Goal: Task Accomplishment & Management: Use online tool/utility

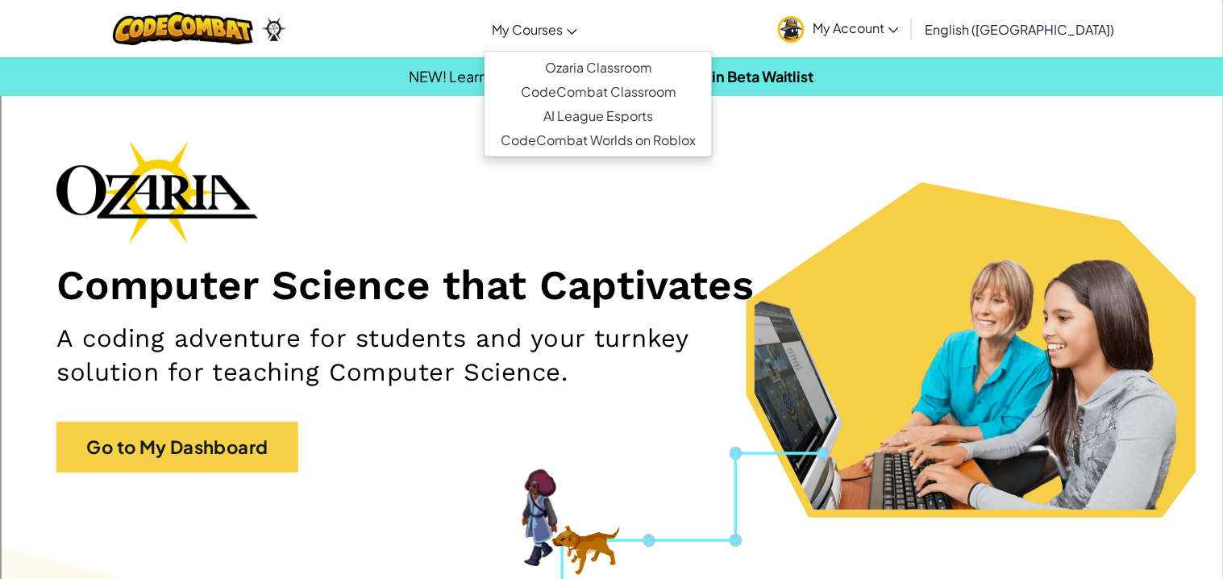
click at [585, 13] on link "My Courses" at bounding box center [535, 29] width 102 height 44
click at [621, 72] on link "Ozaria Classroom" at bounding box center [597, 68] width 227 height 24
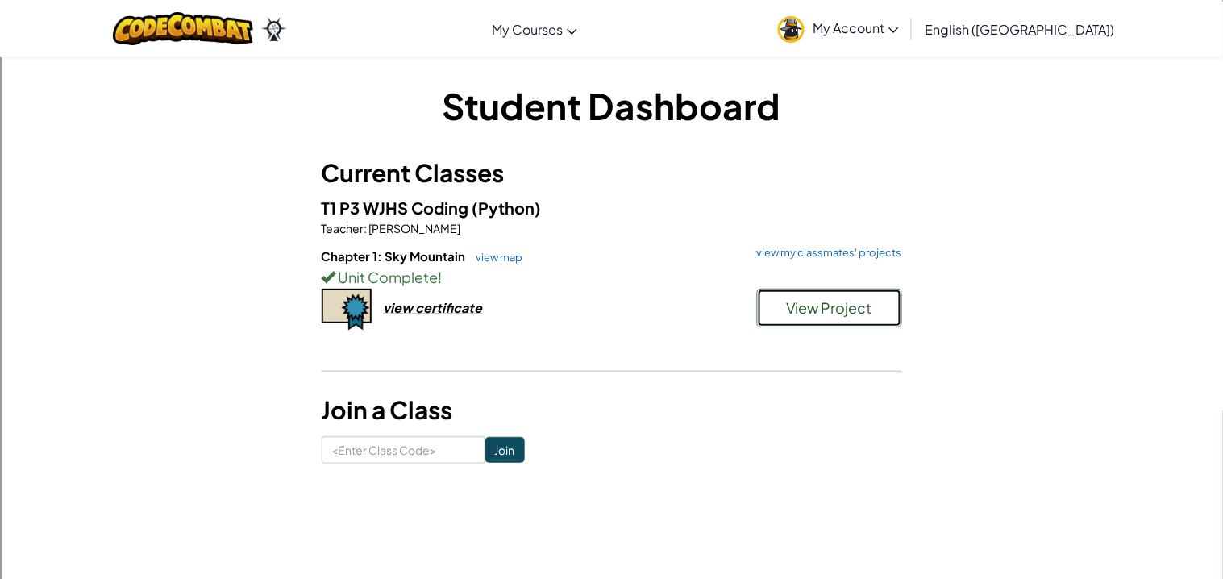
click at [842, 307] on span "View Project" at bounding box center [829, 307] width 86 height 19
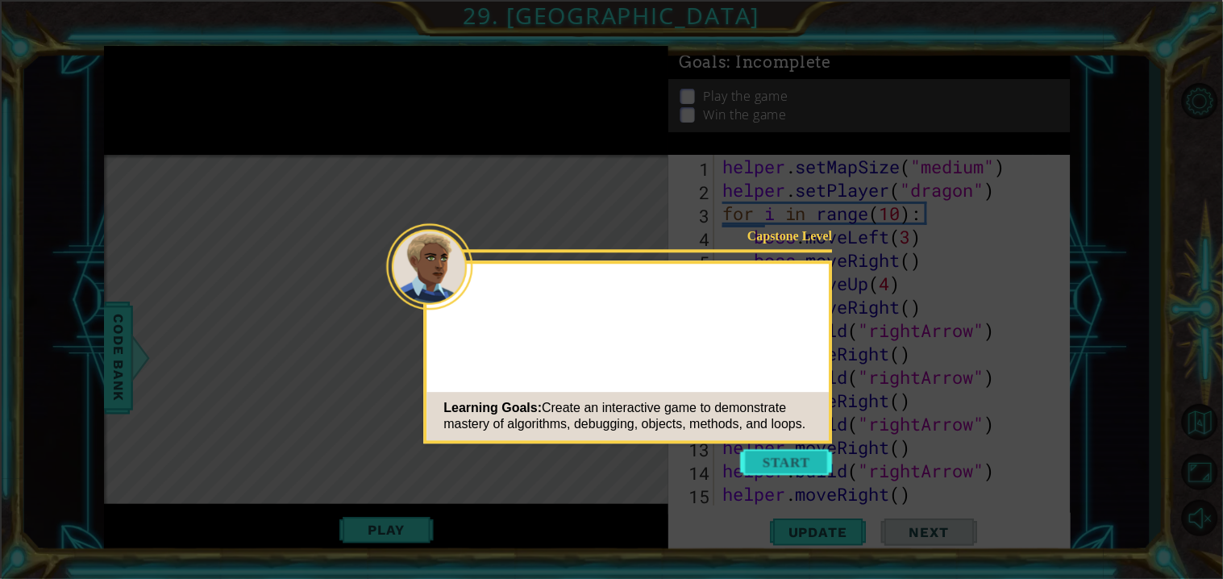
click at [766, 468] on button "Start" at bounding box center [787, 462] width 92 height 26
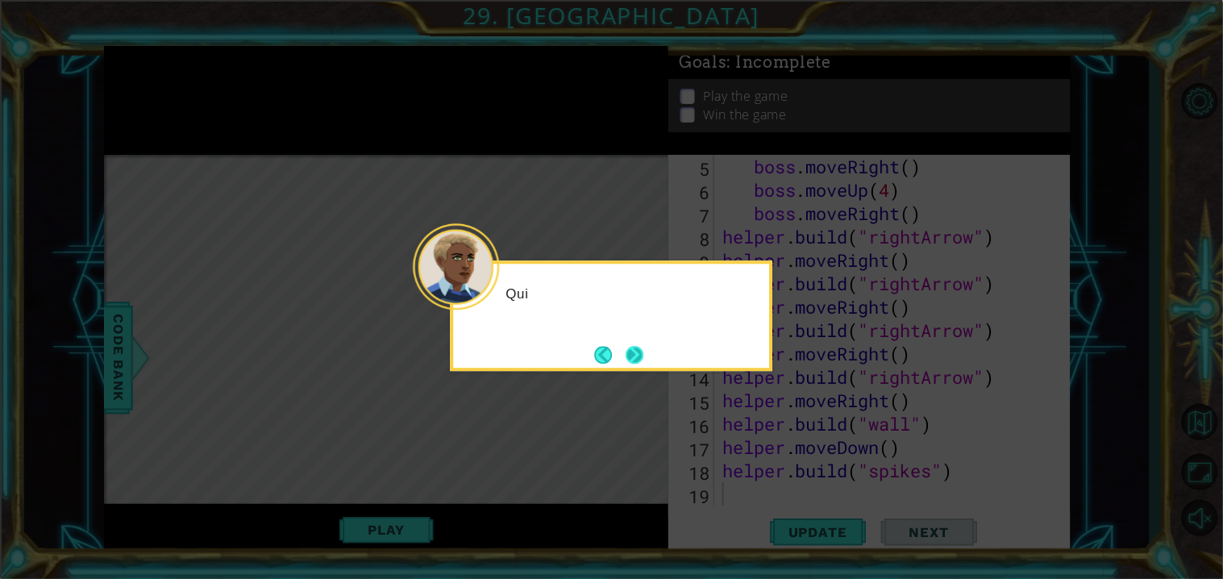
scroll to position [93, 0]
click at [628, 357] on button "Next" at bounding box center [634, 355] width 19 height 19
click at [628, 357] on button "Next" at bounding box center [634, 355] width 18 height 18
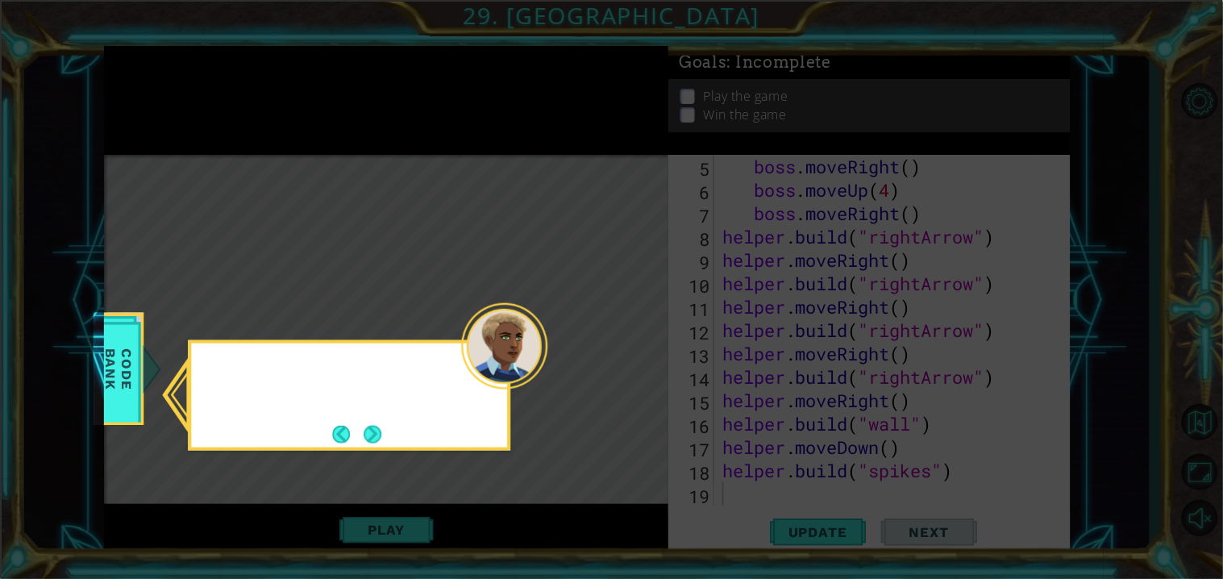
click at [628, 357] on icon at bounding box center [611, 289] width 1223 height 579
click at [381, 434] on button "Next" at bounding box center [372, 434] width 18 height 18
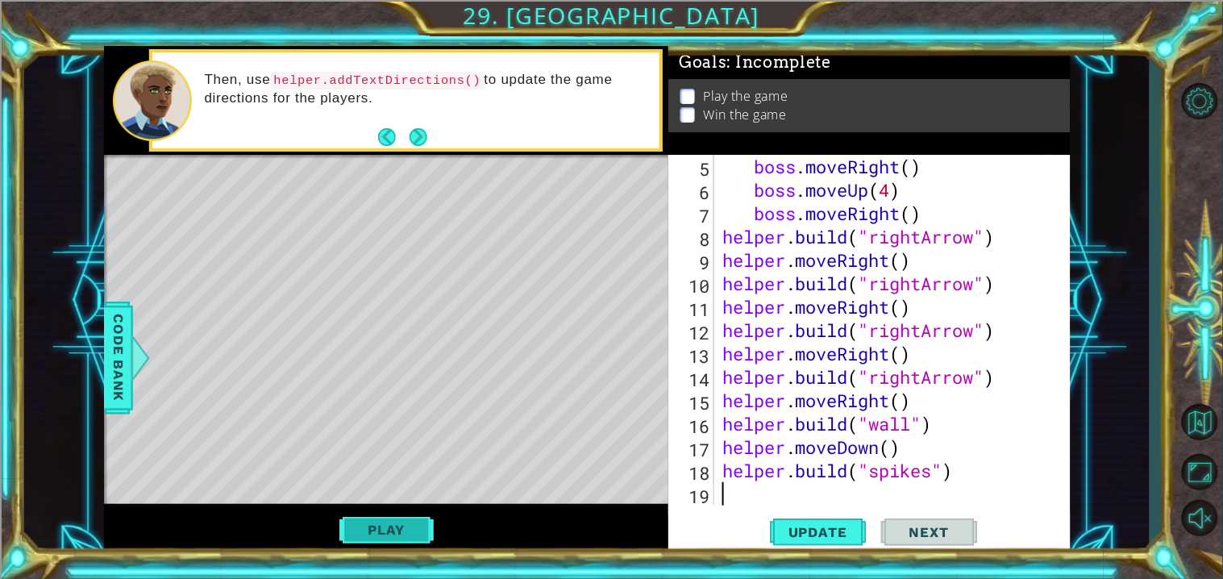
click at [395, 526] on button "Play" at bounding box center [386, 529] width 94 height 31
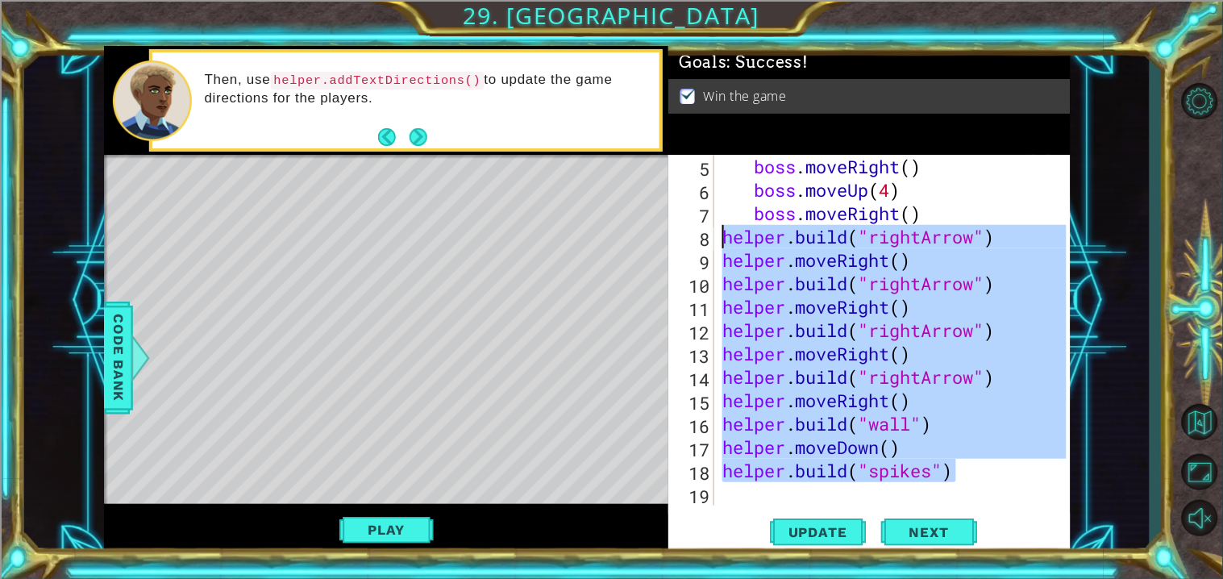
drag, startPoint x: 958, startPoint y: 469, endPoint x: 710, endPoint y: 235, distance: 340.9
click at [710, 235] on div "helper.build("spikes") 5 6 7 8 9 10 11 12 13 14 15 16 17 18 19 boss . moveRight…" at bounding box center [866, 330] width 397 height 351
type textarea "="
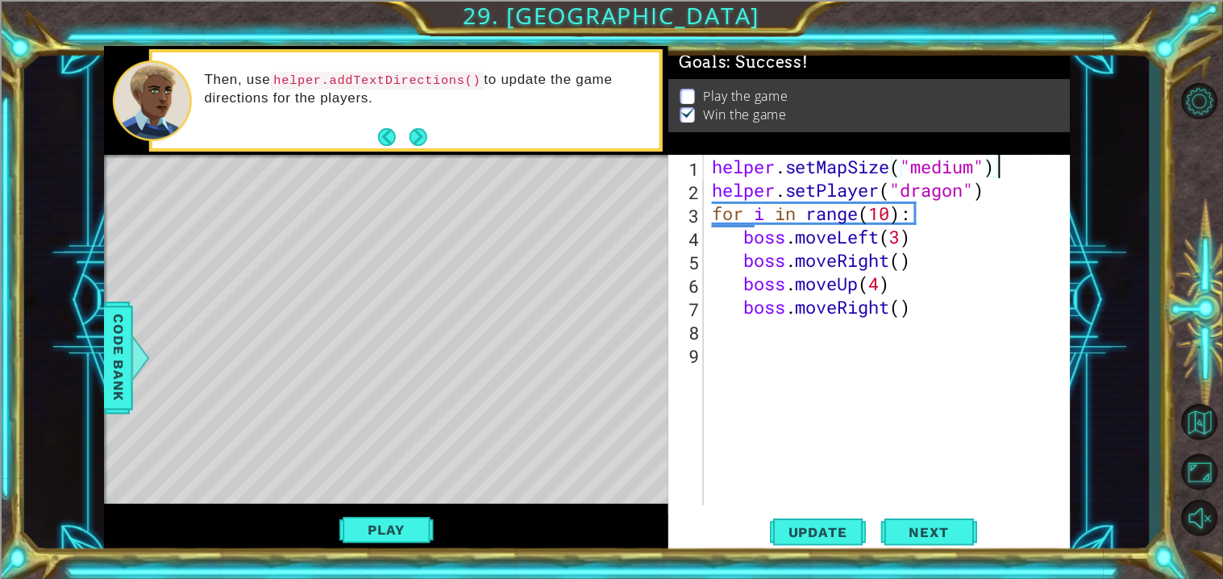
click at [1015, 176] on div "helper . setMapSize ( "medium" ) helper . setPlayer ( "dragon" ) for i in range…" at bounding box center [891, 353] width 366 height 397
type textarea "helper.setMapSize("medium")"
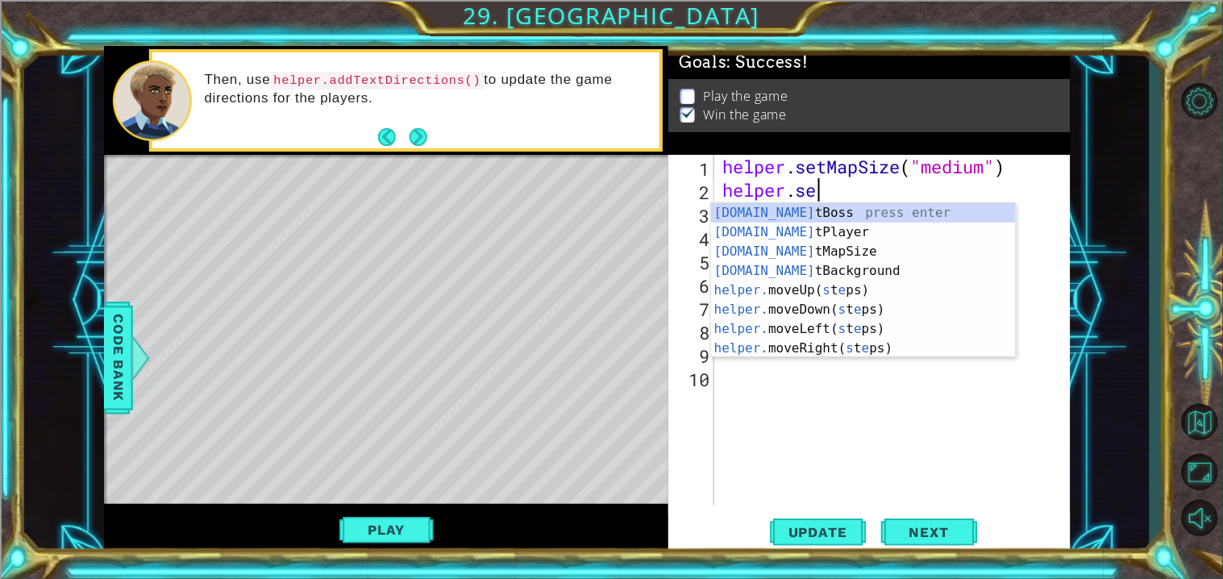
scroll to position [0, 3]
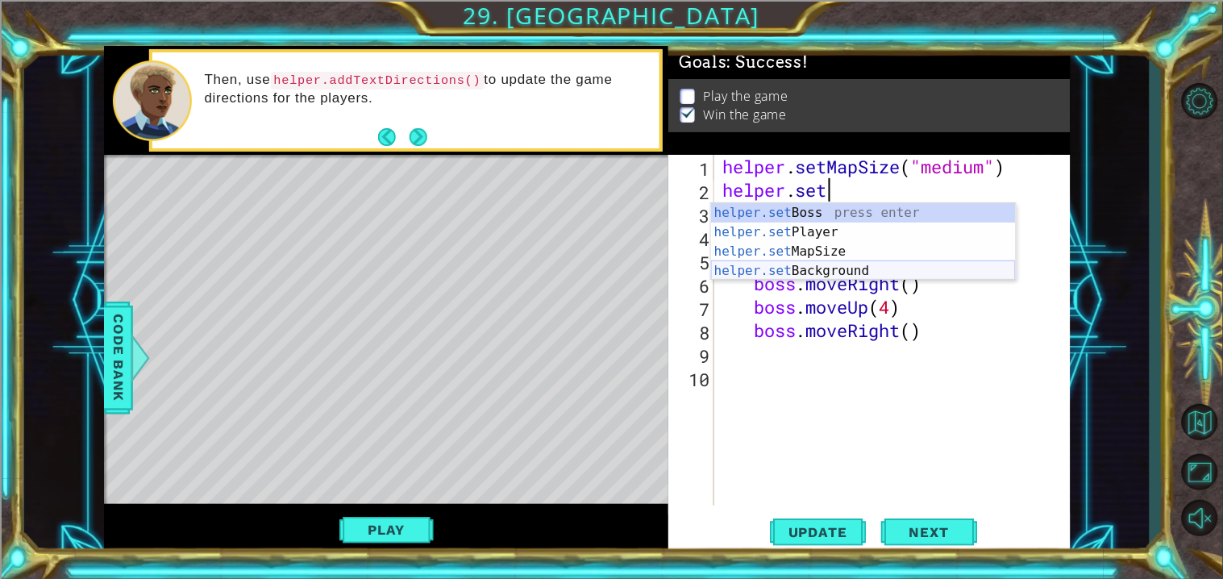
click at [949, 272] on div "helper.set Boss press enter helper.set Player press enter helper.set MapSize pr…" at bounding box center [863, 261] width 305 height 116
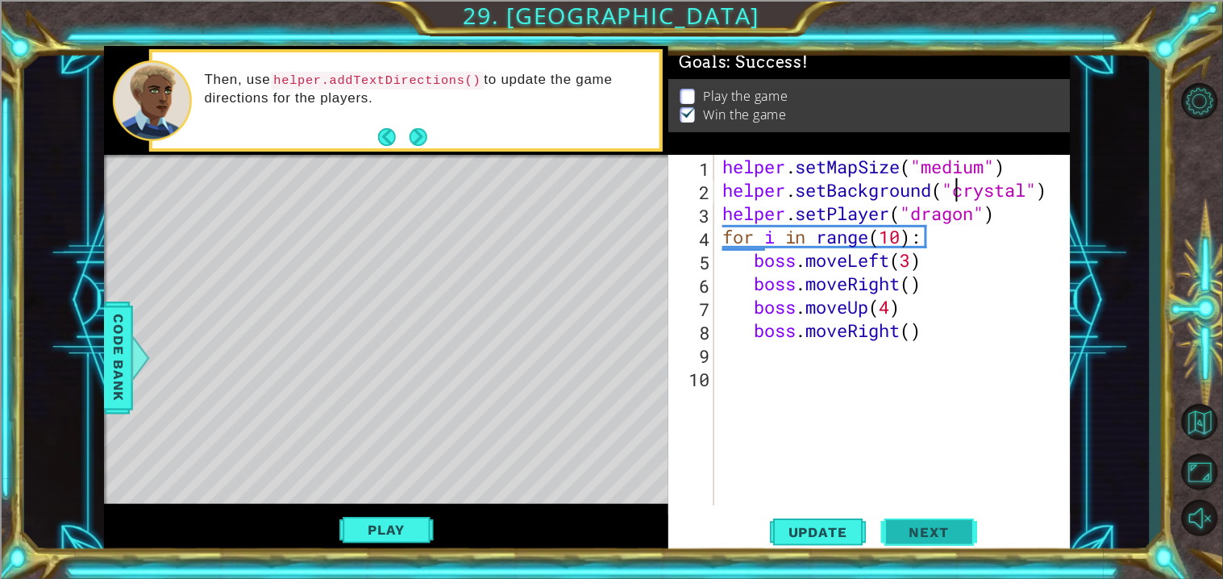
click at [957, 540] on button "Next" at bounding box center [929, 533] width 97 height 40
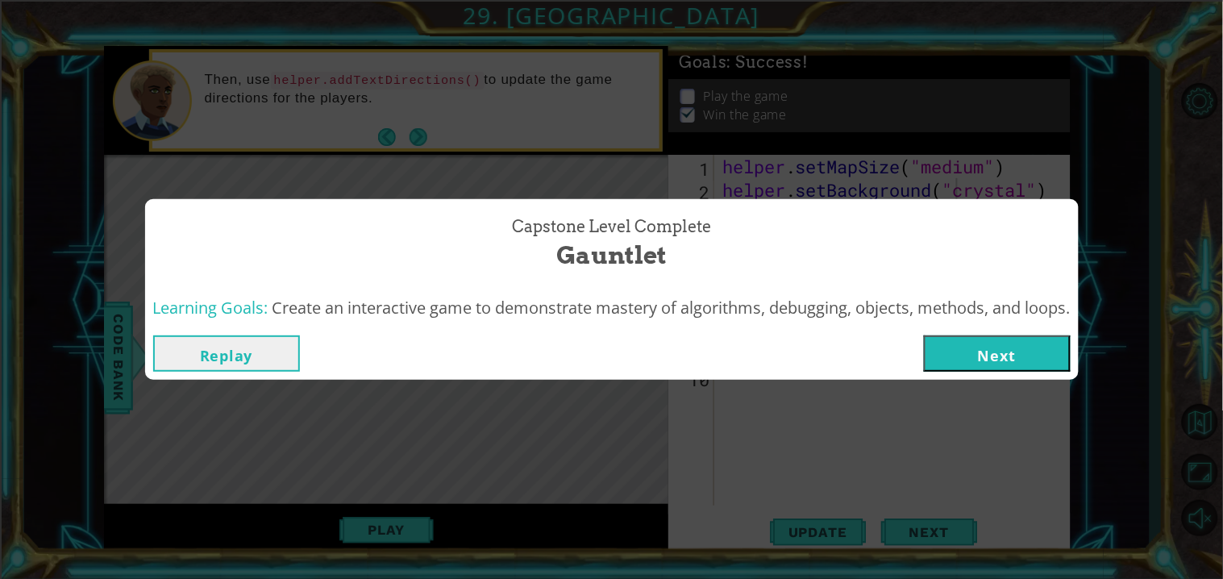
click at [243, 368] on button "Replay" at bounding box center [226, 353] width 147 height 36
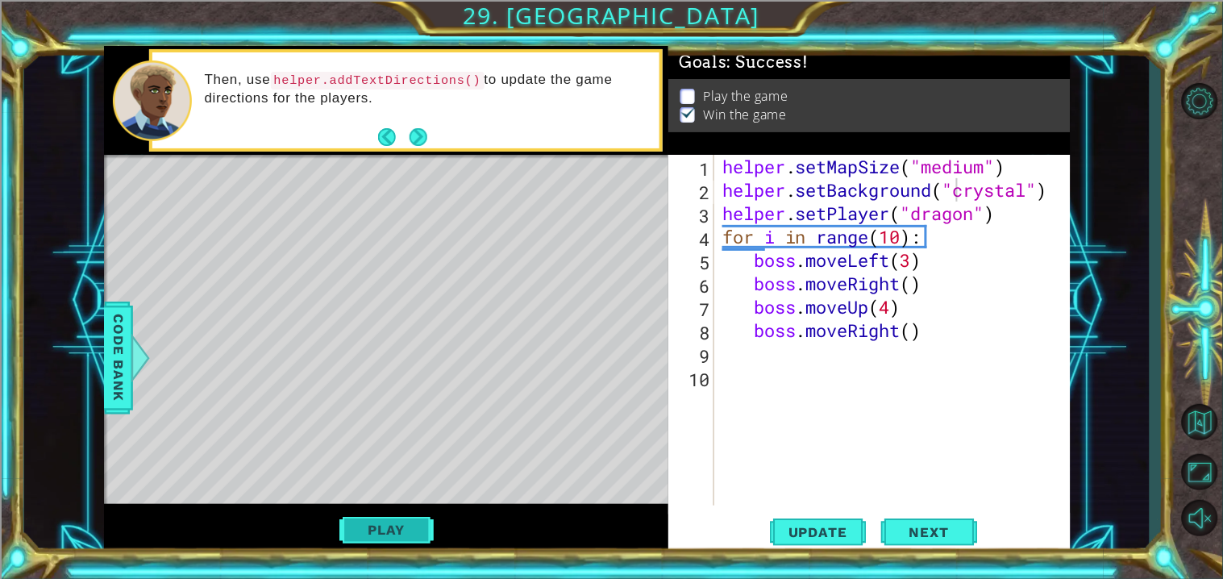
click at [374, 527] on button "Play" at bounding box center [386, 529] width 94 height 31
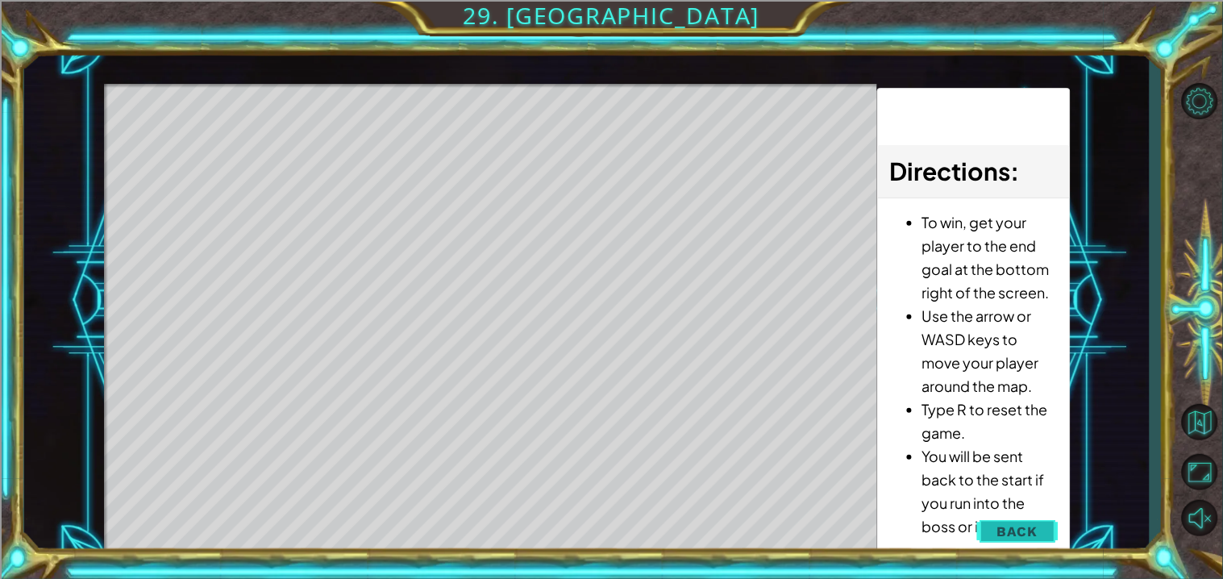
click at [1010, 524] on span "Back" at bounding box center [1017, 531] width 41 height 16
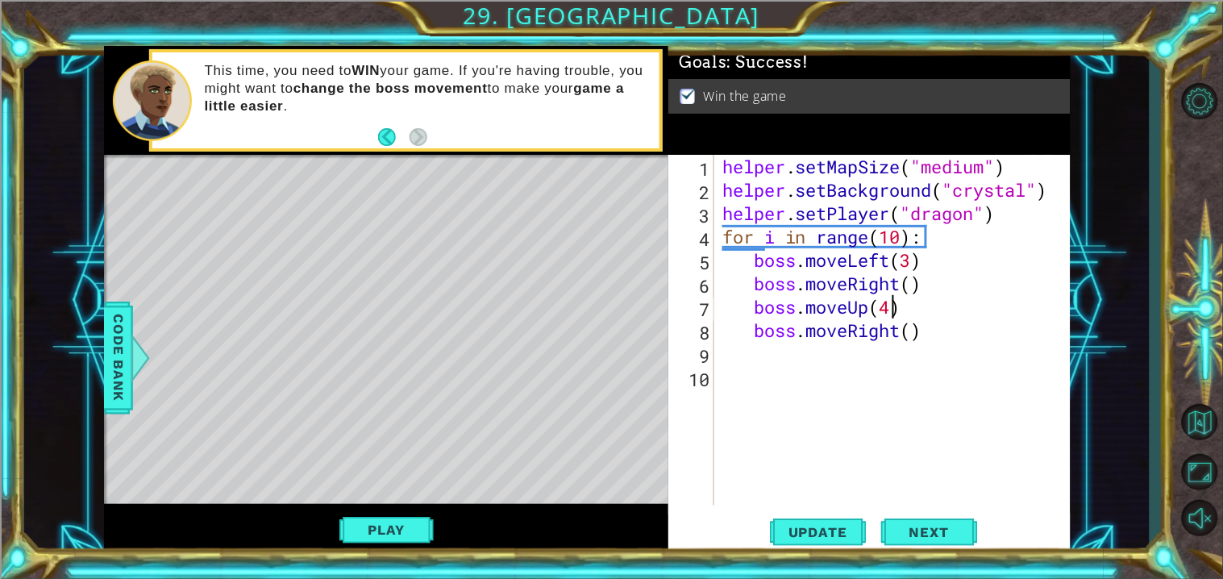
click at [895, 313] on div "helper . setMapSize ( "medium" ) helper . setBackground ( "crystal" ) helper . …" at bounding box center [896, 353] width 355 height 397
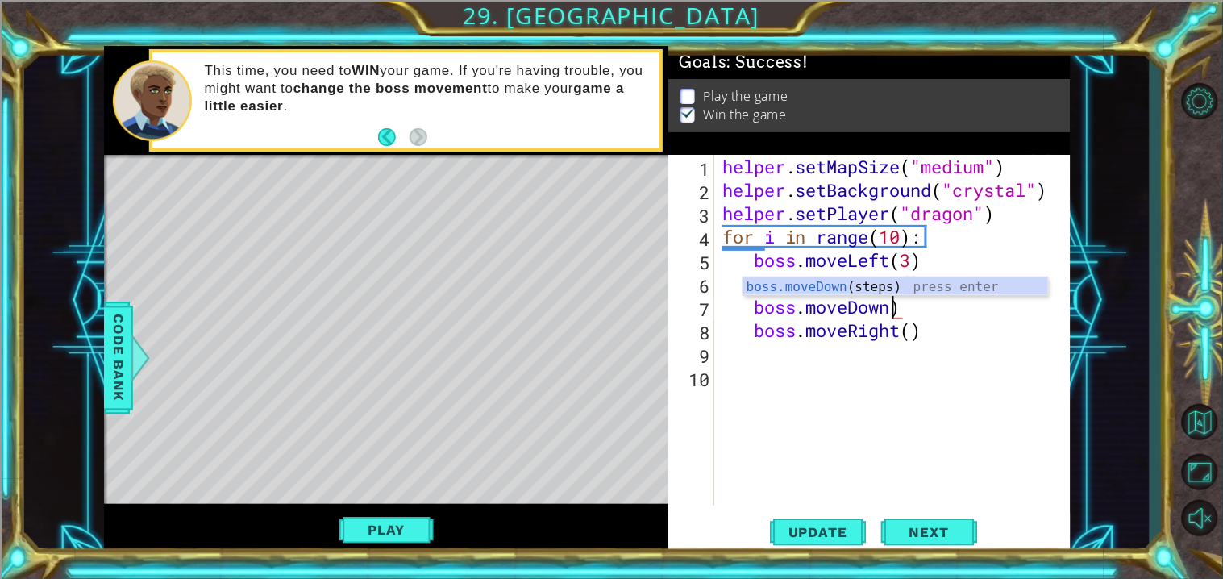
scroll to position [0, 8]
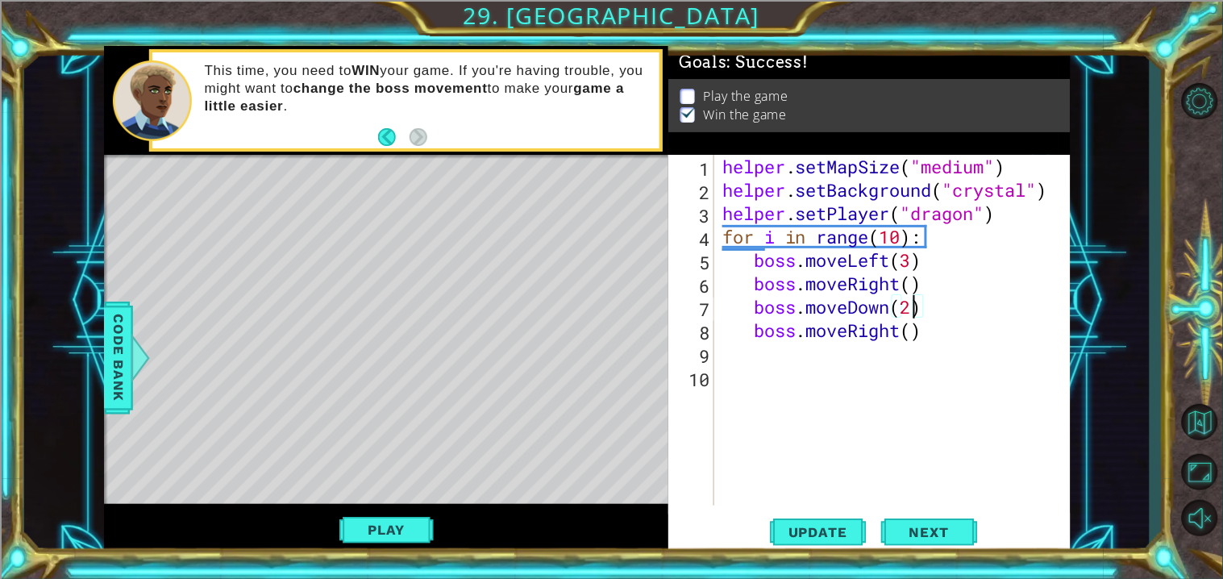
click at [910, 334] on div "helper . setMapSize ( "medium" ) helper . setBackground ( "crystal" ) helper . …" at bounding box center [896, 353] width 355 height 397
click at [916, 151] on div "Goals : Success! Play the game Win the game" at bounding box center [868, 100] width 401 height 109
click at [981, 327] on div "helper . setMapSize ( "medium" ) helper . setBackground ( "crystal" ) helper . …" at bounding box center [896, 353] width 355 height 397
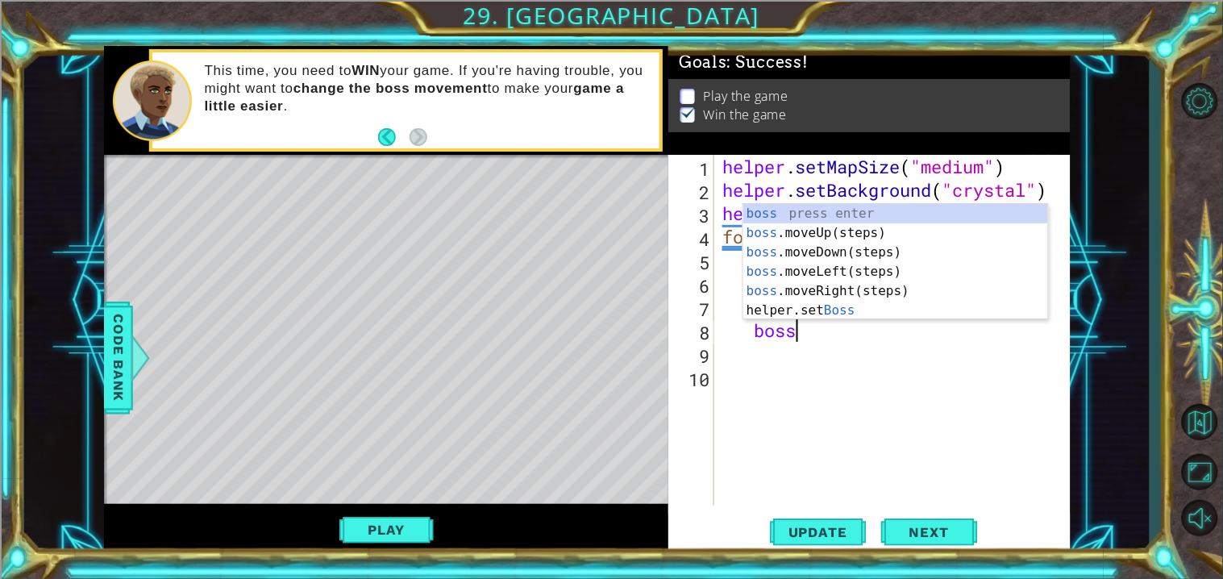
type textarea "b"
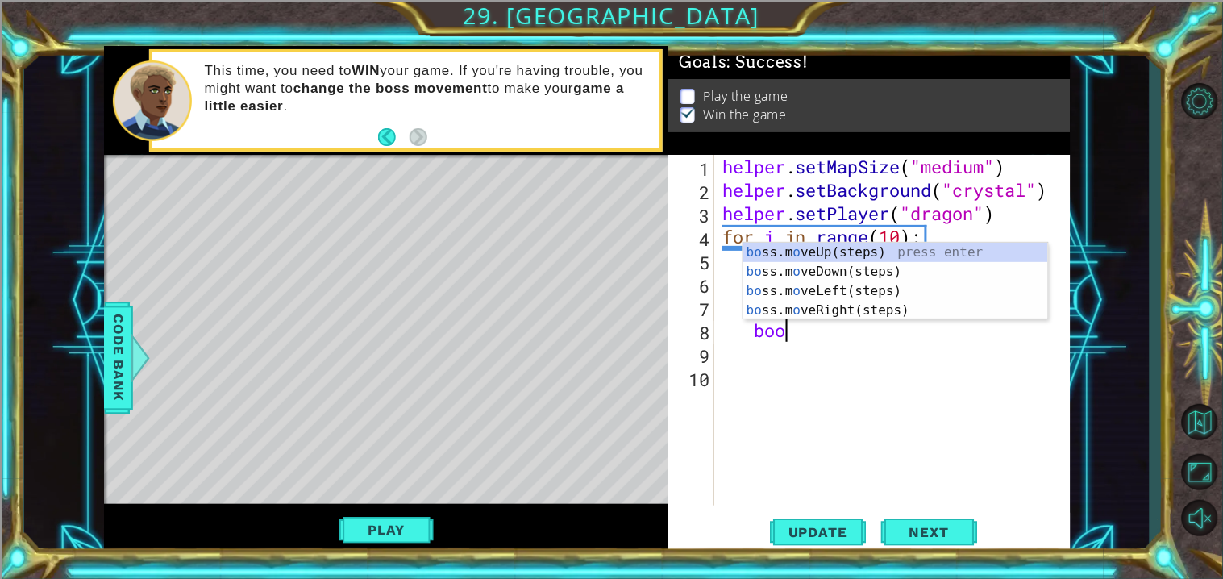
scroll to position [0, 2]
type textarea "bos"
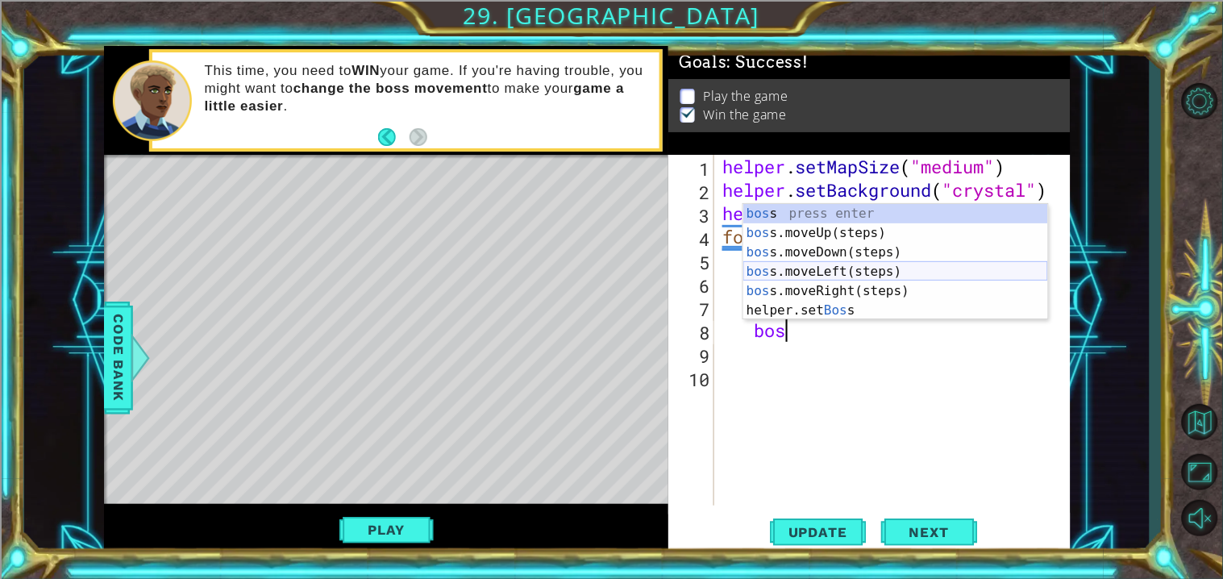
click at [868, 270] on div "bos s press enter bos s.moveUp(steps) press enter bos s.moveDown(steps) press e…" at bounding box center [895, 281] width 305 height 155
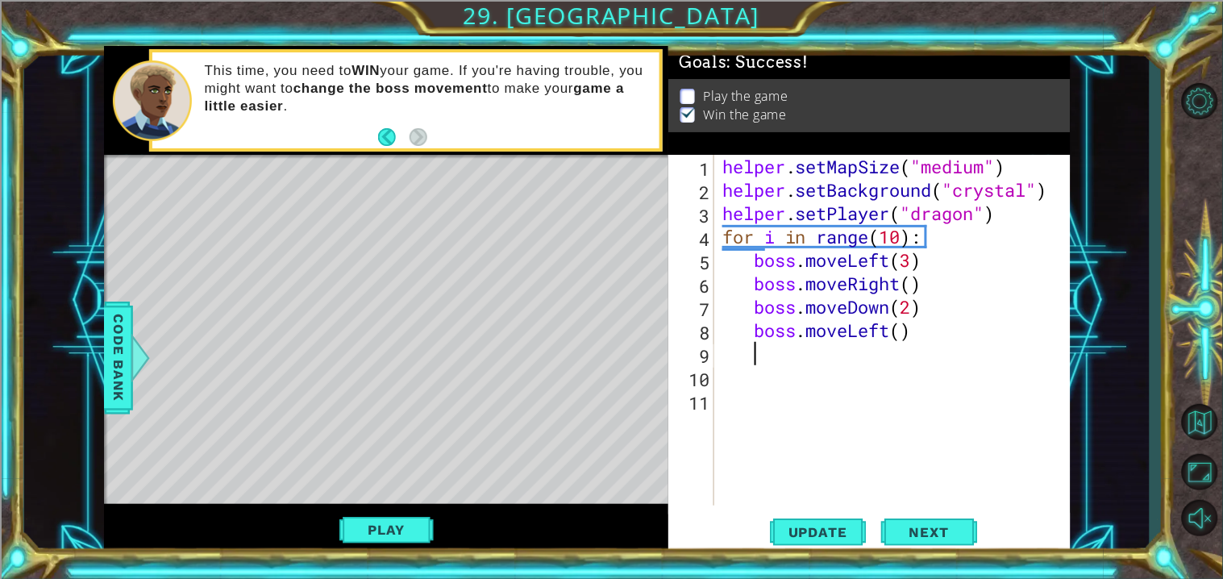
scroll to position [0, 1]
click at [391, 514] on button "Play" at bounding box center [386, 529] width 94 height 31
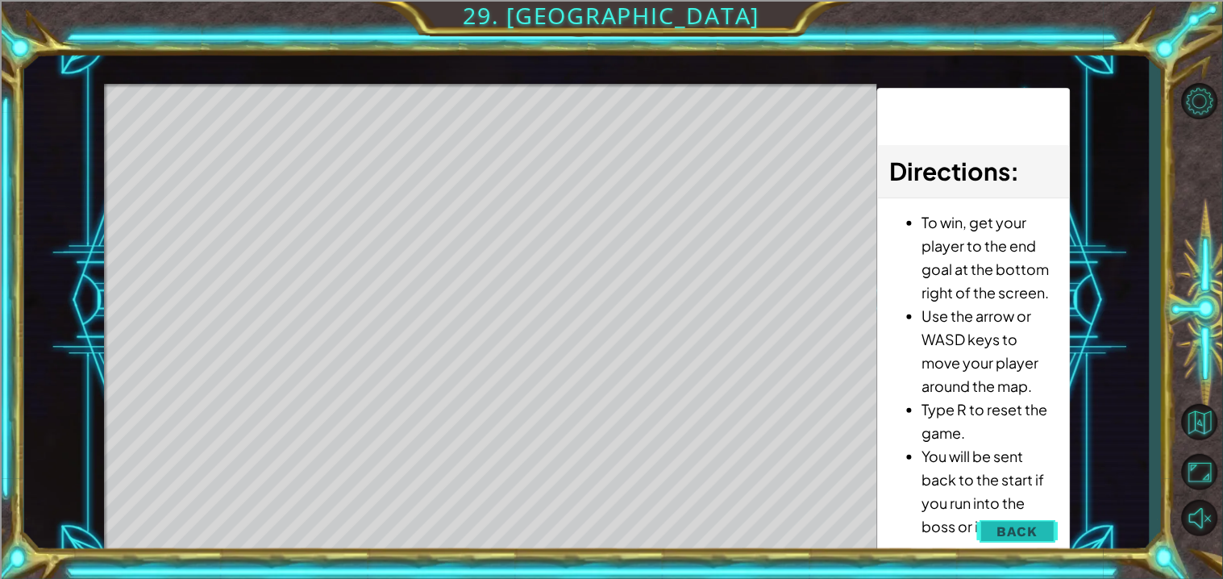
click at [1022, 531] on span "Back" at bounding box center [1017, 531] width 41 height 16
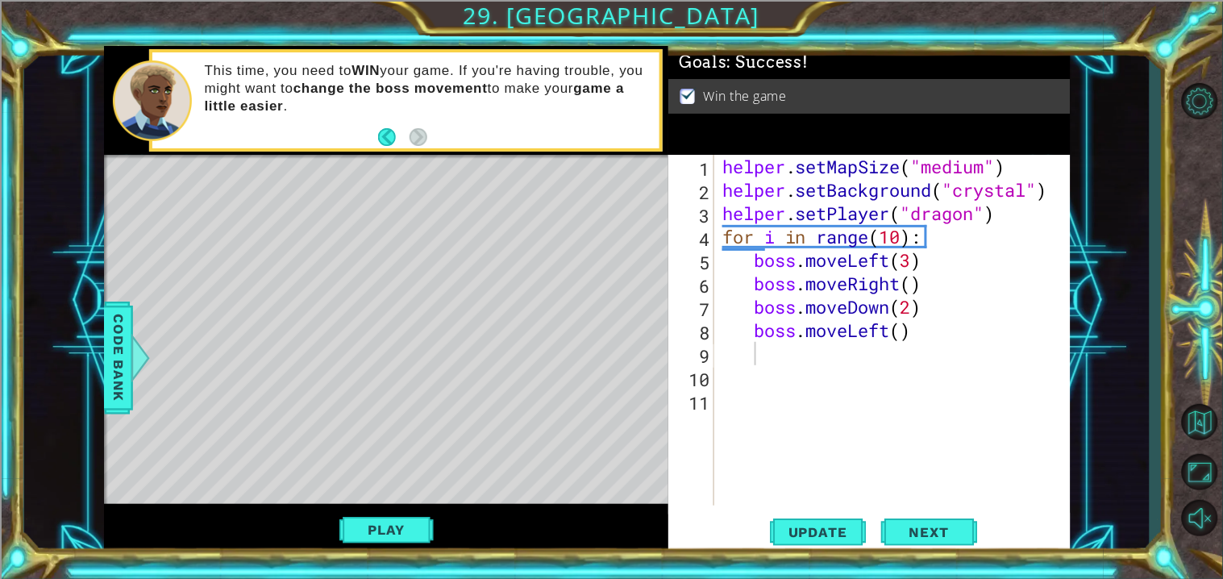
type textarea "boss.moveRight()"
click at [931, 289] on div "helper . setMapSize ( "medium" ) helper . setBackground ( "crystal" ) helper . …" at bounding box center [896, 353] width 355 height 397
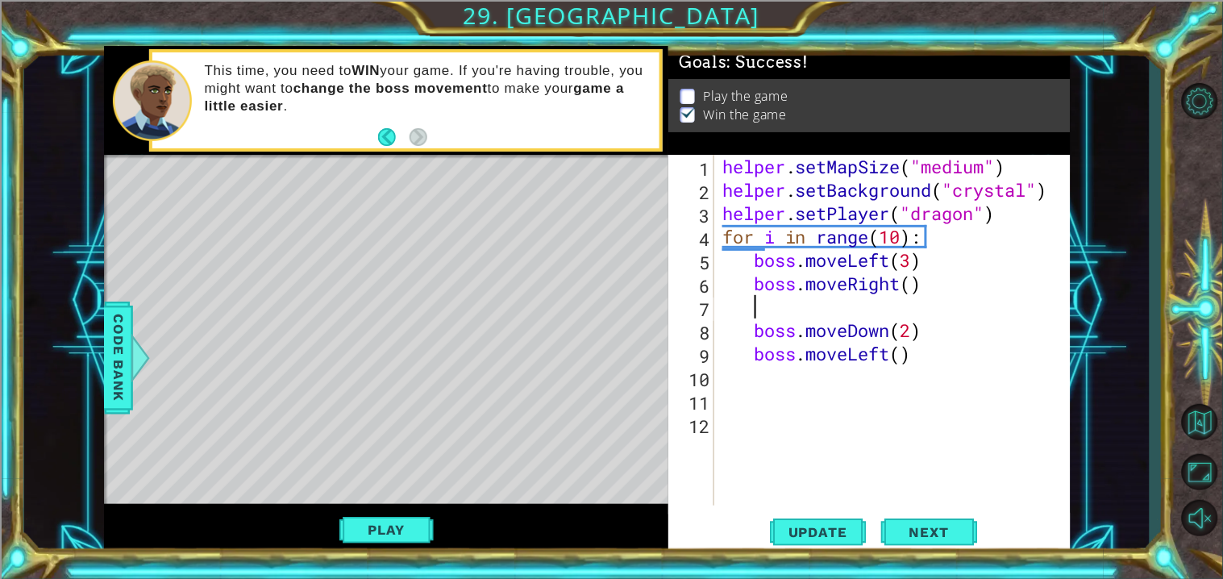
click at [895, 267] on div "helper . setMapSize ( "medium" ) helper . setBackground ( "crystal" ) helper . …" at bounding box center [896, 353] width 355 height 397
type textarea "boss.moveLeft(3)"
click at [931, 297] on div "helper . setMapSize ( "medium" ) helper . setBackground ( "crystal" ) helper . …" at bounding box center [896, 353] width 355 height 397
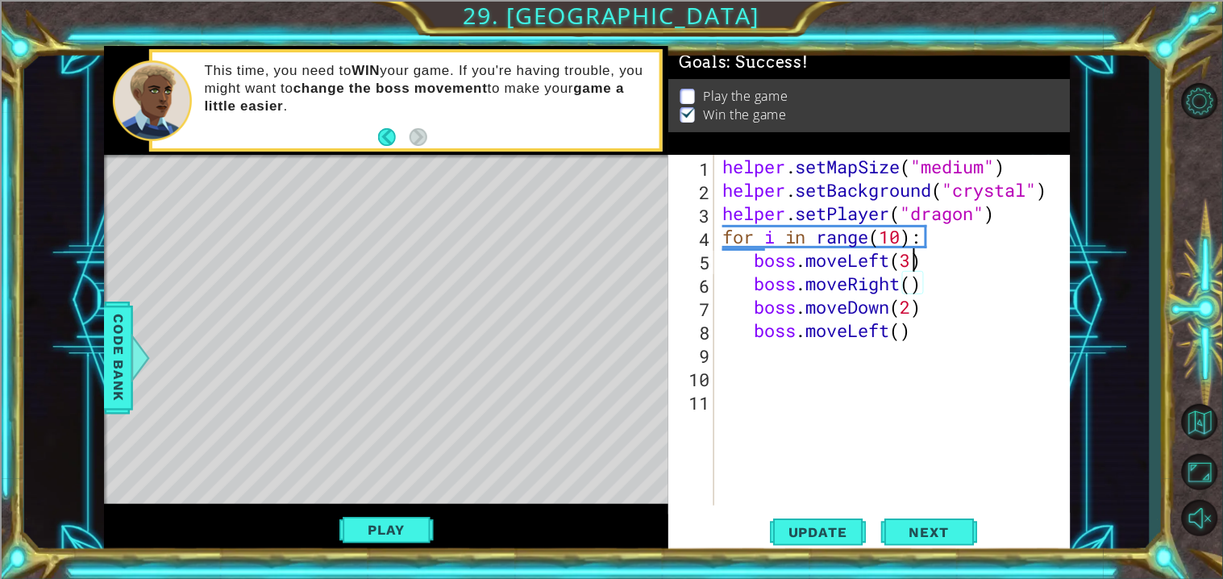
click at [918, 251] on div "helper . setMapSize ( "medium" ) helper . setBackground ( "crystal" ) helper . …" at bounding box center [896, 353] width 355 height 397
type textarea "boss.moveLeft(3)"
click at [929, 254] on div "helper . setMapSize ( "medium" ) helper . setBackground ( "crystal" ) helper . …" at bounding box center [896, 353] width 355 height 397
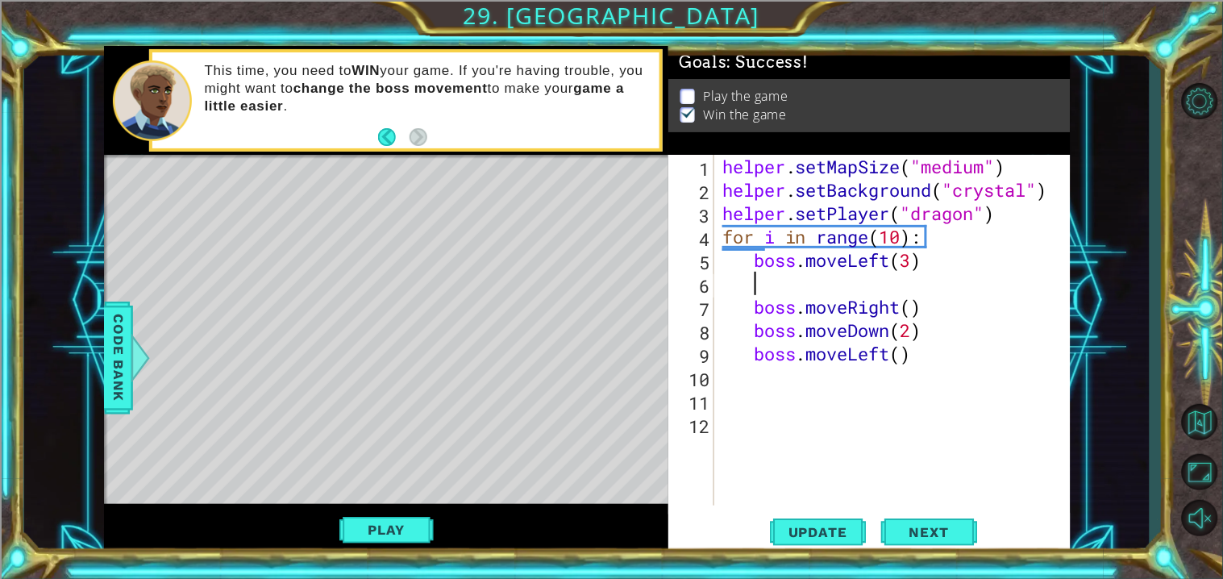
type textarea "m"
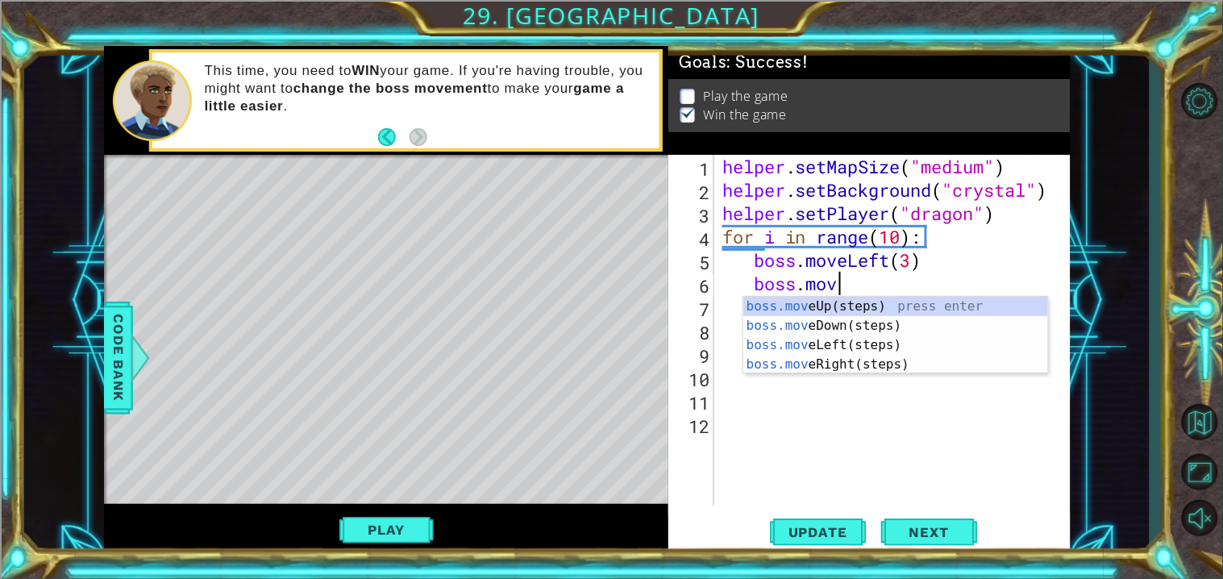
type textarea "boss.move"
click at [890, 308] on div "boss.move Up(steps) press enter boss.move Down(steps) press enter boss.move Lef…" at bounding box center [895, 355] width 305 height 116
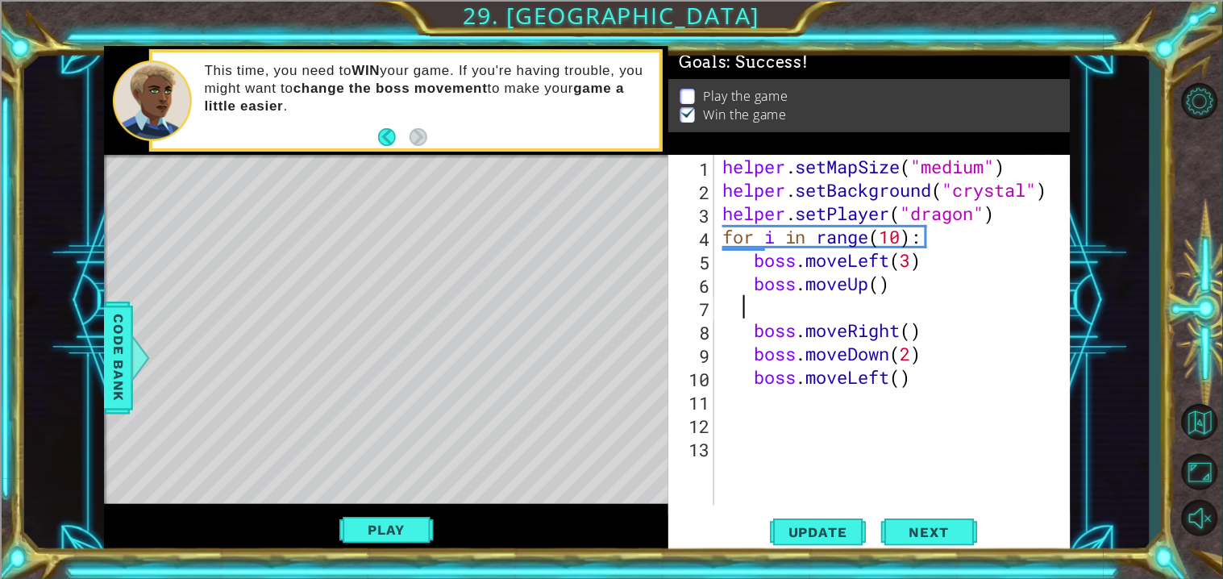
scroll to position [0, 0]
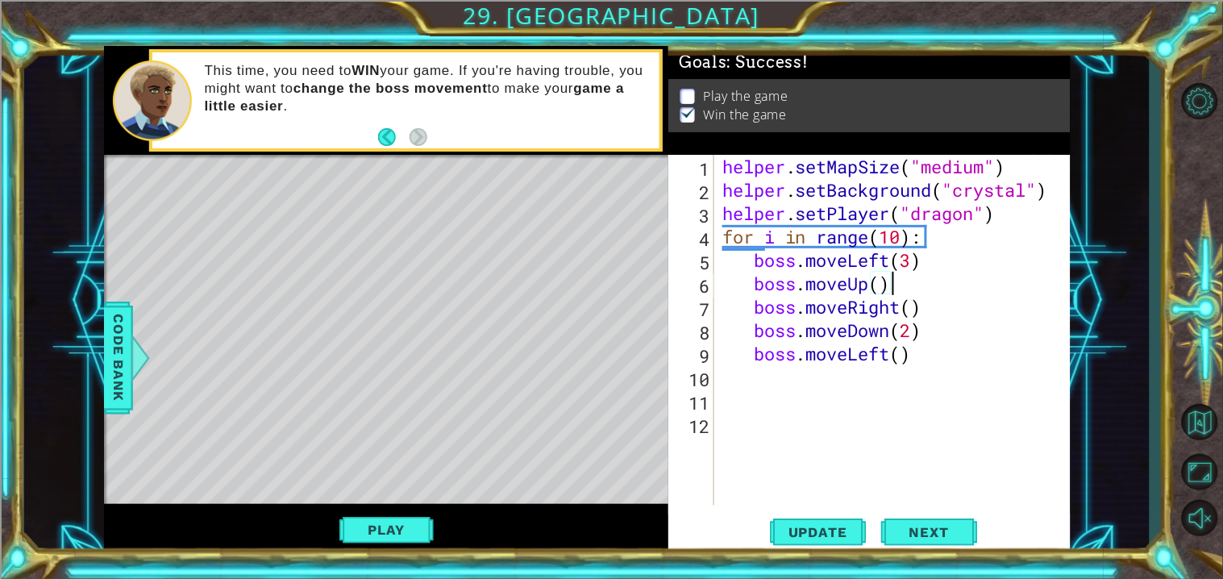
click at [883, 291] on div "helper . setMapSize ( "medium" ) helper . setBackground ( "crystal" ) helper . …" at bounding box center [896, 353] width 355 height 397
click at [401, 538] on button "Play" at bounding box center [386, 529] width 94 height 31
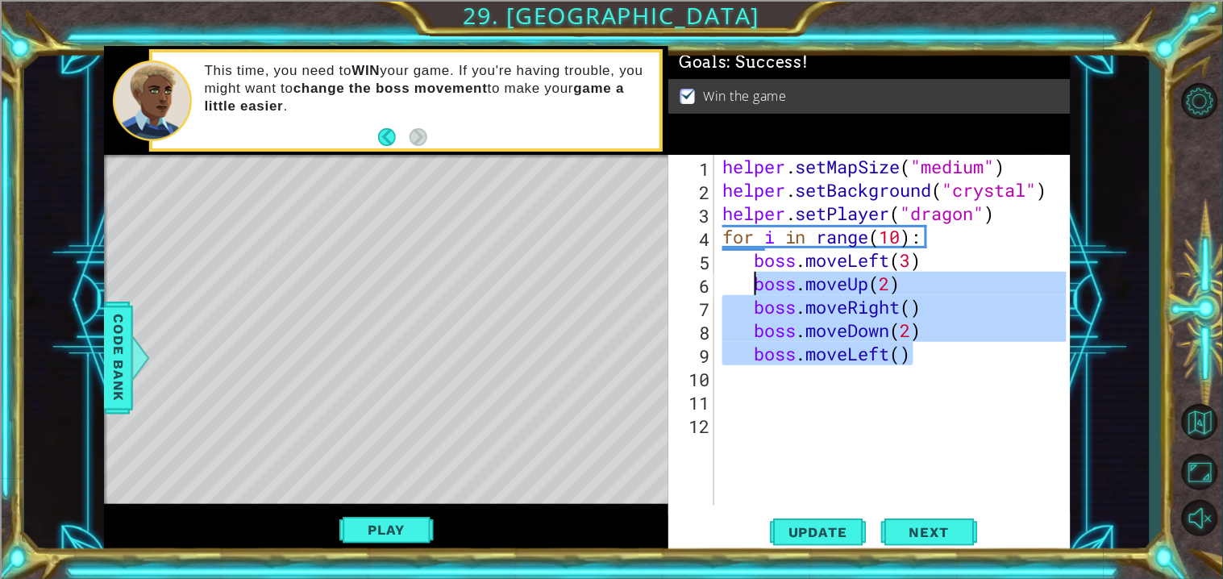
drag, startPoint x: 940, startPoint y: 359, endPoint x: 753, endPoint y: 279, distance: 203.6
click at [753, 279] on div "helper . setMapSize ( "medium" ) helper . setBackground ( "crystal" ) helper . …" at bounding box center [896, 353] width 355 height 397
type textarea "boss.moveUp(2) boss.moveRight()"
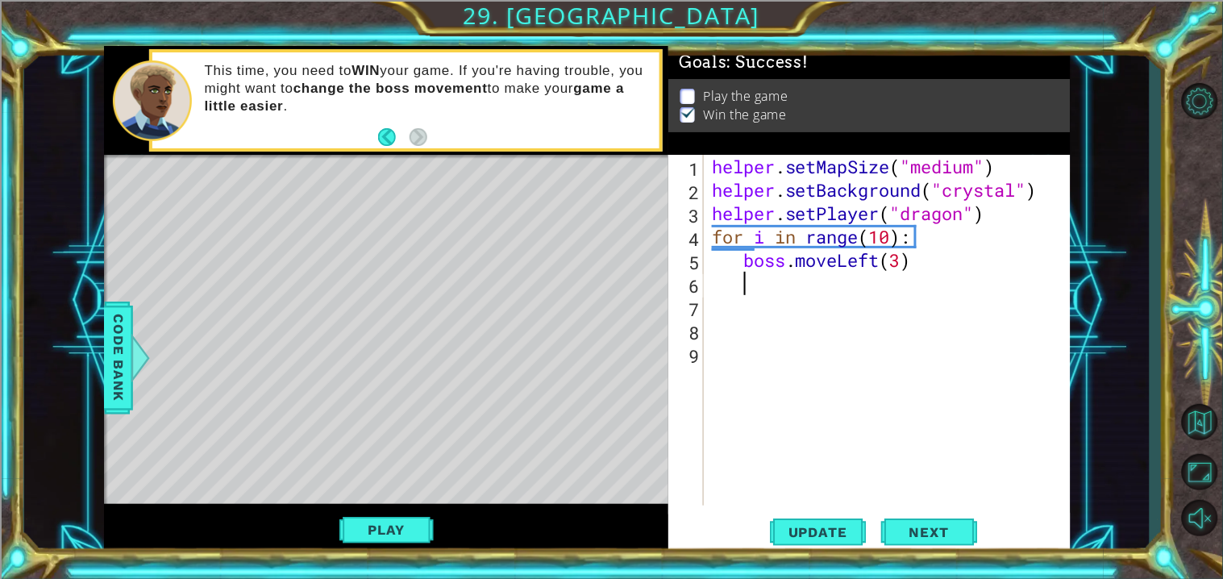
scroll to position [0, 1]
click at [93, 406] on div "1 ההההההההההההההההההההההההההההההההההההההההההההההההההההההההההההההההההההההההההההה…" at bounding box center [586, 300] width 1125 height 509
click at [106, 396] on span "Code Bank" at bounding box center [119, 357] width 26 height 98
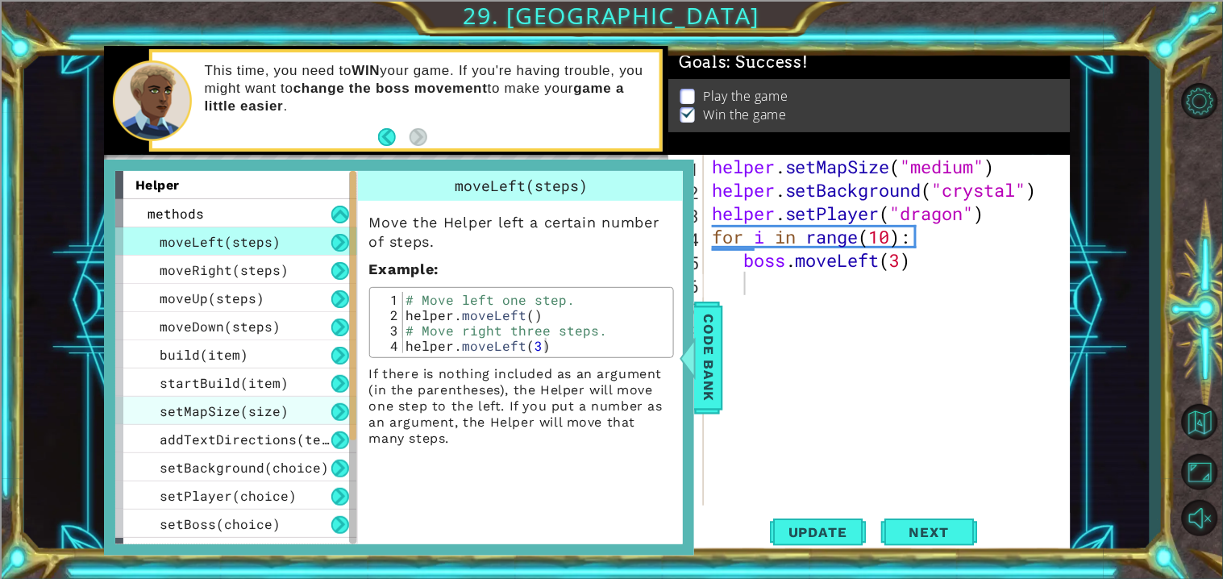
click at [318, 409] on div "setMapSize(size)" at bounding box center [236, 410] width 242 height 28
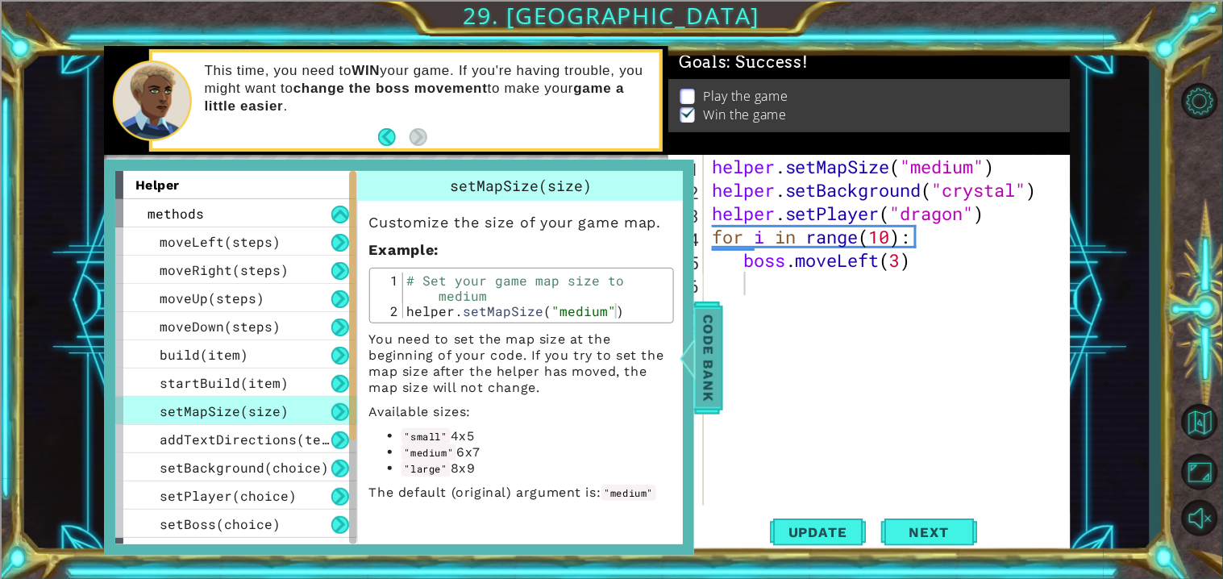
click at [702, 388] on span "Code Bank" at bounding box center [708, 357] width 26 height 98
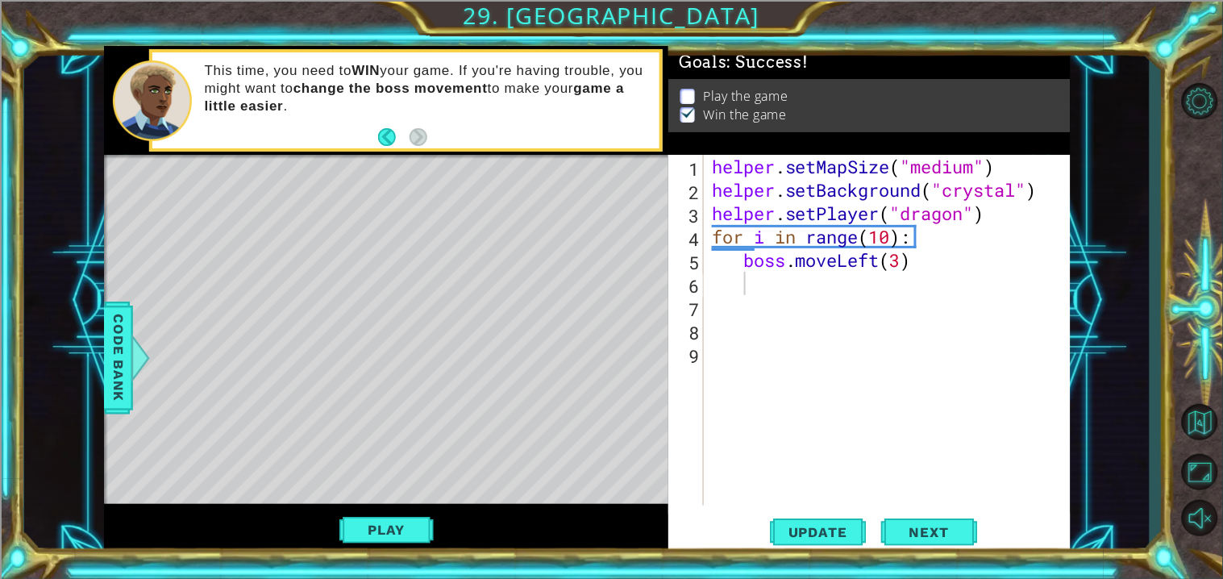
click at [902, 263] on div "helper . setMapSize ( "medium" ) helper . setBackground ( "crystal" ) helper . …" at bounding box center [891, 353] width 366 height 397
type textarea "boss.moveLeft(6)"
click at [832, 301] on div "helper . setMapSize ( "medium" ) helper . setBackground ( "crystal" ) helper . …" at bounding box center [891, 353] width 366 height 397
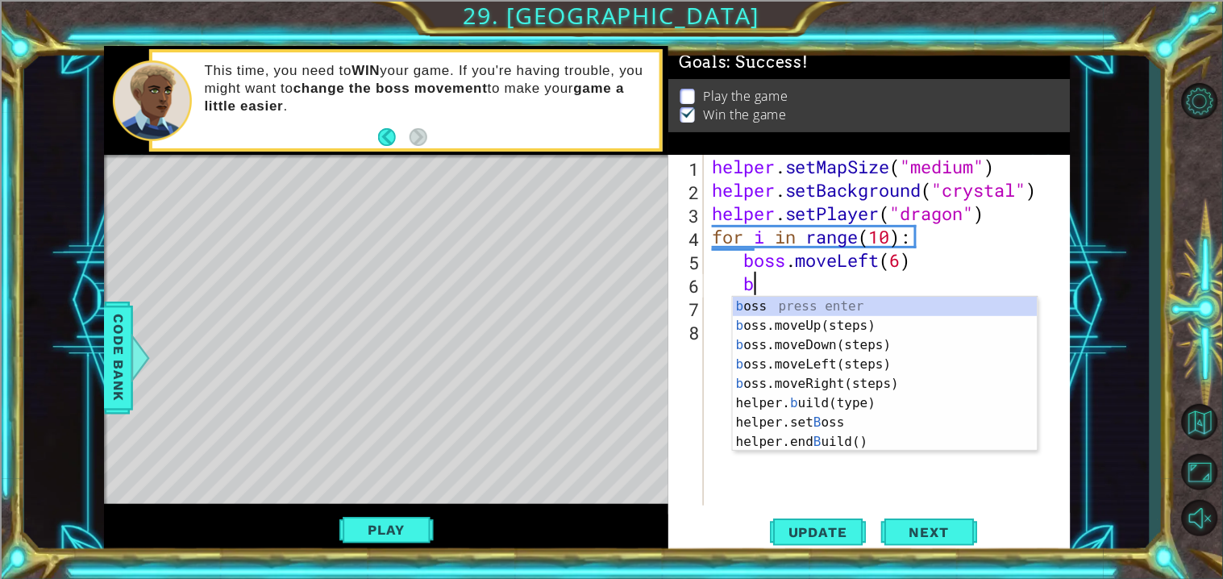
type textarea "bo"
click at [856, 330] on div "bo ss press enter bo ss.moveUp(steps) press enter bo ss.moveDown(steps) press e…" at bounding box center [885, 384] width 305 height 174
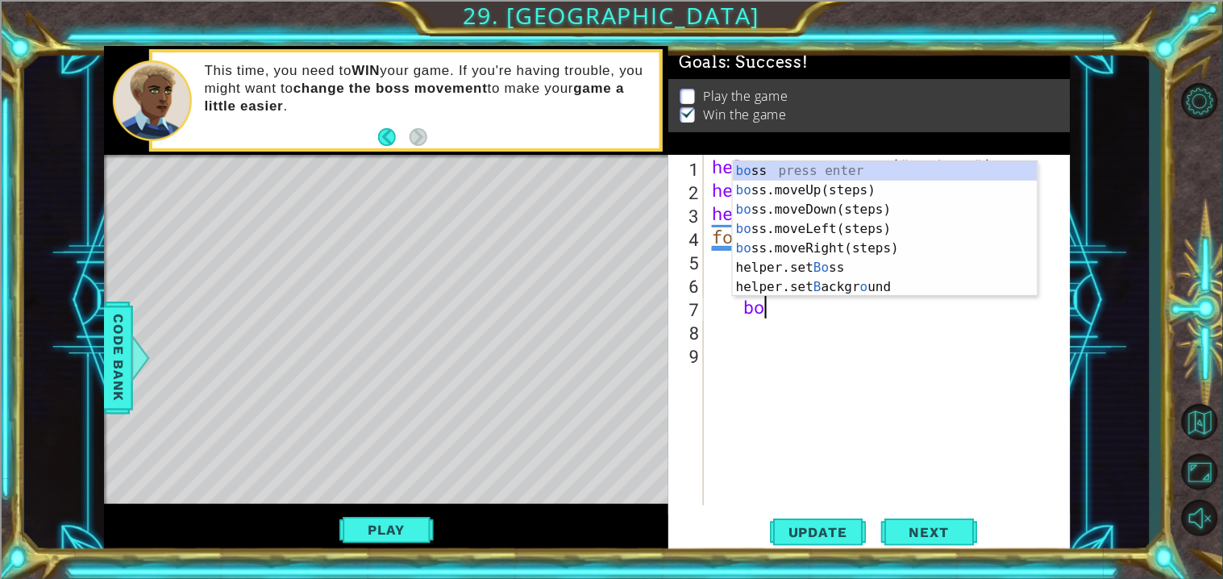
type textarea "boss"
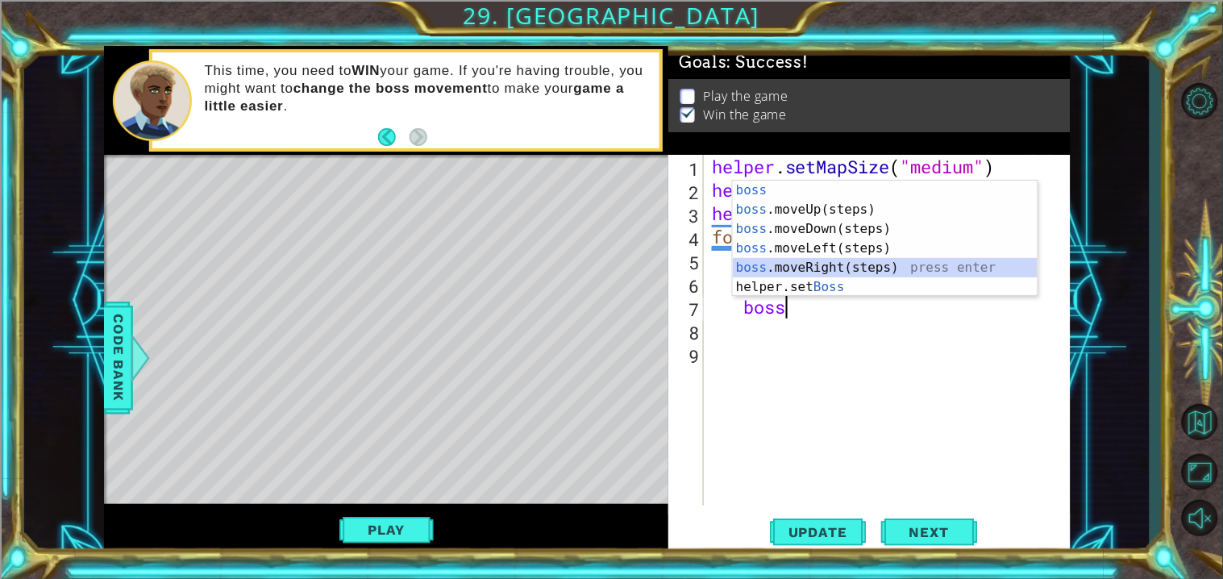
click at [878, 274] on div "boss press enter boss .moveUp(steps) press enter boss .moveDown(steps) press en…" at bounding box center [885, 258] width 305 height 155
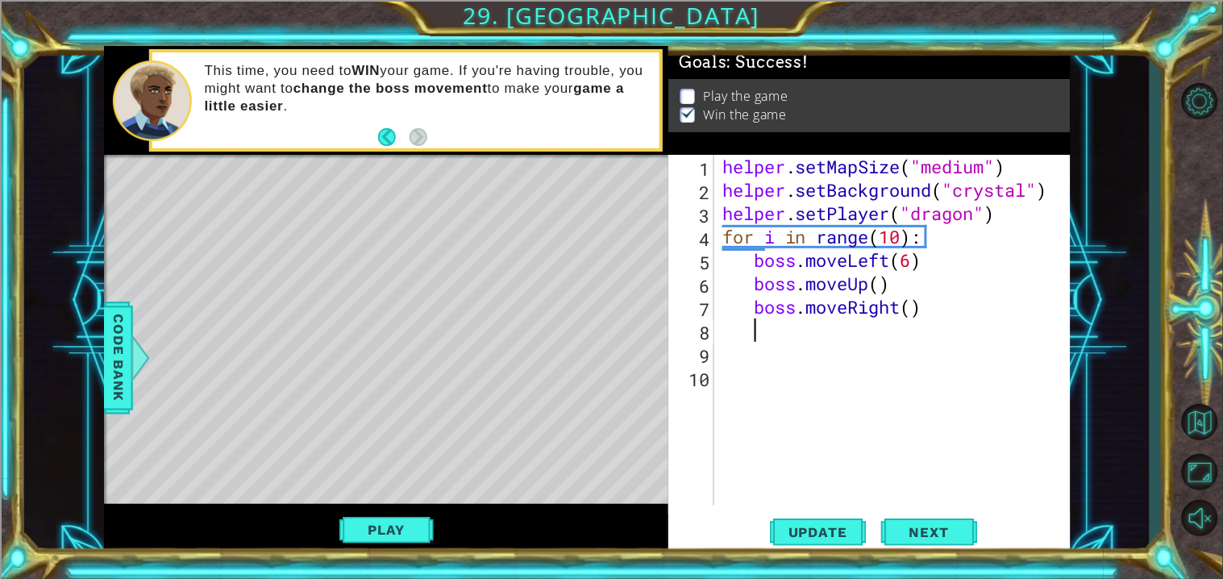
click at [912, 309] on div "helper . setMapSize ( "medium" ) helper . setBackground ( "crystal" ) helper . …" at bounding box center [896, 353] width 355 height 397
type textarea "boss.moveRight(6)"
click at [920, 532] on span "Next" at bounding box center [929, 533] width 72 height 16
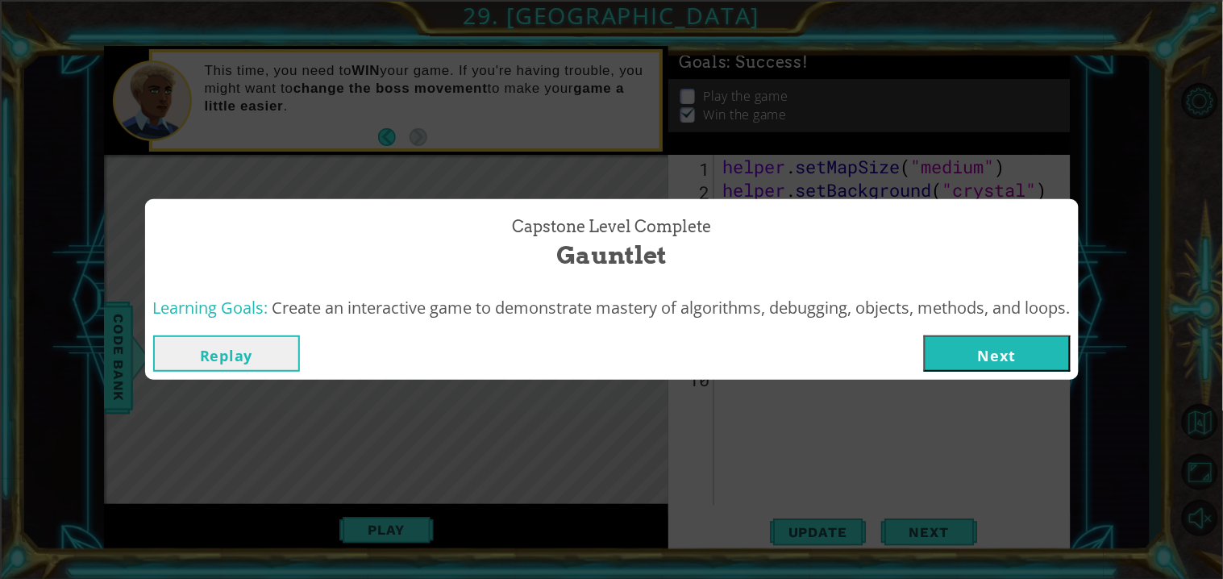
click at [210, 350] on button "Replay" at bounding box center [226, 353] width 147 height 36
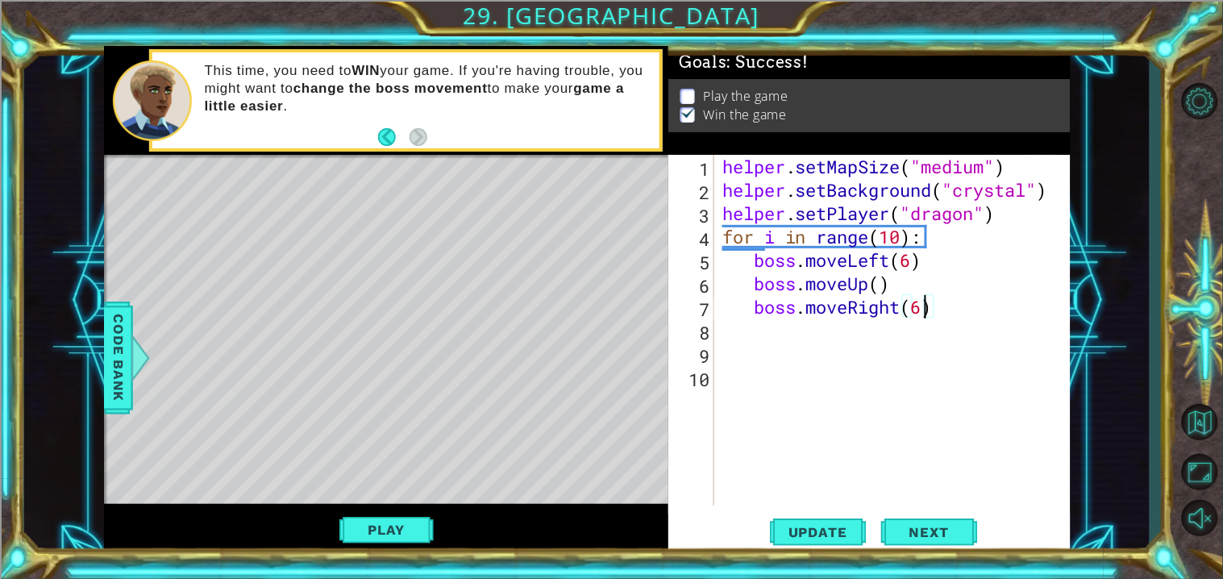
click at [374, 550] on div "Play" at bounding box center [386, 530] width 565 height 52
click at [375, 539] on button "Play" at bounding box center [386, 529] width 94 height 31
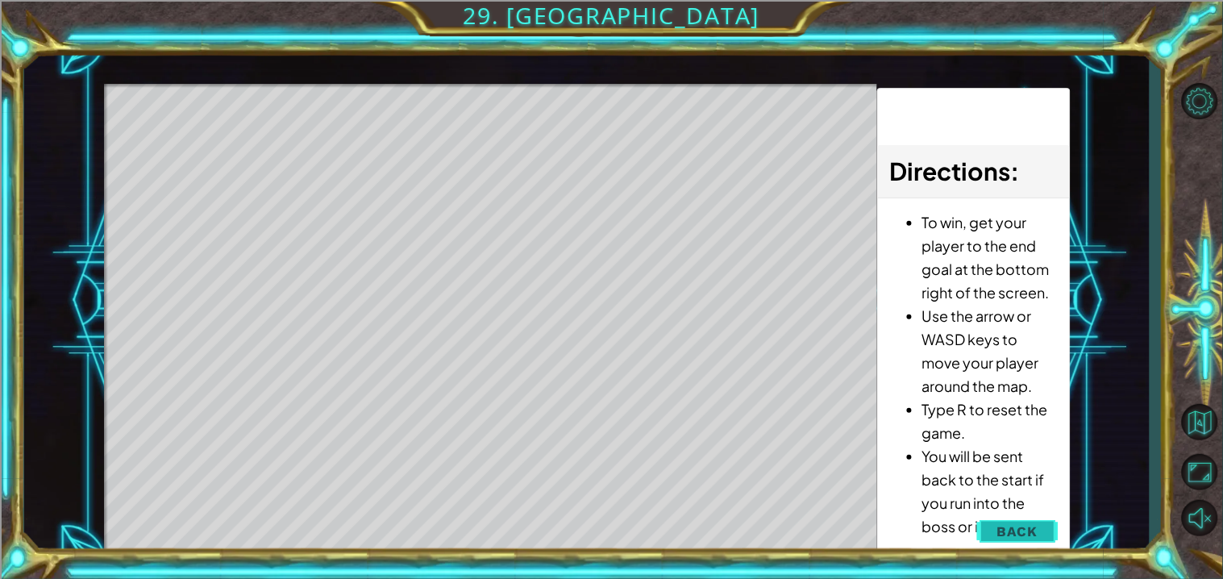
click at [984, 521] on button "Back" at bounding box center [1017, 531] width 81 height 32
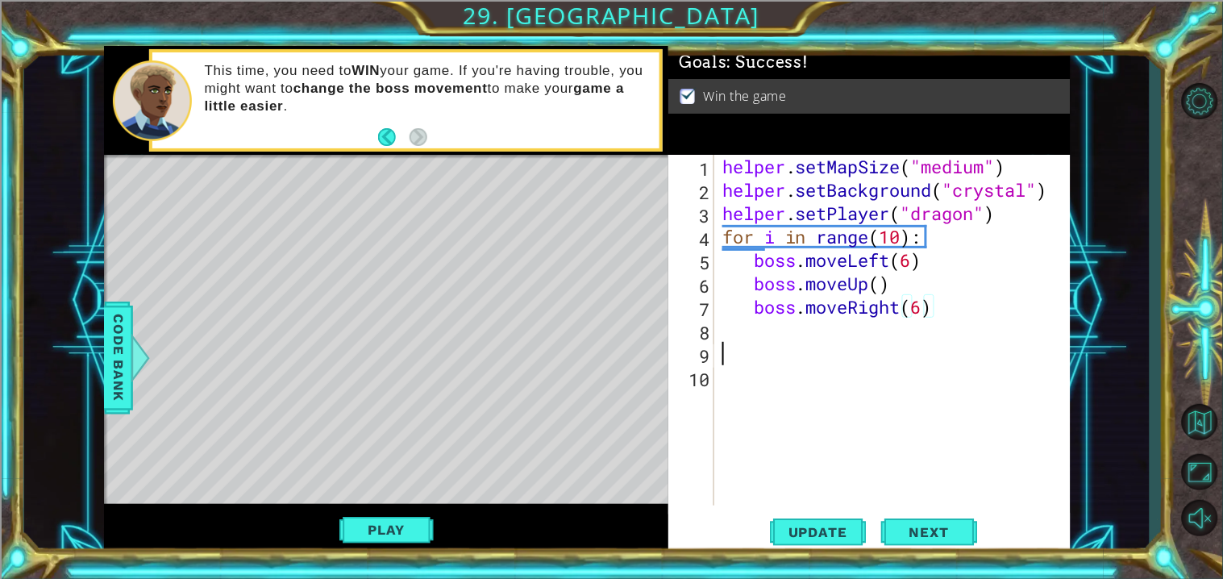
click at [879, 343] on div "helper . setMapSize ( "medium" ) helper . setBackground ( "crystal" ) helper . …" at bounding box center [896, 353] width 355 height 397
type textarea "boss.moveRight(6)"
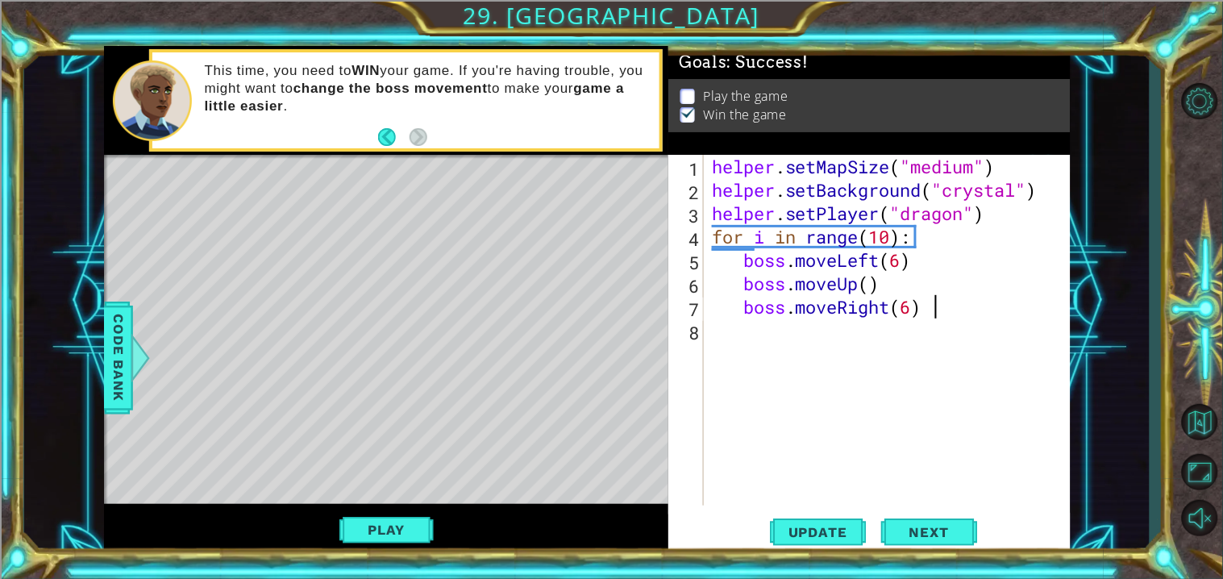
type textarea "boss.moveRight(6)"
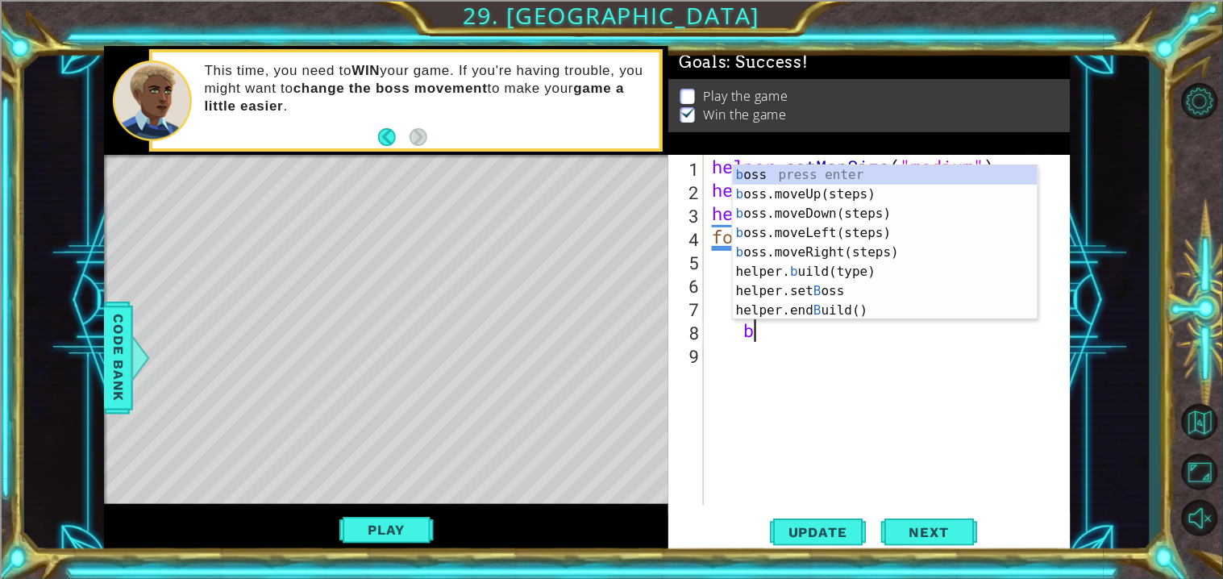
scroll to position [0, 2]
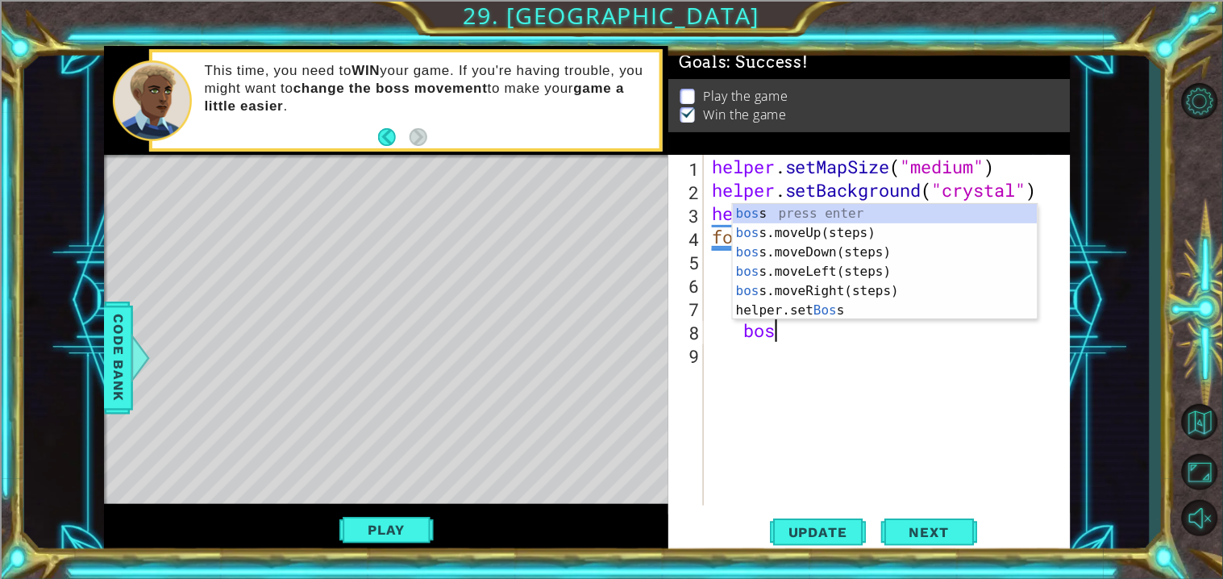
type textarea "boss"
click at [881, 234] on div "boss press enter boss .moveUp(steps) press enter boss .moveDown(steps) press en…" at bounding box center [885, 281] width 305 height 155
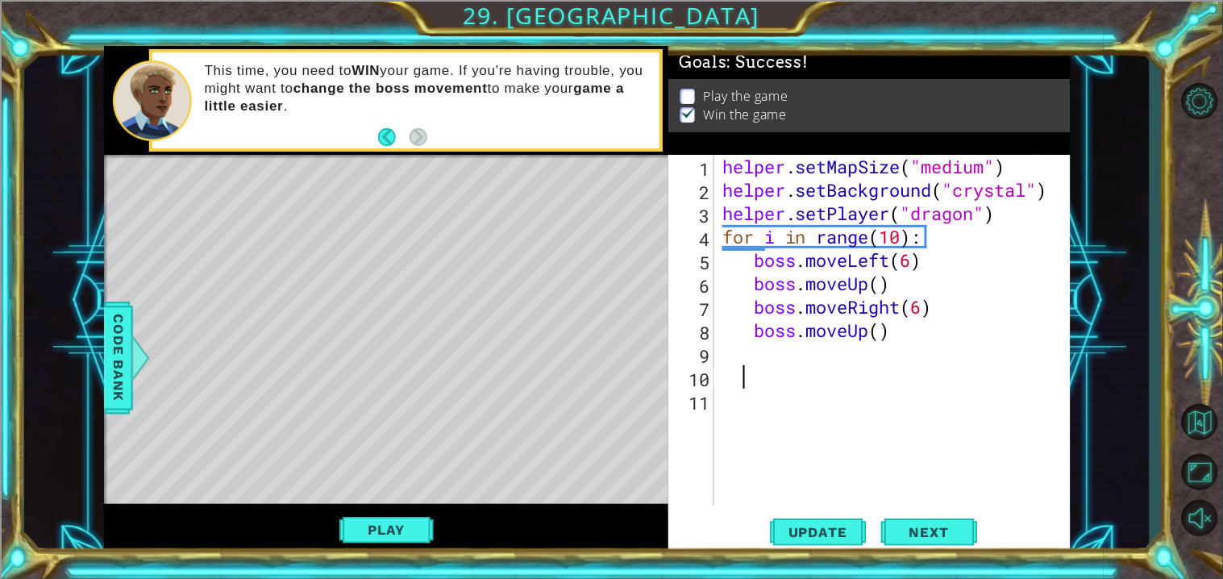
scroll to position [0, 0]
type textarea "boss.moveUp()"
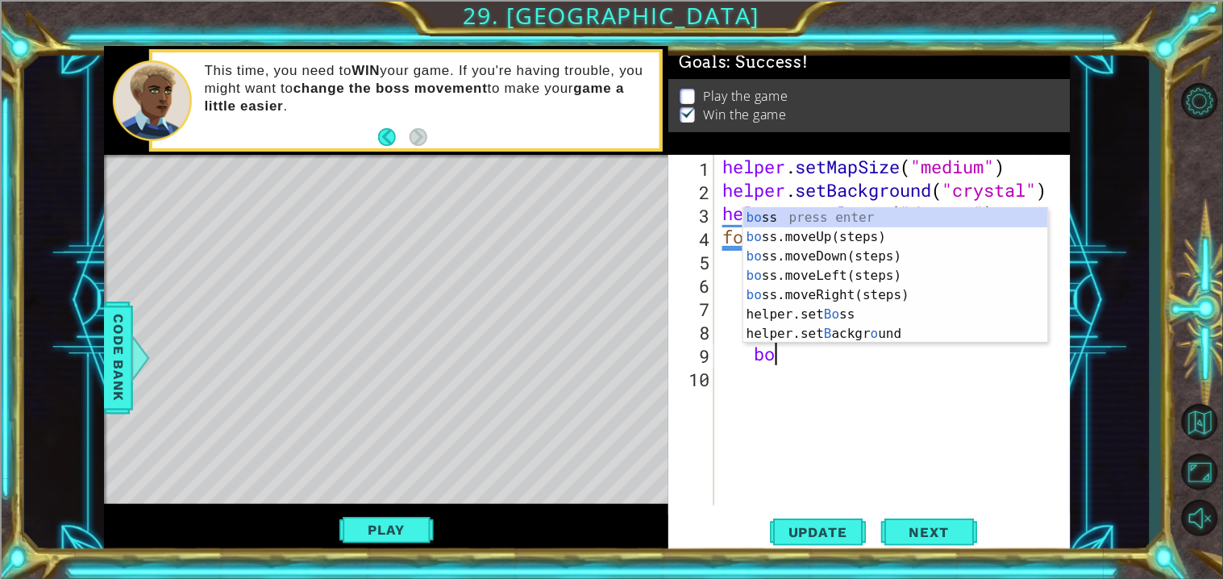
type textarea "boss"
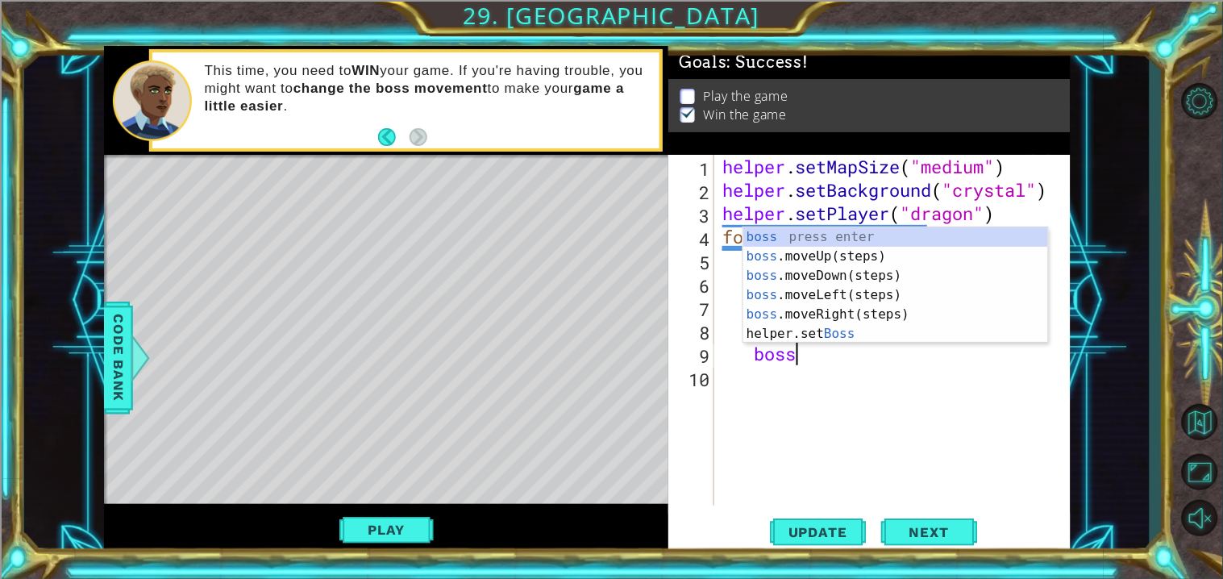
scroll to position [0, 2]
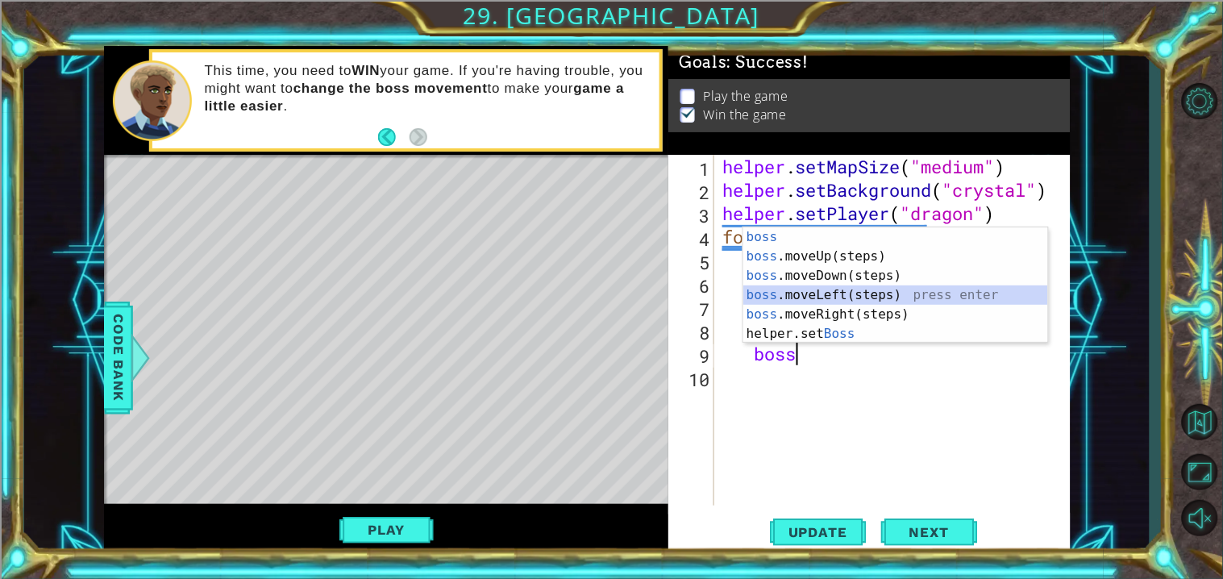
click at [908, 298] on div "boss press enter boss .moveUp(steps) press enter boss .moveDown(steps) press en…" at bounding box center [895, 304] width 305 height 155
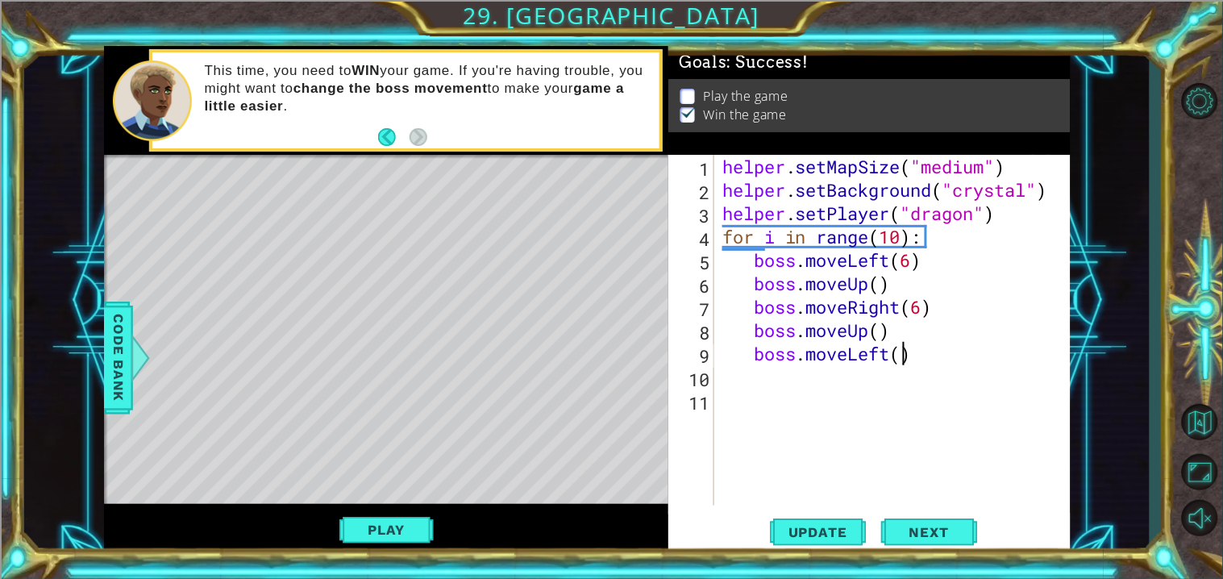
click at [900, 363] on div "helper . setMapSize ( "medium" ) helper . setBackground ( "crystal" ) helper . …" at bounding box center [896, 353] width 355 height 397
type textarea "boss.moveLeft(6)"
click at [833, 385] on div "helper . setMapSize ( "medium" ) helper . setBackground ( "crystal" ) helper . …" at bounding box center [896, 353] width 355 height 397
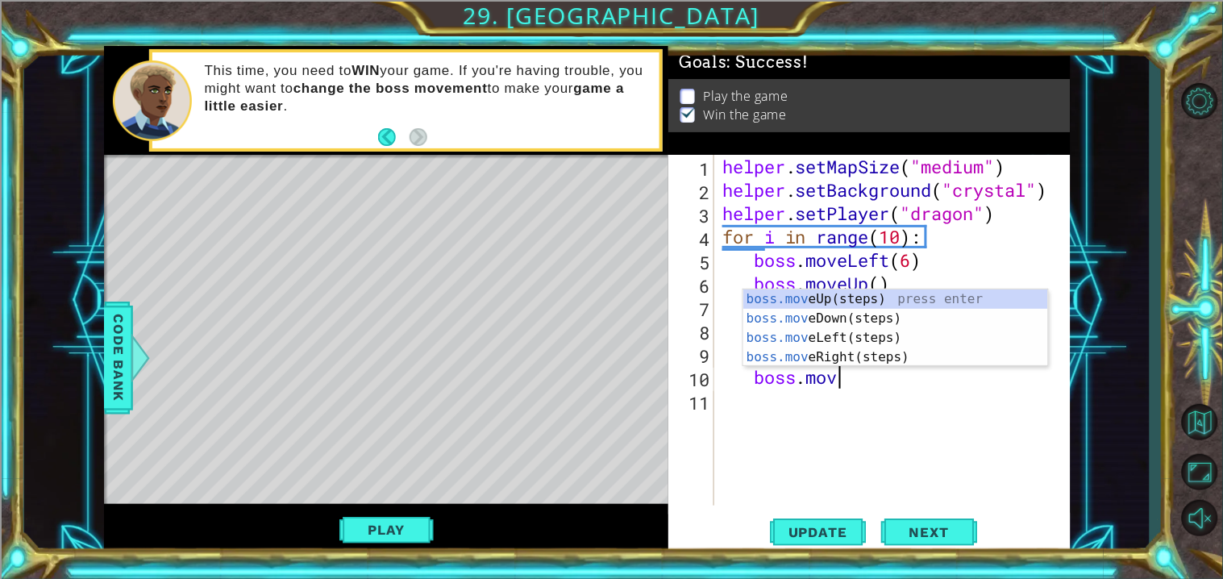
scroll to position [0, 4]
type textarea "boss.move"
click at [946, 295] on div "boss.move Up(steps) press enter boss.move Down(steps) press enter boss.move Lef…" at bounding box center [895, 347] width 305 height 116
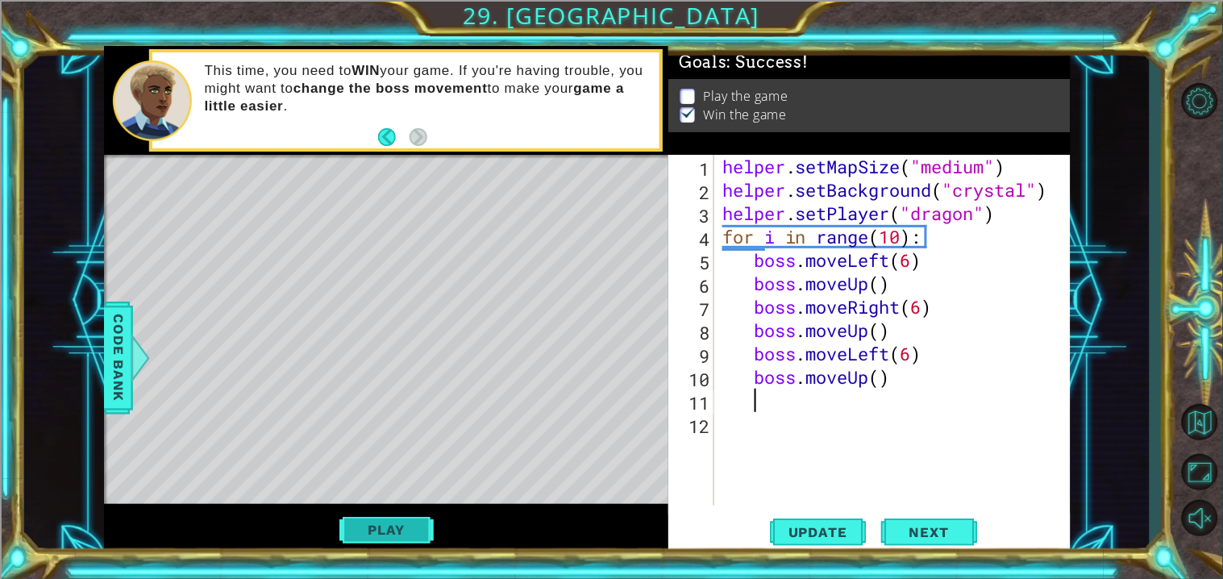
click at [424, 532] on button "Play" at bounding box center [386, 529] width 94 height 31
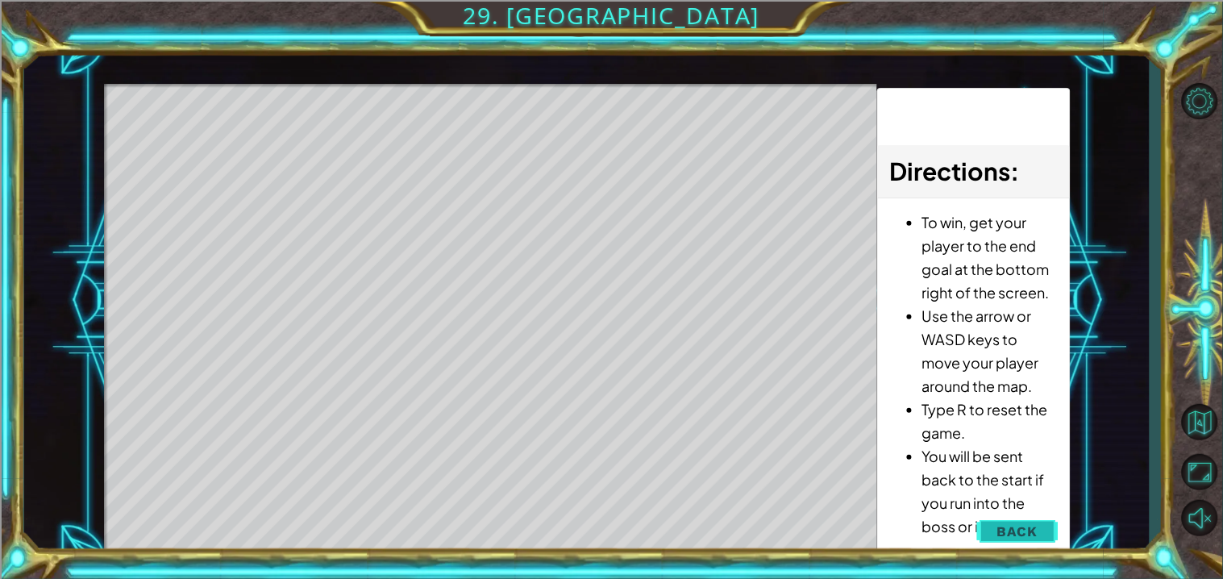
click at [1006, 520] on button "Back" at bounding box center [1017, 531] width 81 height 32
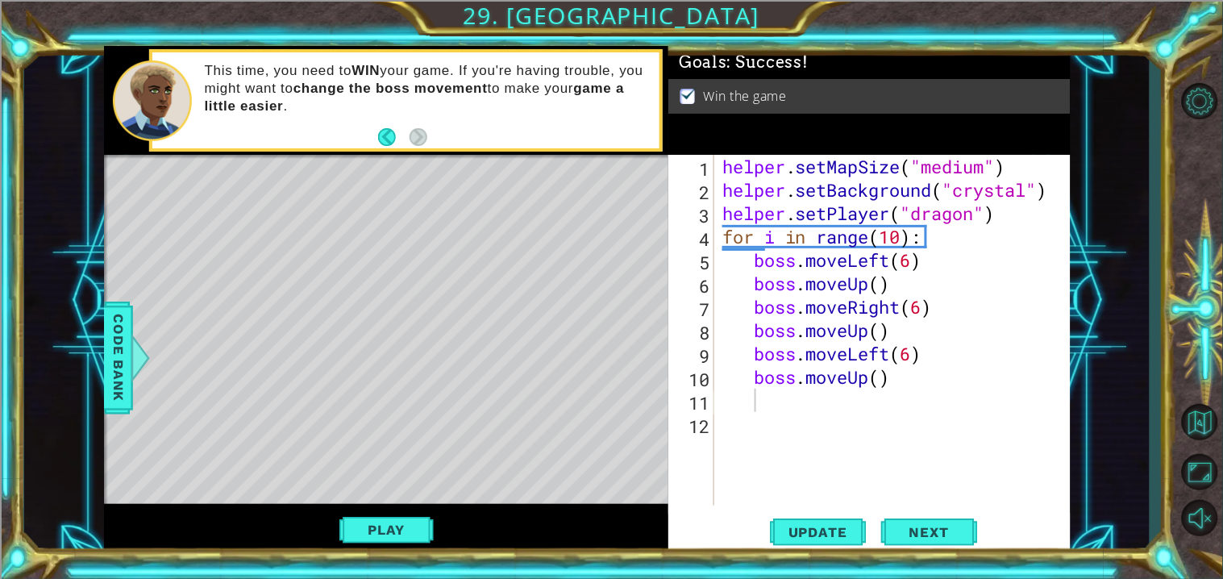
click at [426, 509] on div "Play" at bounding box center [386, 530] width 565 height 52
click at [405, 531] on button "Play" at bounding box center [386, 529] width 94 height 31
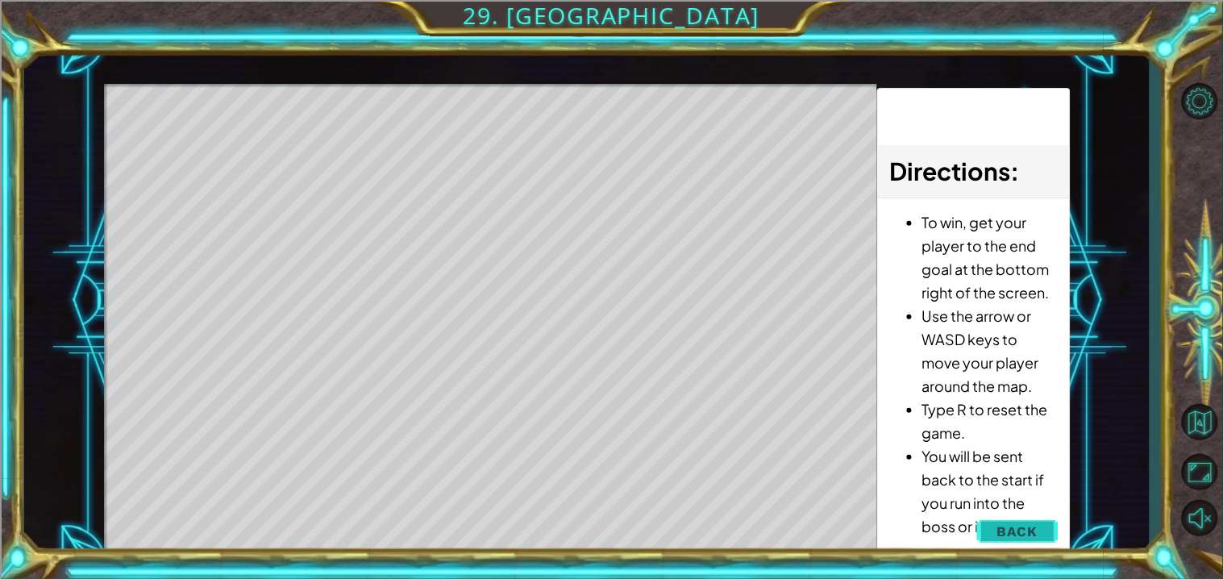
click at [1003, 529] on span "Back" at bounding box center [1017, 531] width 41 height 16
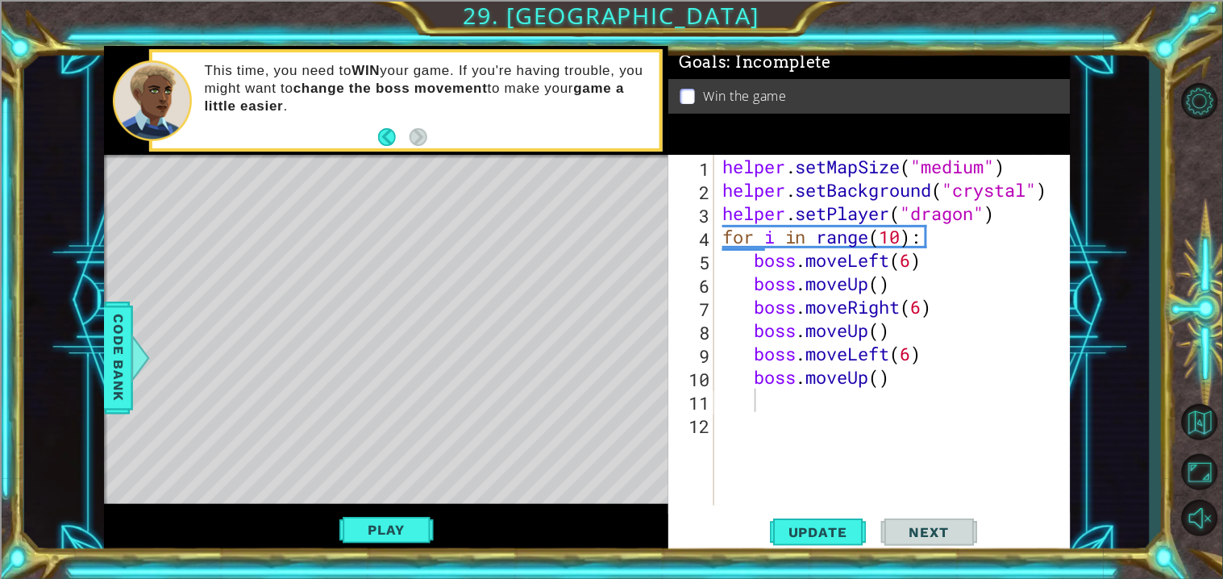
click at [916, 392] on div "helper . setMapSize ( "medium" ) helper . setBackground ( "crystal" ) helper . …" at bounding box center [896, 353] width 355 height 397
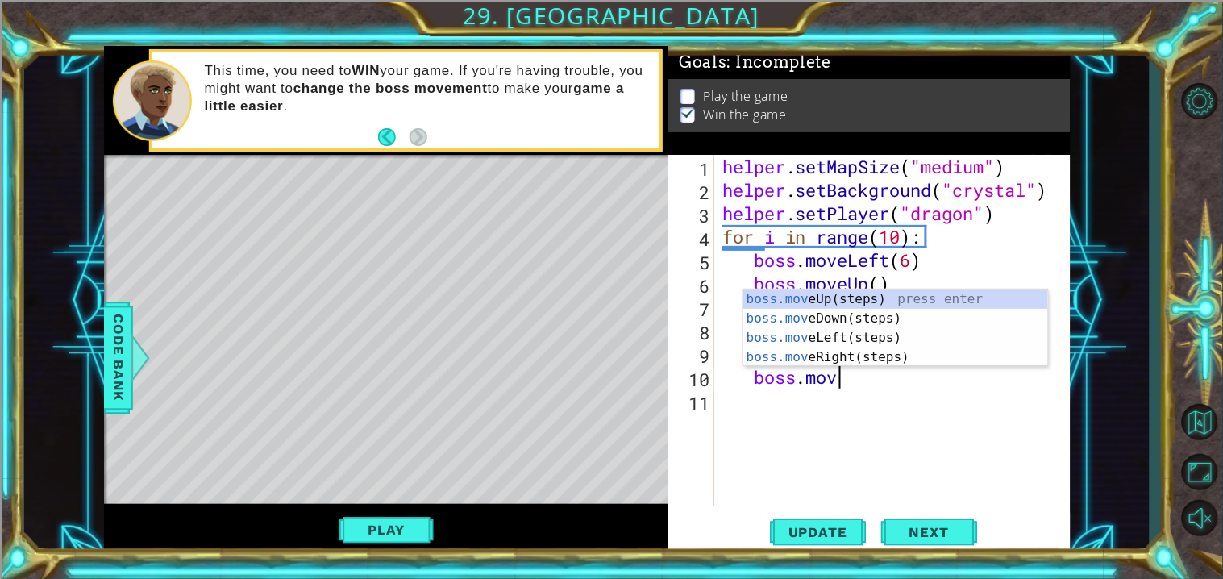
type textarea "boss.move"
click at [820, 306] on div "boss.move Up(steps) press enter boss.move Down(steps) press enter boss.move Lef…" at bounding box center [895, 347] width 305 height 116
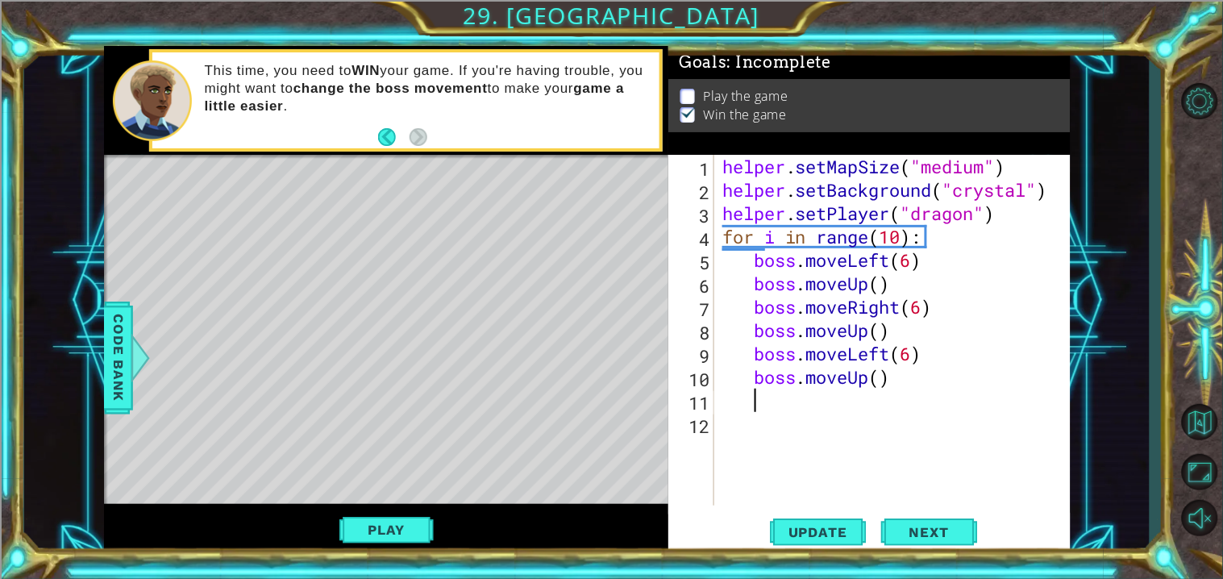
click at [881, 379] on div "helper . setMapSize ( "medium" ) helper . setBackground ( "crystal" ) helper . …" at bounding box center [896, 353] width 355 height 397
type textarea "boss.moveUp(1)"
click at [938, 376] on div "helper . setMapSize ( "medium" ) helper . setBackground ( "crystal" ) helper . …" at bounding box center [896, 353] width 355 height 397
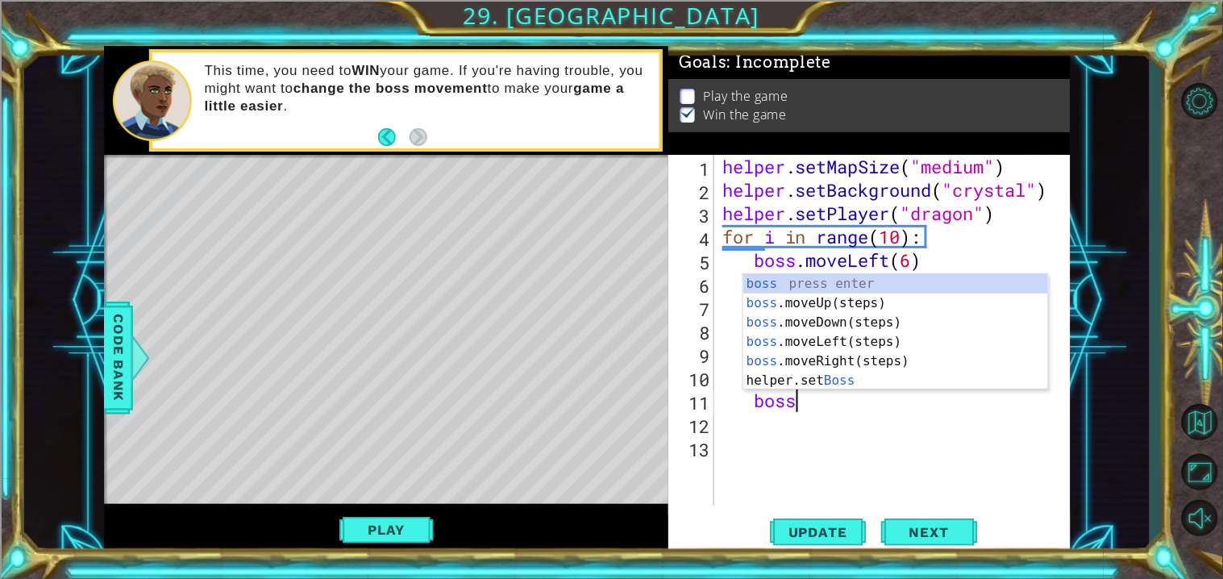
scroll to position [0, 2]
type textarea "boss."
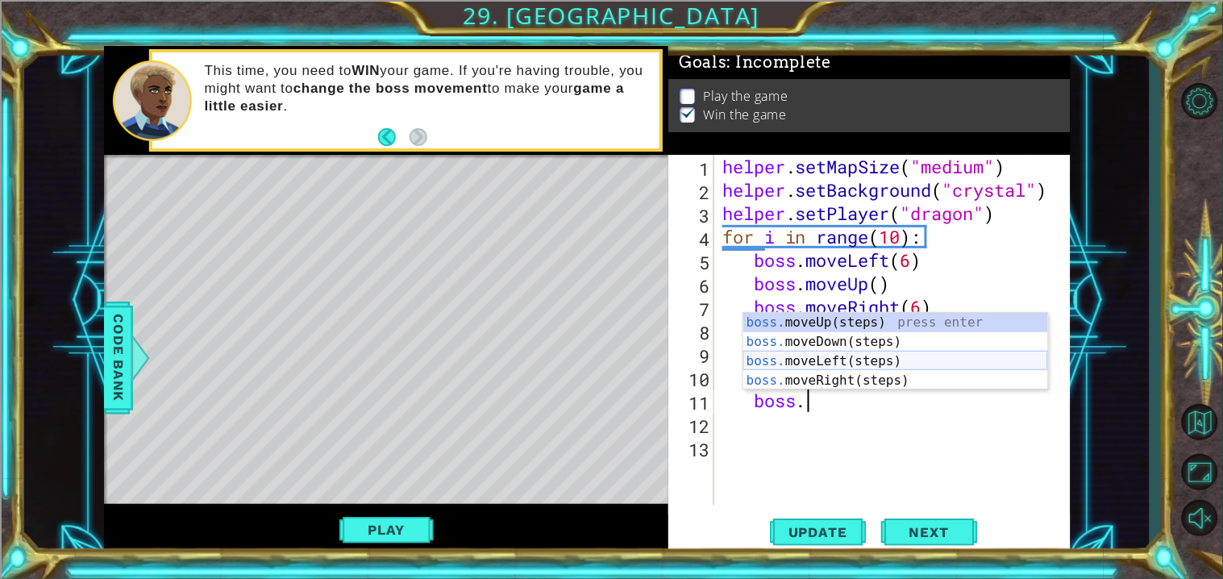
click at [992, 383] on div "boss. moveUp(steps) press enter boss. moveDown(steps) press enter boss. moveLef…" at bounding box center [895, 371] width 305 height 116
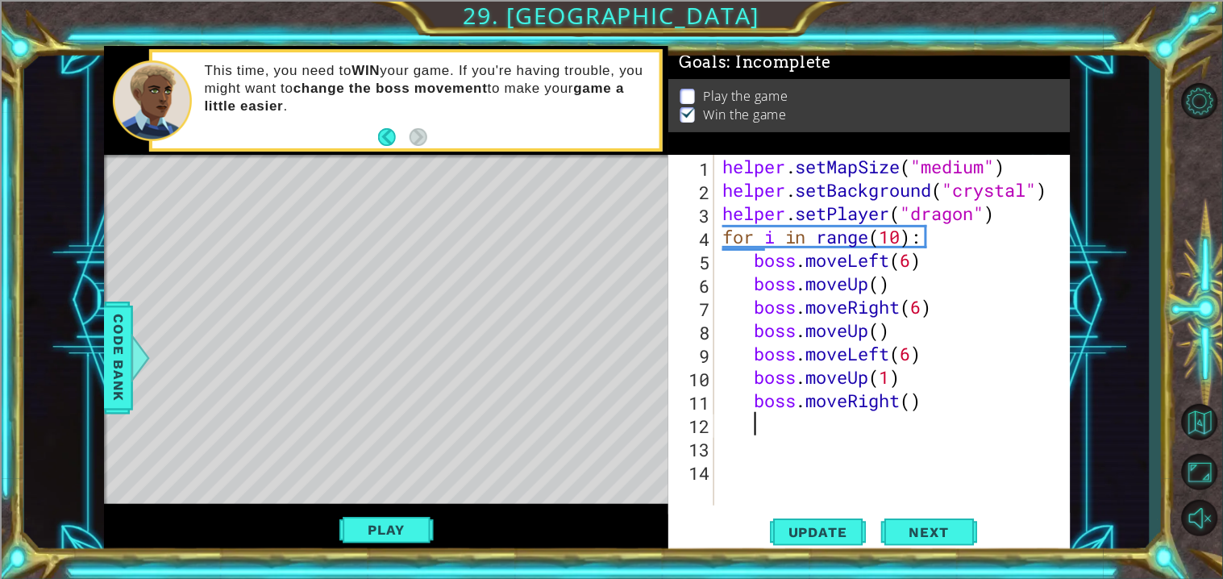
click at [913, 406] on div "helper . setMapSize ( "medium" ) helper . setBackground ( "crystal" ) helper . …" at bounding box center [896, 353] width 355 height 397
drag, startPoint x: 374, startPoint y: 533, endPoint x: 828, endPoint y: 525, distance: 454.6
click at [828, 525] on div "1 ההההההההההההההההההההההההההההההההההההההההההההההההההההההההההההההההההההההההההההה…" at bounding box center [587, 300] width 966 height 509
click at [828, 525] on span "Update" at bounding box center [817, 532] width 91 height 16
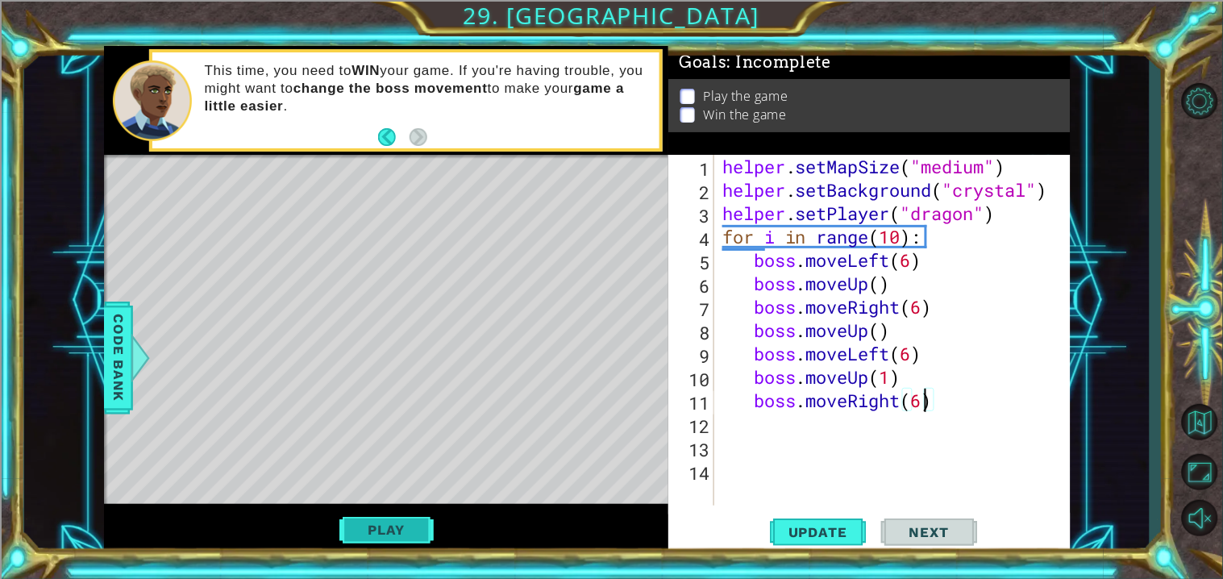
click at [392, 536] on button "Play" at bounding box center [386, 529] width 94 height 31
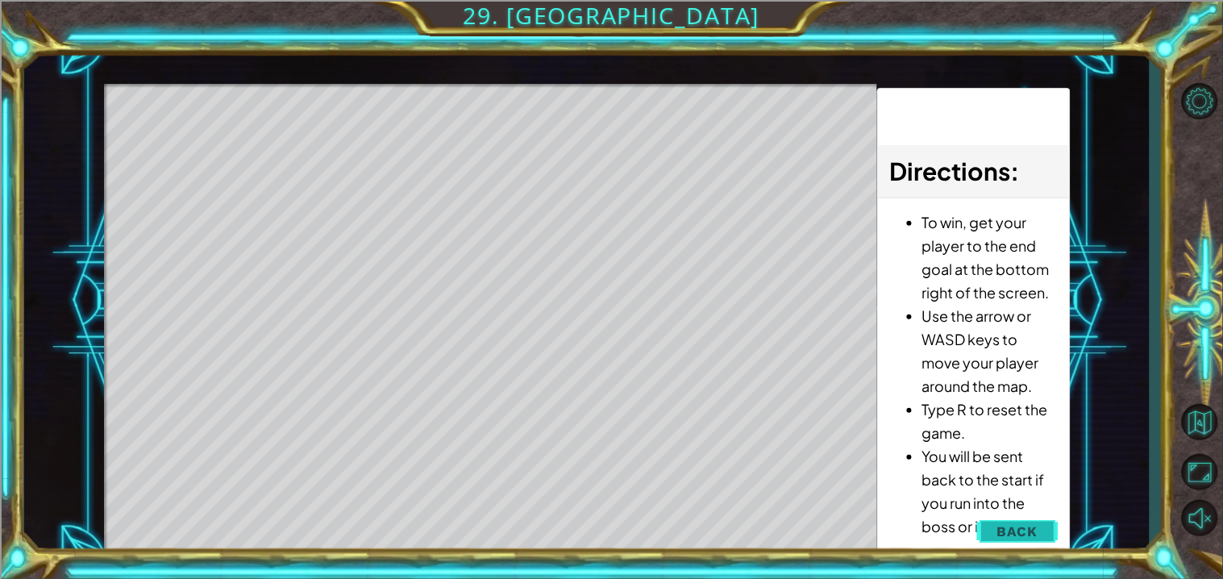
click at [1019, 529] on span "Back" at bounding box center [1017, 531] width 41 height 16
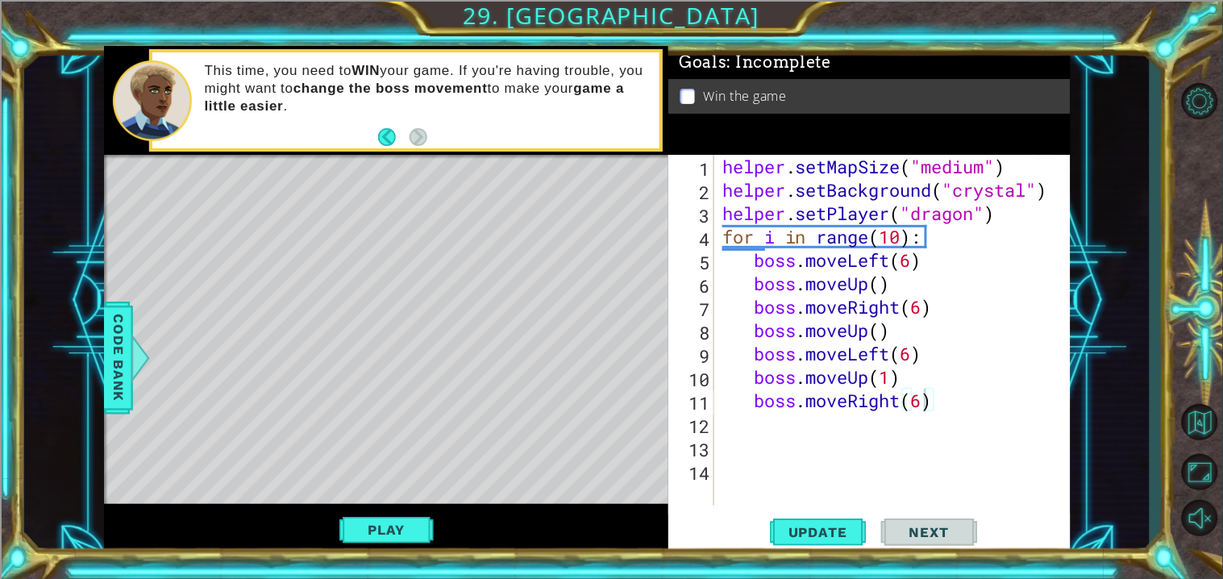
click at [953, 406] on div "helper . setMapSize ( "medium" ) helper . setBackground ( "crystal" ) helper . …" at bounding box center [896, 353] width 355 height 397
click at [886, 376] on div "helper . setMapSize ( "medium" ) helper . setBackground ( "crystal" ) helper . …" at bounding box center [896, 353] width 355 height 397
click at [893, 377] on div "helper . setMapSize ( "medium" ) helper . setBackground ( "crystal" ) helper . …" at bounding box center [896, 353] width 355 height 397
type textarea "boss.moveUp()"
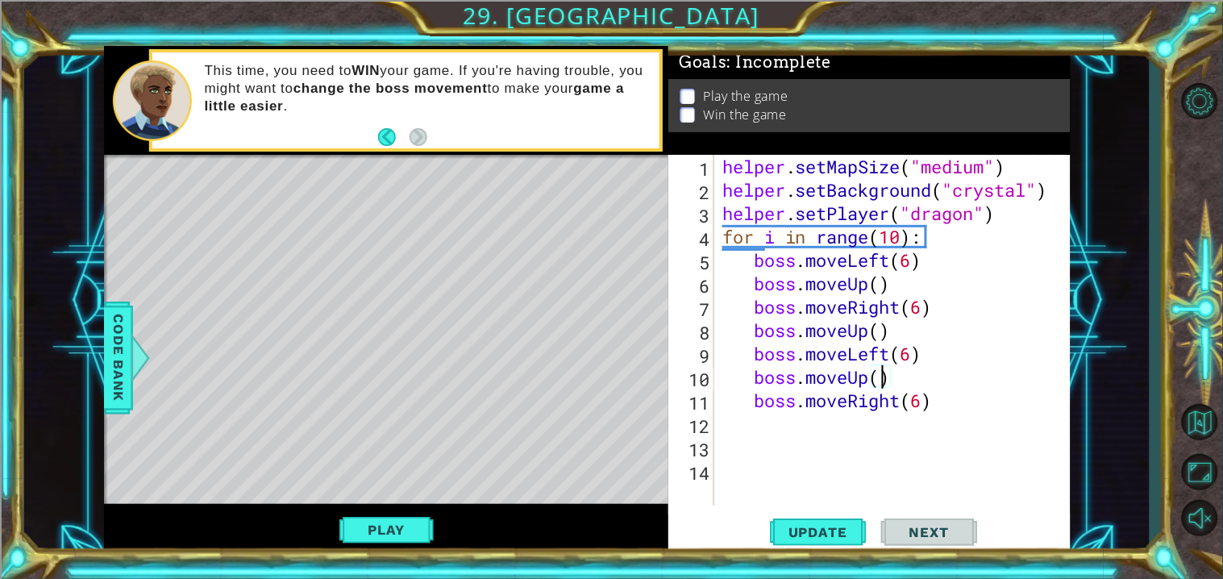
click at [1002, 422] on div "helper . setMapSize ( "medium" ) helper . setBackground ( "crystal" ) helper . …" at bounding box center [896, 353] width 355 height 397
click at [999, 413] on div "helper . setMapSize ( "medium" ) helper . setBackground ( "crystal" ) helper . …" at bounding box center [896, 353] width 355 height 397
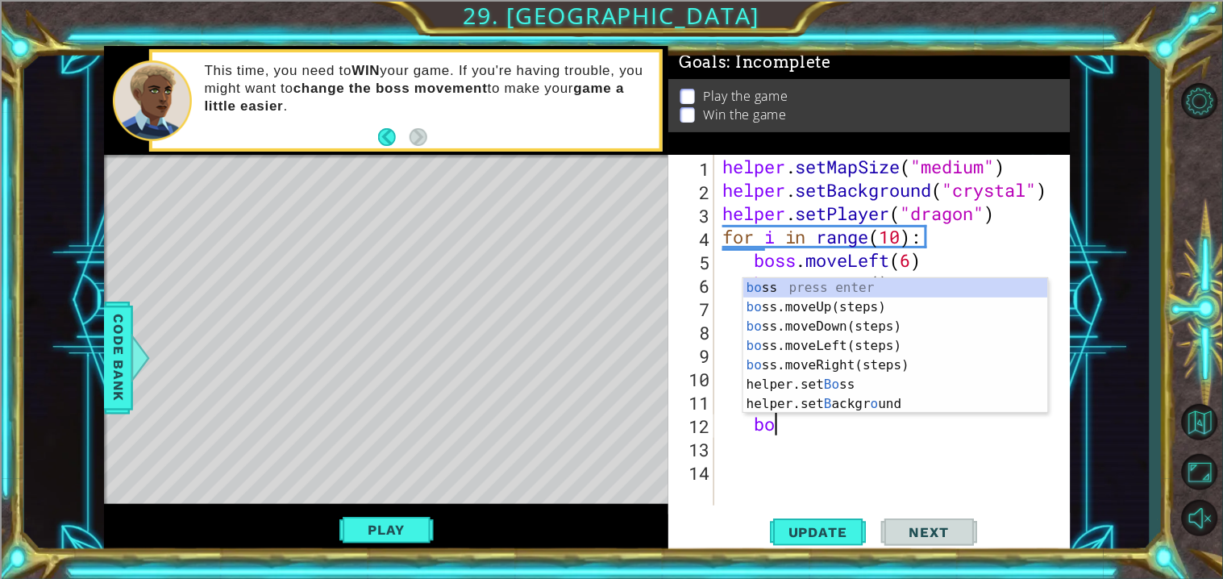
type textarea "bos"
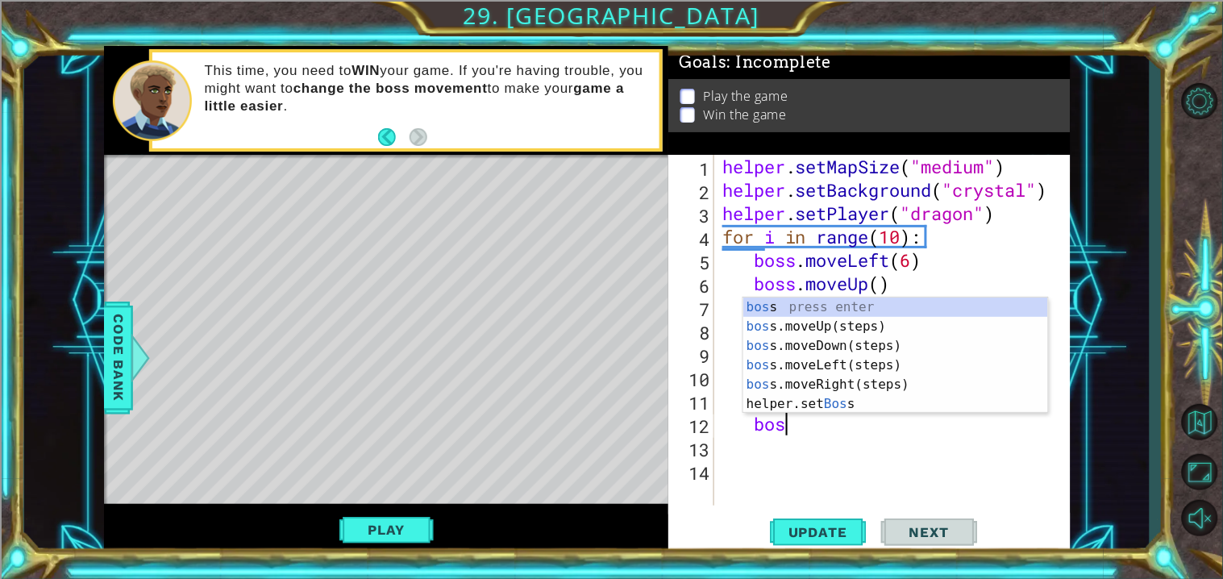
scroll to position [0, 2]
click at [855, 333] on div "bos s press enter bos s.moveUp(steps) press enter bos s.moveDown(steps) press e…" at bounding box center [895, 374] width 305 height 155
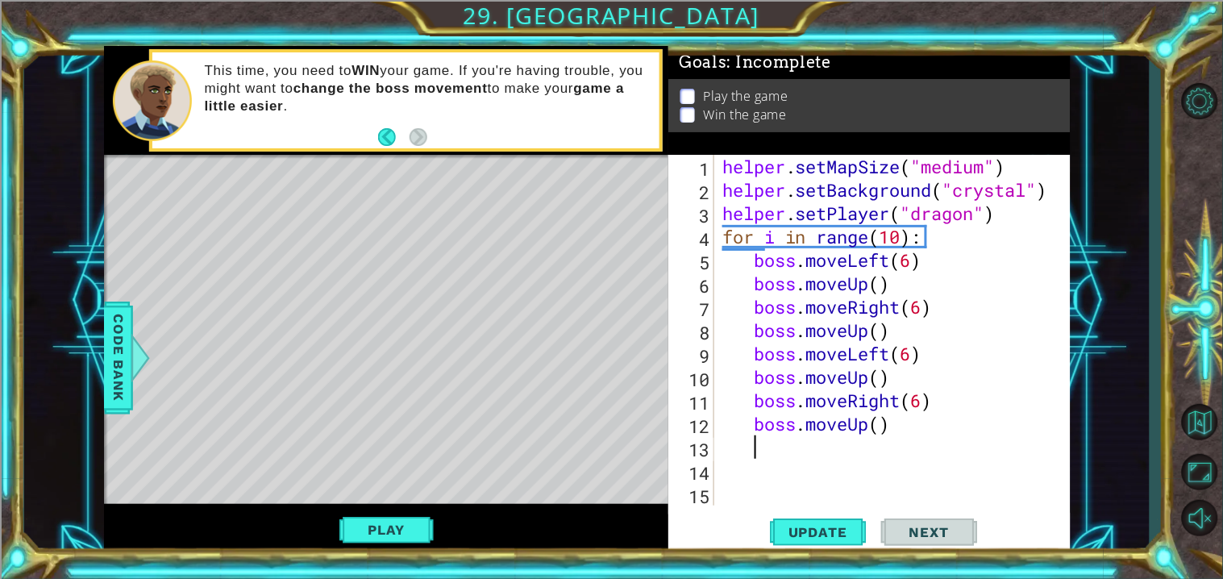
scroll to position [0, 1]
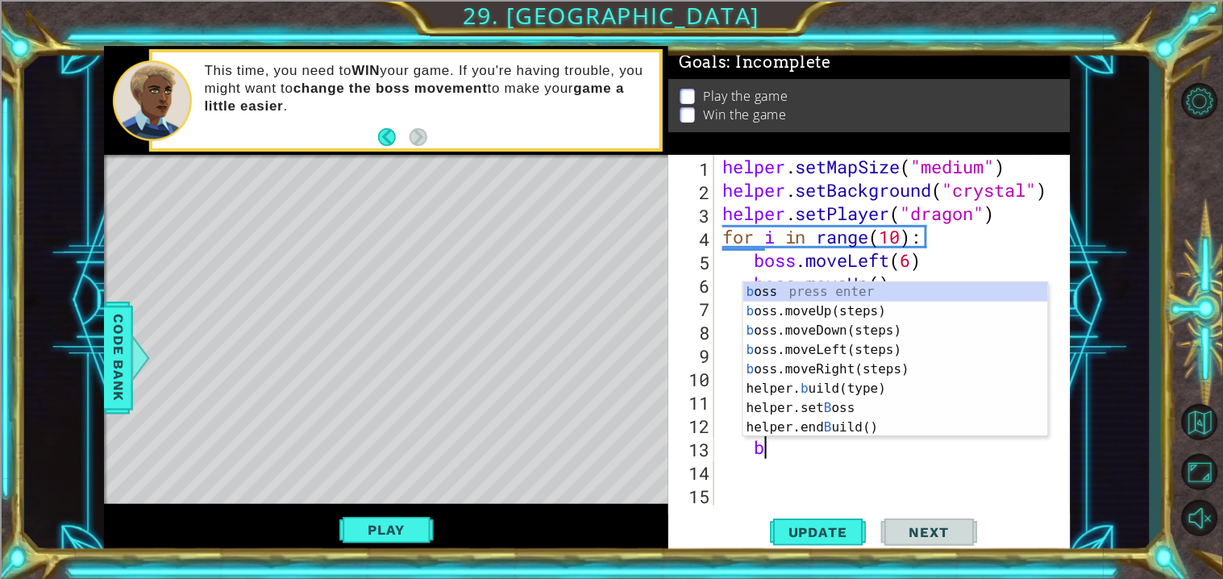
type textarea "bos"
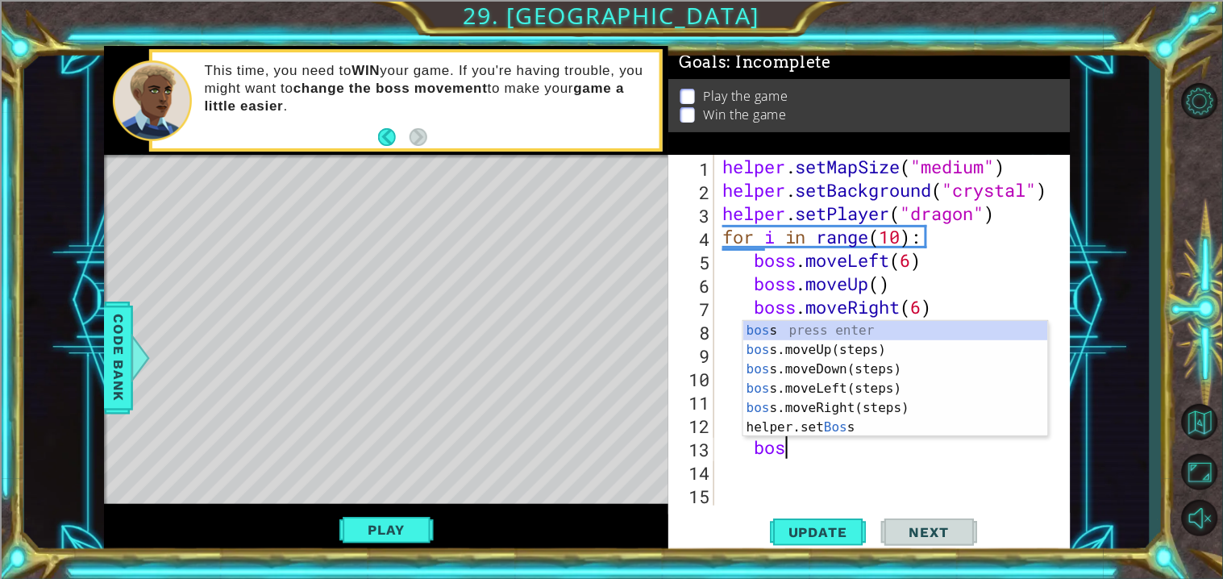
scroll to position [0, 2]
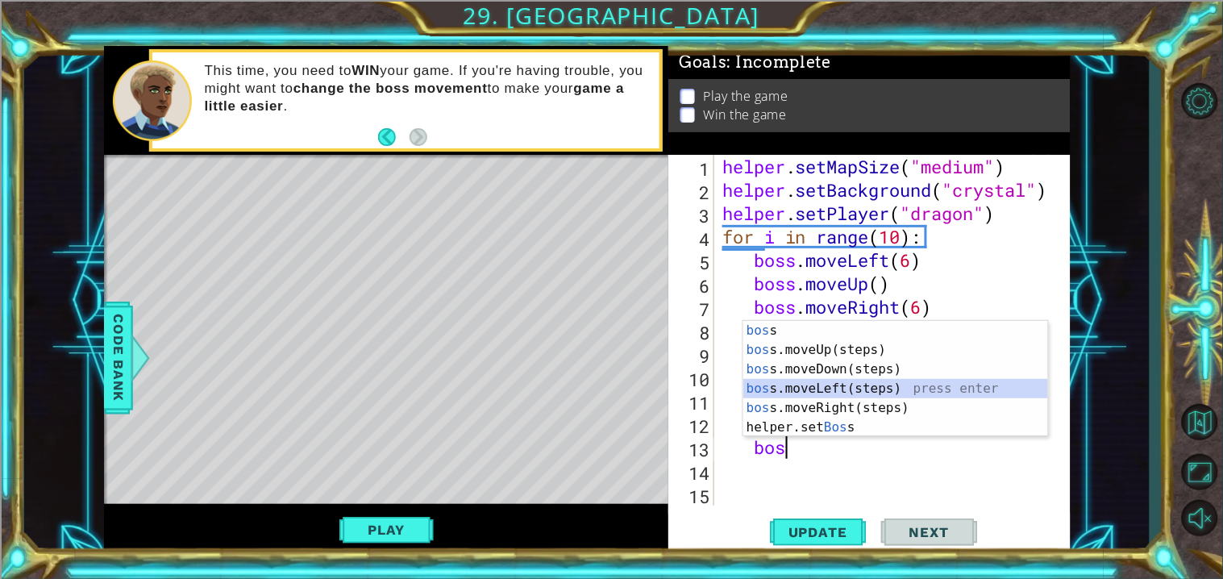
click at [891, 395] on div "bos s press enter bos s.moveUp(steps) press enter bos s.moveDown(steps) press e…" at bounding box center [895, 398] width 305 height 155
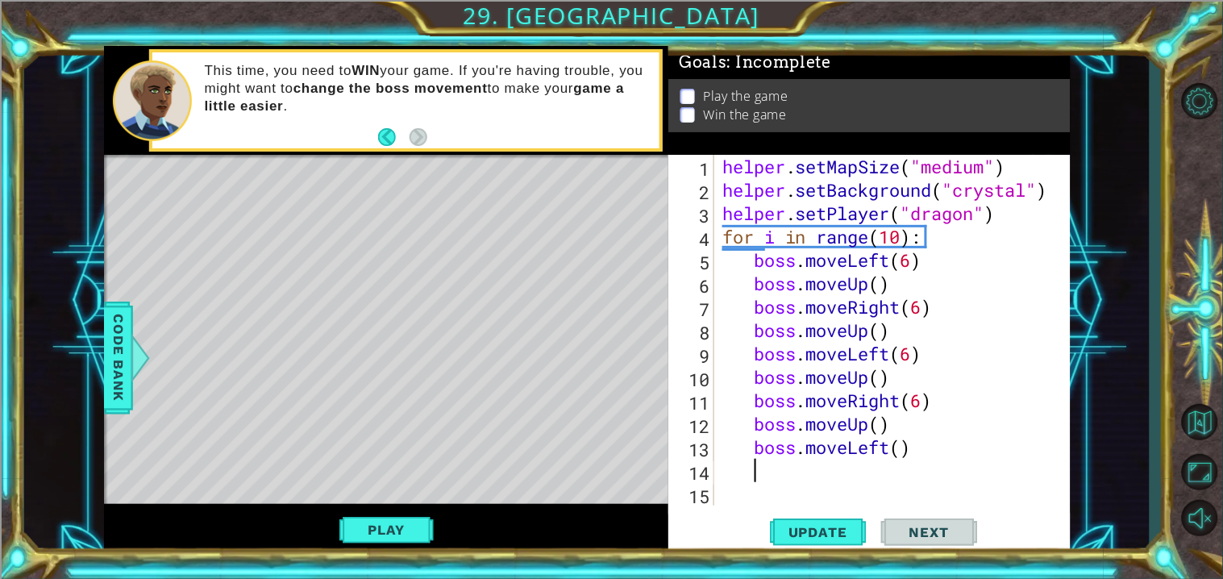
click at [904, 450] on div "helper . setMapSize ( "medium" ) helper . setBackground ( "crystal" ) helper . …" at bounding box center [896, 353] width 355 height 397
type textarea "boss.moveLeft(6)"
click at [831, 530] on span "Update" at bounding box center [817, 532] width 91 height 16
click at [392, 529] on button "Play" at bounding box center [386, 529] width 94 height 31
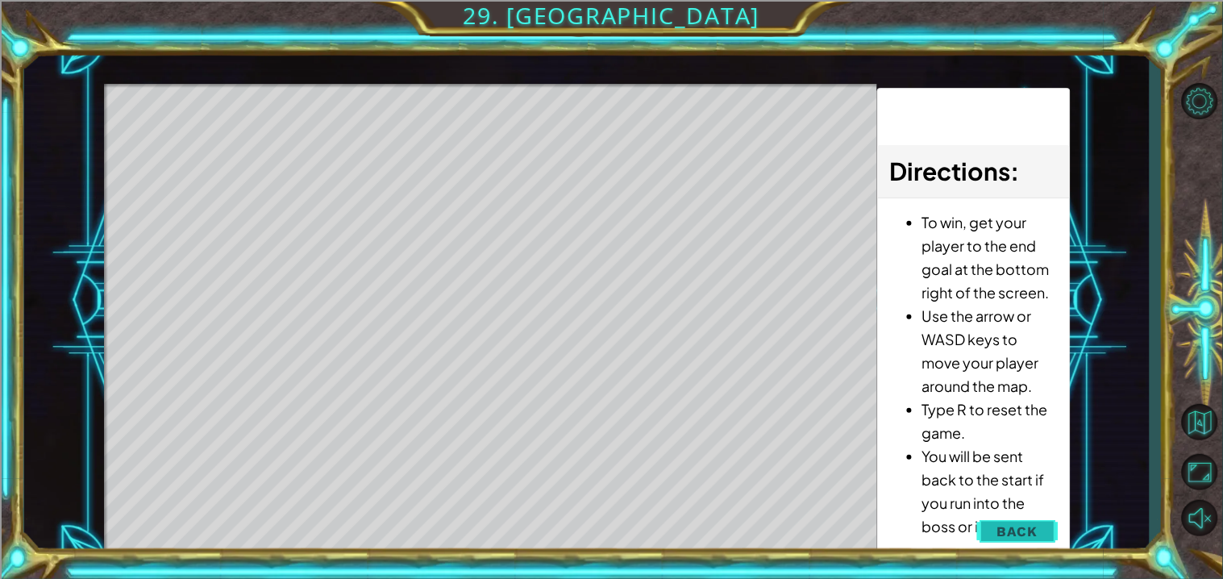
click at [1022, 525] on span "Back" at bounding box center [1017, 531] width 41 height 16
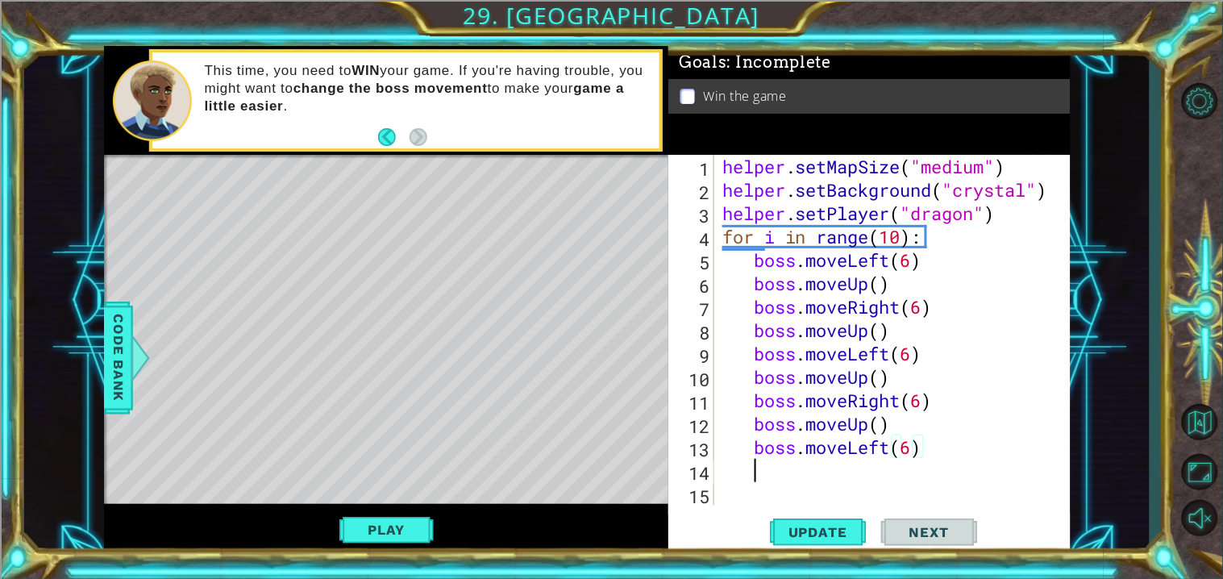
click at [780, 477] on div "helper . setMapSize ( "medium" ) helper . setBackground ( "crystal" ) helper . …" at bounding box center [896, 353] width 355 height 397
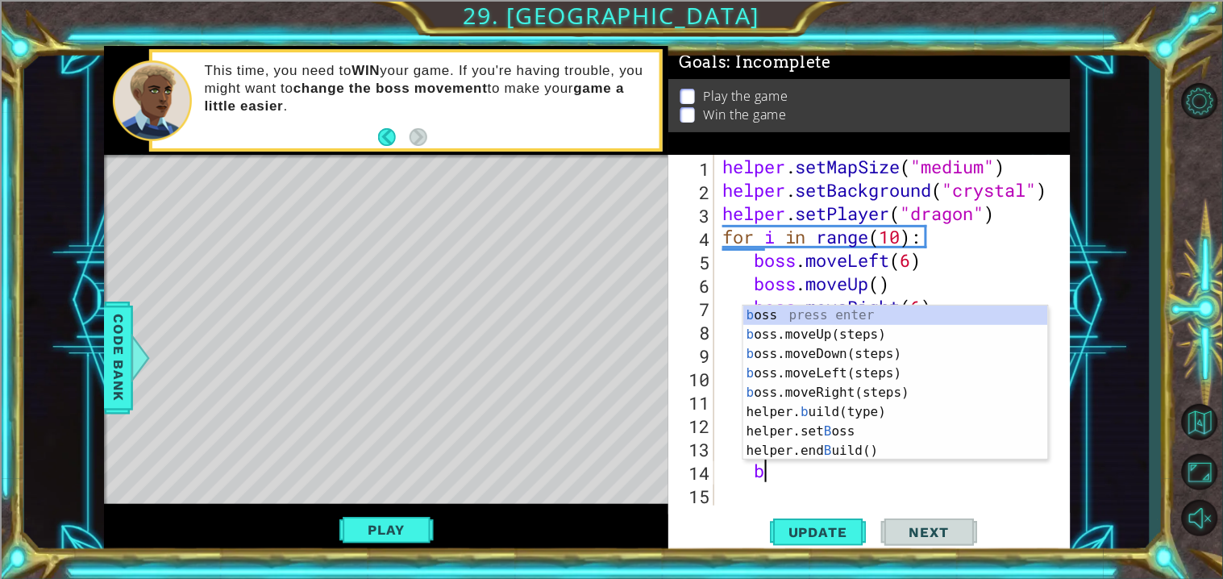
type textarea "bo"
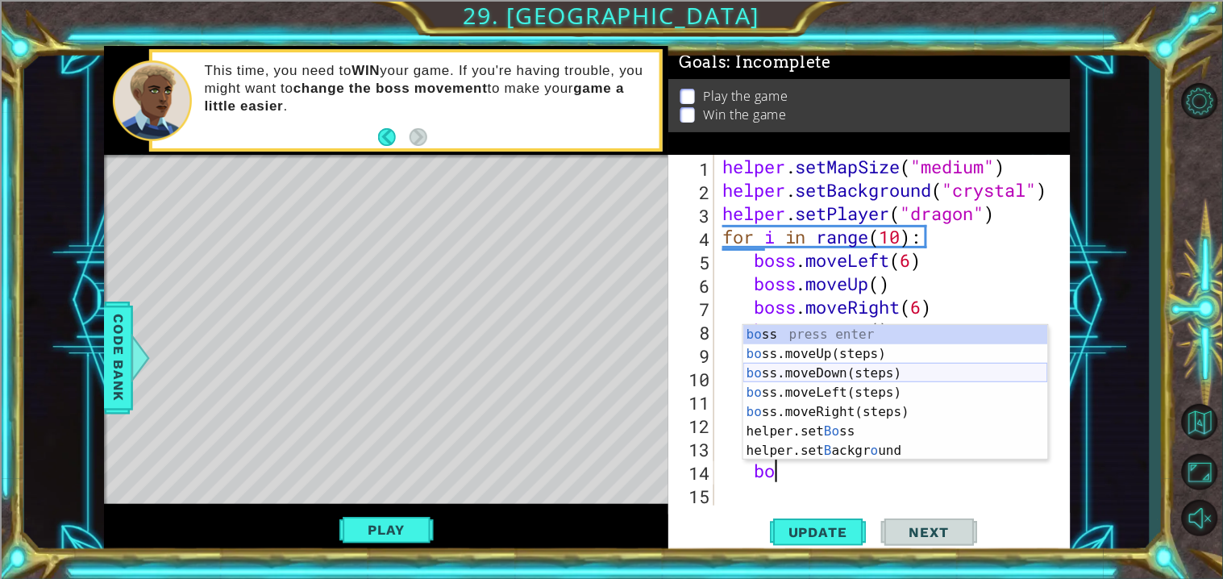
click at [857, 381] on div "bo ss press enter bo ss.moveUp(steps) press enter bo ss.moveDown(steps) press e…" at bounding box center [895, 412] width 305 height 174
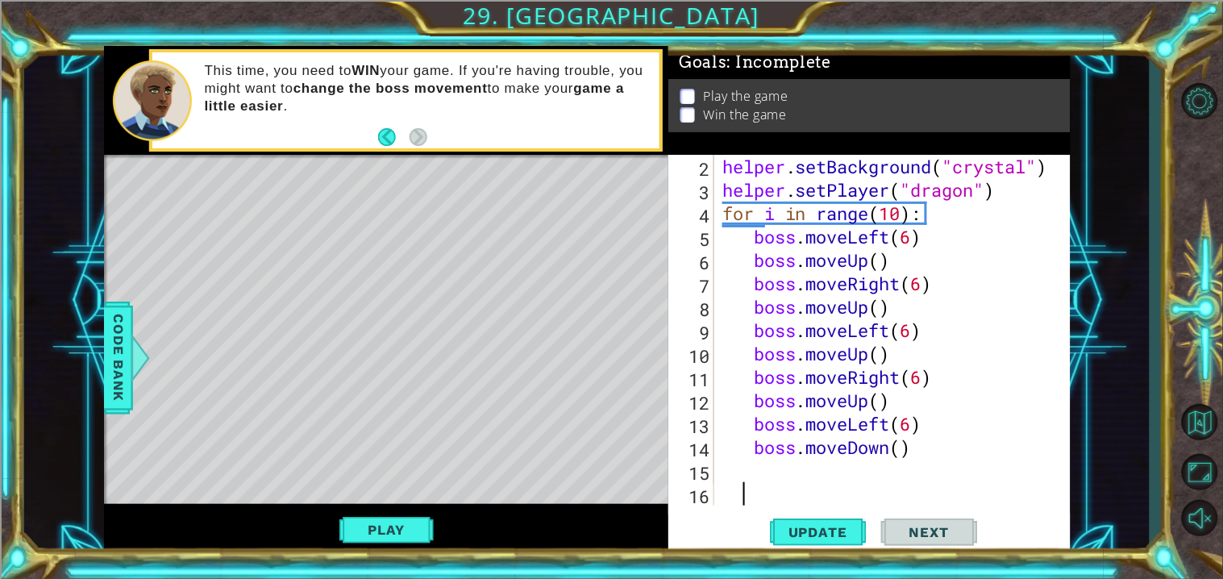
scroll to position [0, 0]
type textarea "boss.moveDown()"
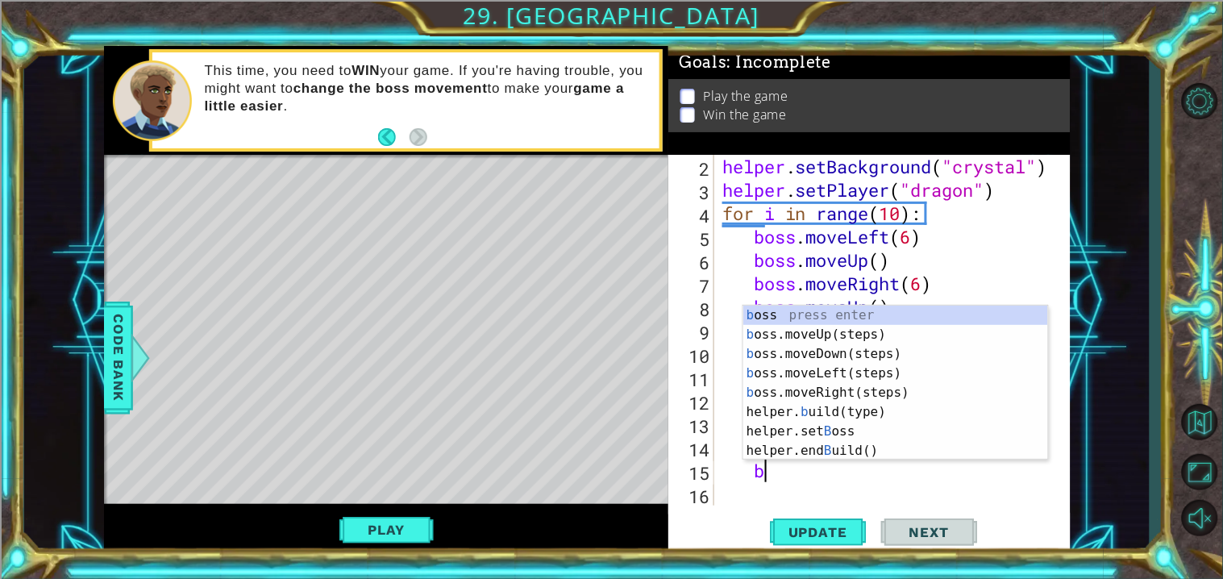
type textarea "bos"
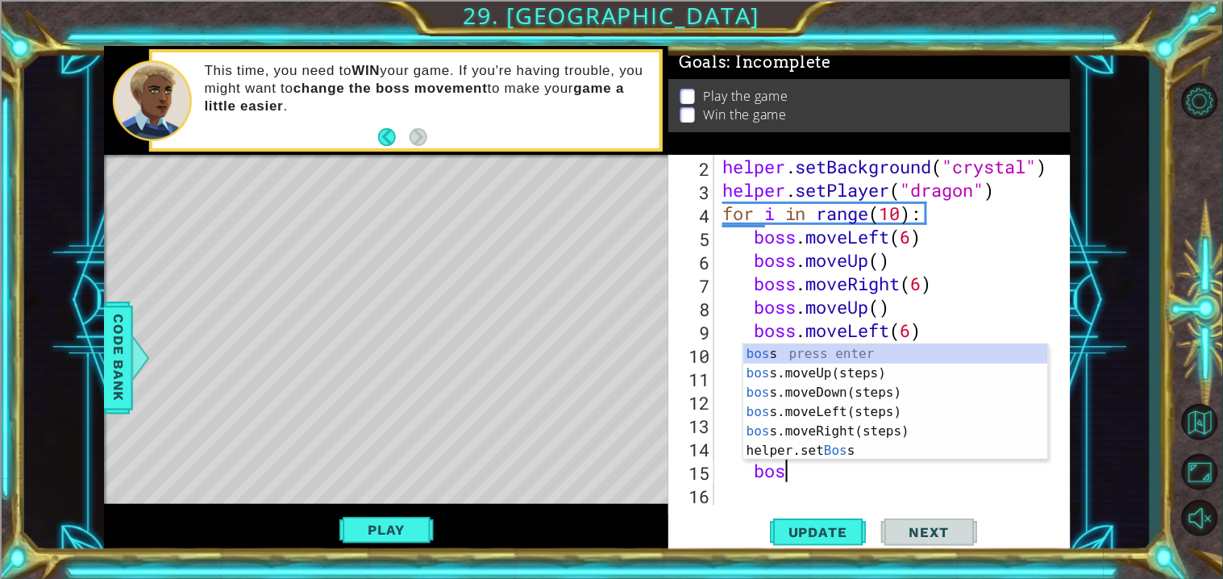
scroll to position [0, 2]
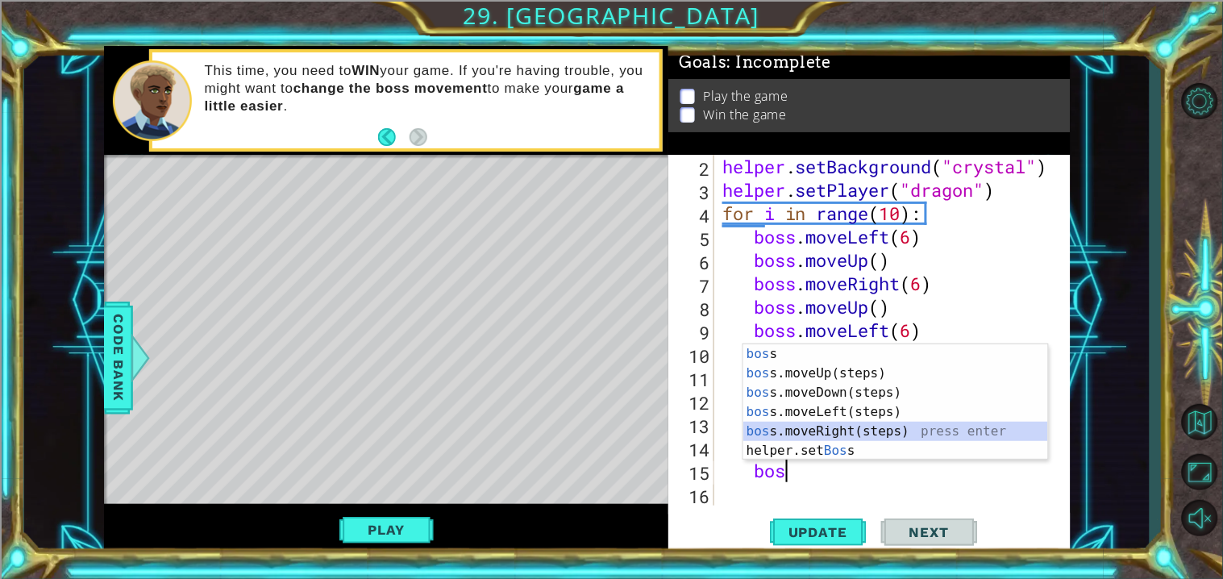
click at [821, 436] on div "bos s press enter bos s.moveUp(steps) press enter bos s.moveDown(steps) press e…" at bounding box center [895, 421] width 305 height 155
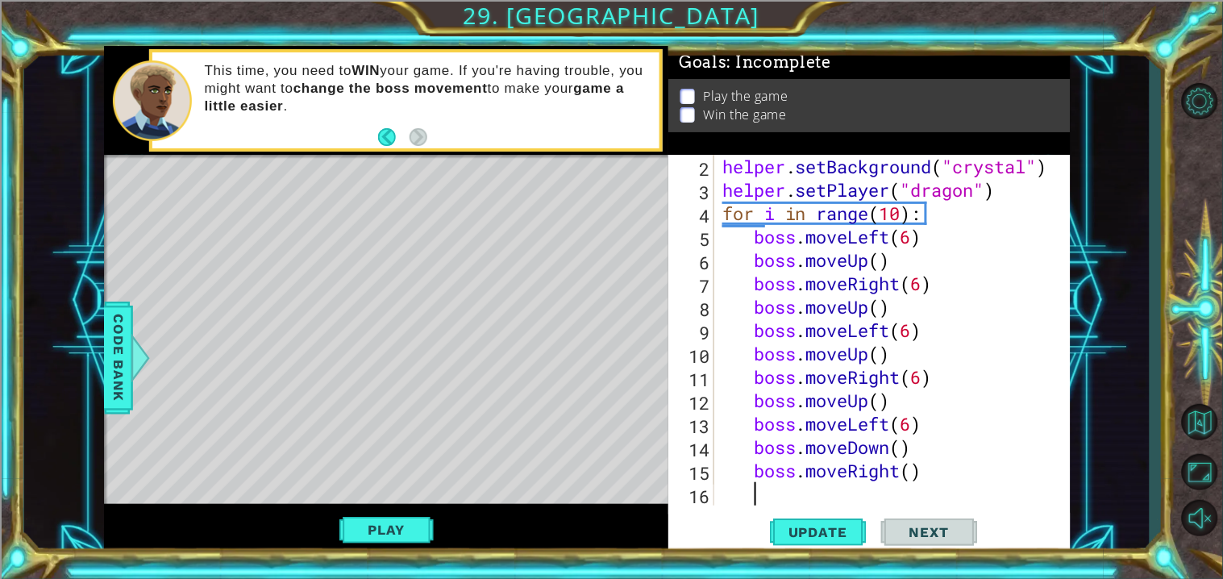
click at [916, 476] on div "helper . setBackground ( "crystal" ) helper . setPlayer ( "dragon" ) for i in r…" at bounding box center [896, 353] width 355 height 397
type textarea "boss.moveRight(6)"
click at [863, 492] on div "helper . setBackground ( "crystal" ) helper . setPlayer ( "dragon" ) for i in r…" at bounding box center [896, 353] width 355 height 397
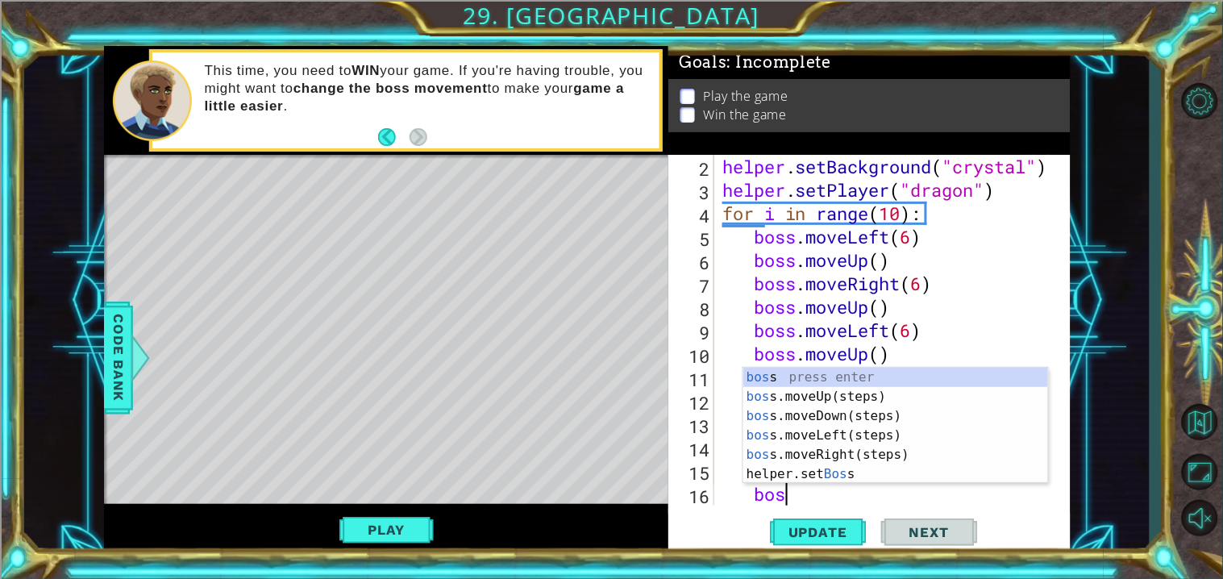
scroll to position [0, 2]
type textarea "boss"
click at [824, 417] on div "boss press enter boss .moveUp(steps) press enter boss .moveDown(steps) press en…" at bounding box center [895, 444] width 305 height 155
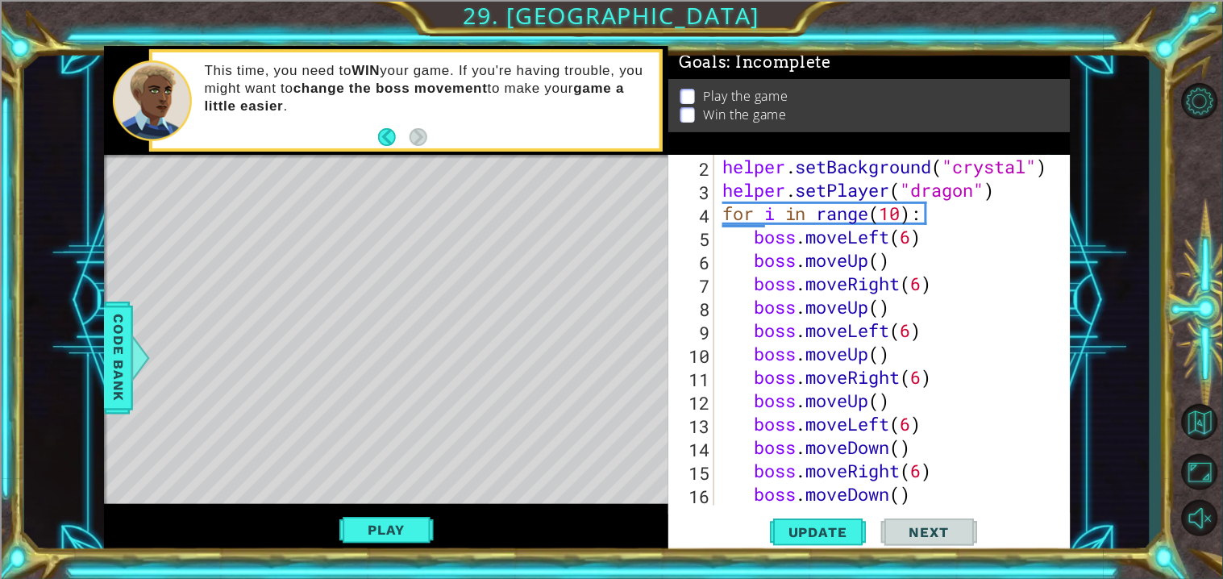
scroll to position [0, 1]
click at [948, 498] on div "helper . setBackground ( "crystal" ) helper . setPlayer ( "dragon" ) for i in r…" at bounding box center [896, 353] width 355 height 397
type textarea "boss.moveDown()"
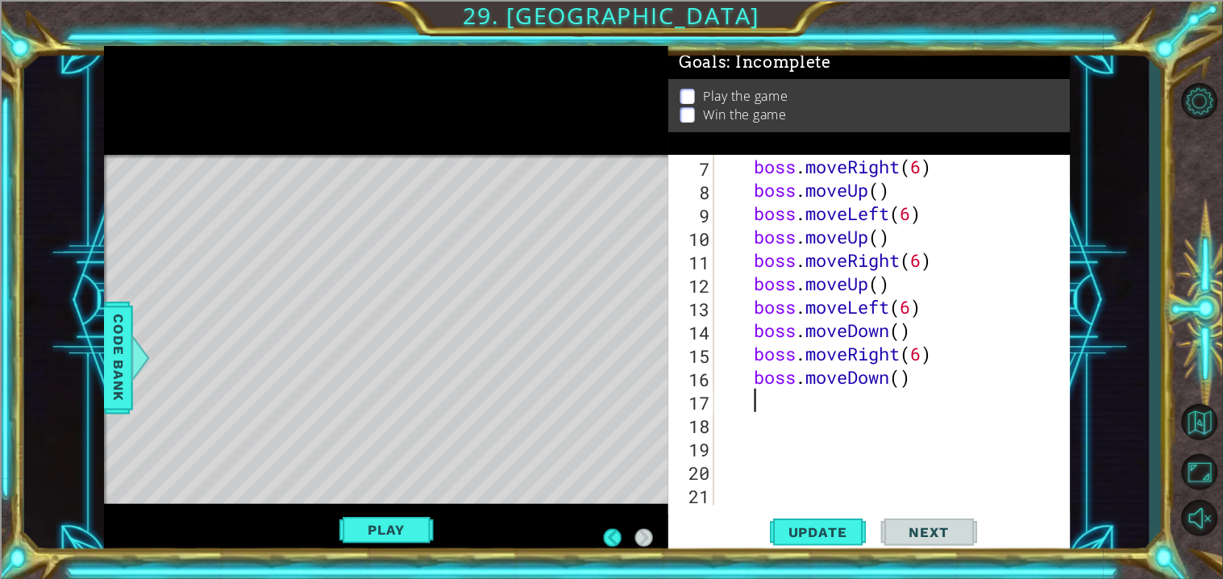
scroll to position [139, 0]
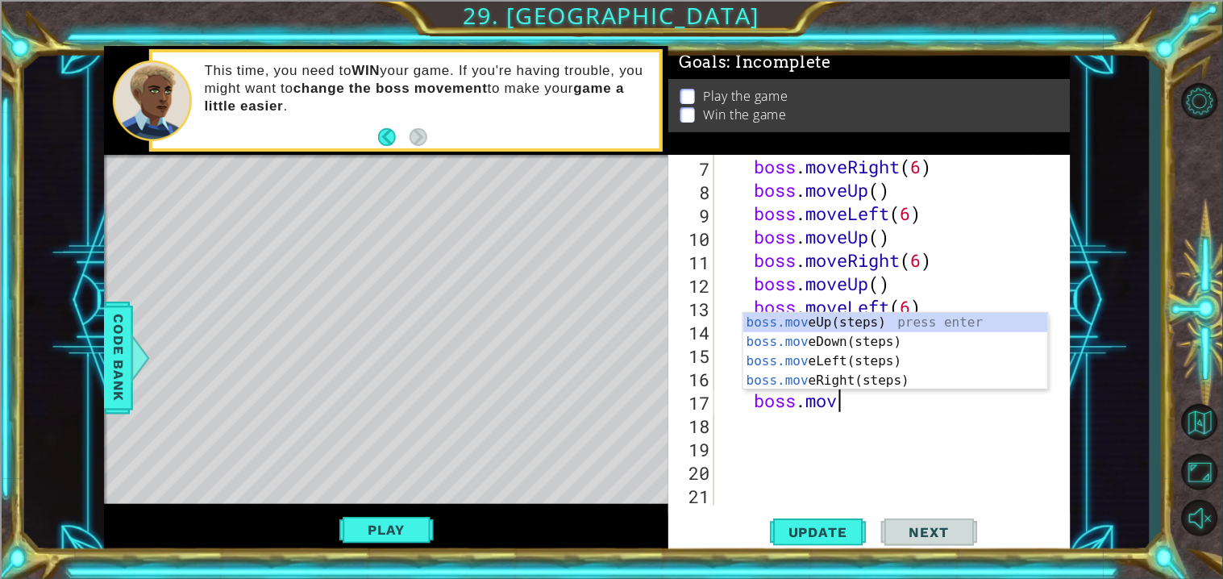
type textarea "boss.move"
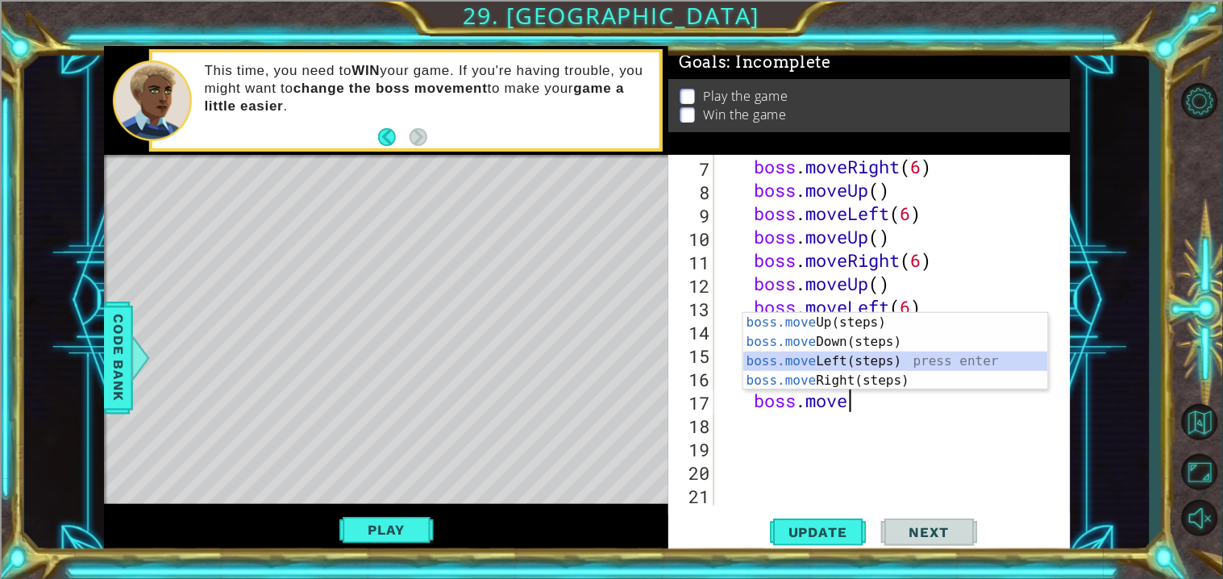
click at [909, 370] on div "boss.move Up(steps) press enter boss.move Down(steps) press enter boss.move Lef…" at bounding box center [895, 371] width 305 height 116
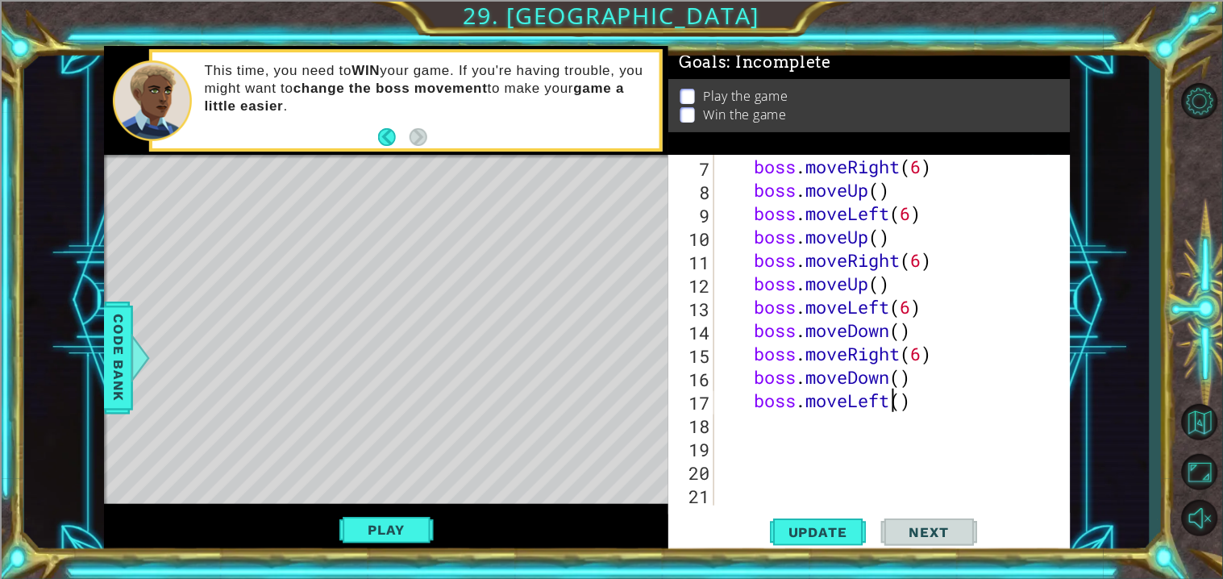
click at [897, 398] on div "boss . moveRight ( 6 ) boss . moveUp ( ) boss . moveLeft ( 6 ) boss . moveUp ( …" at bounding box center [896, 353] width 355 height 397
click at [903, 398] on div "boss . moveRight ( 6 ) boss . moveUp ( ) boss . moveLeft ( 6 ) boss . moveUp ( …" at bounding box center [896, 353] width 355 height 397
type textarea "boss.moveLeft(6)"
click at [831, 535] on span "Update" at bounding box center [817, 532] width 91 height 16
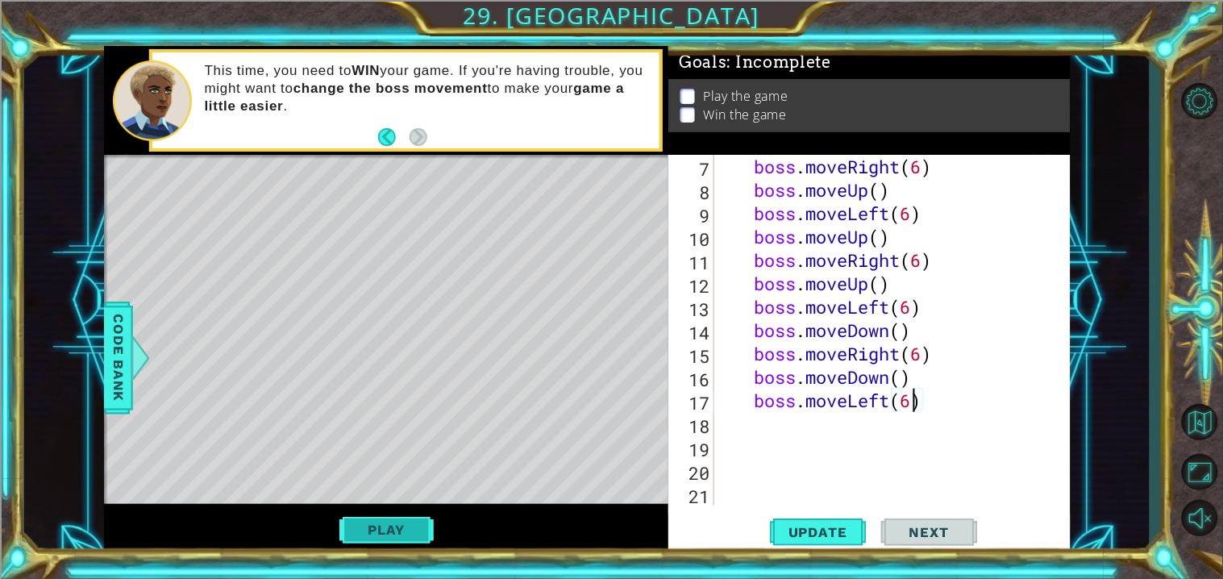
click at [370, 516] on button "Play" at bounding box center [386, 529] width 94 height 31
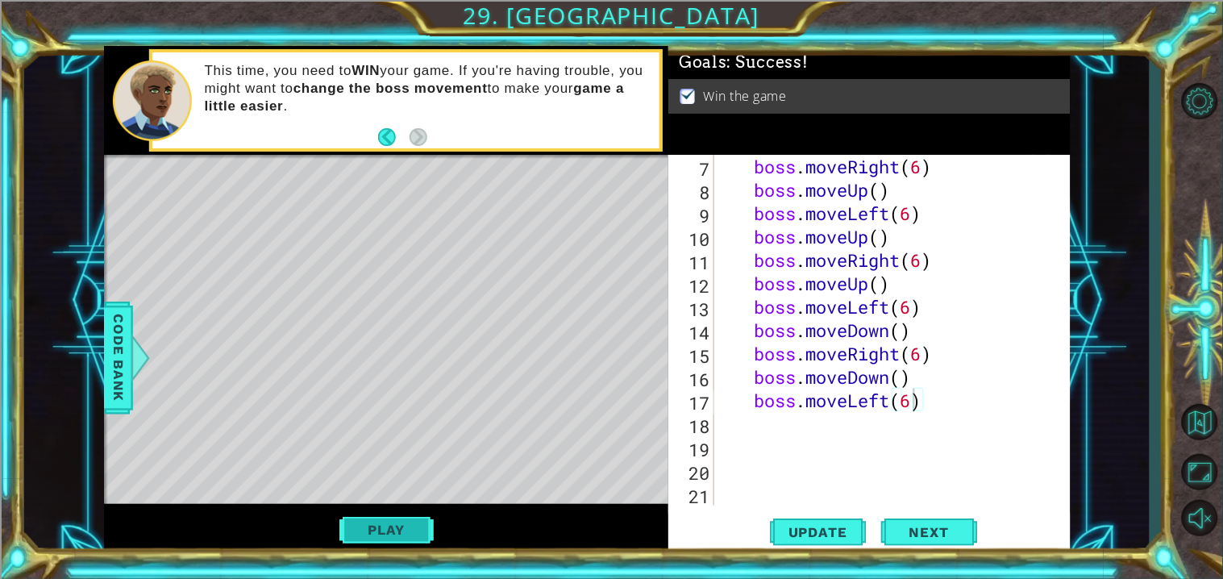
click at [390, 534] on button "Play" at bounding box center [386, 529] width 94 height 31
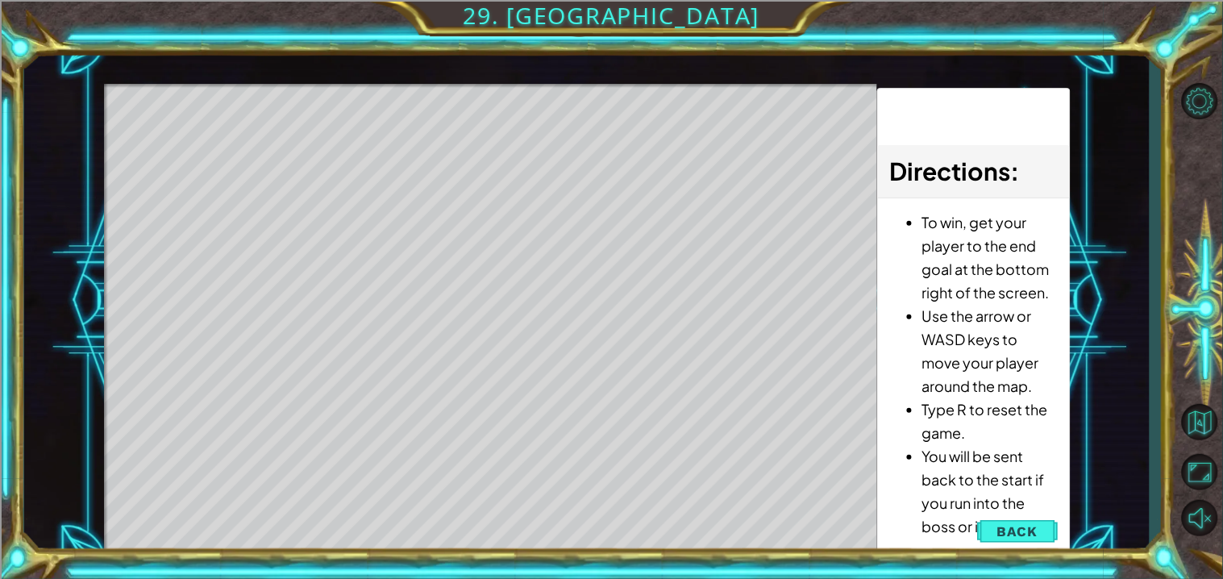
click at [1024, 509] on li "You will be sent back to the start if you run into the boss or into spikes." at bounding box center [989, 490] width 135 height 93
click at [1004, 532] on span "Back" at bounding box center [1017, 531] width 41 height 16
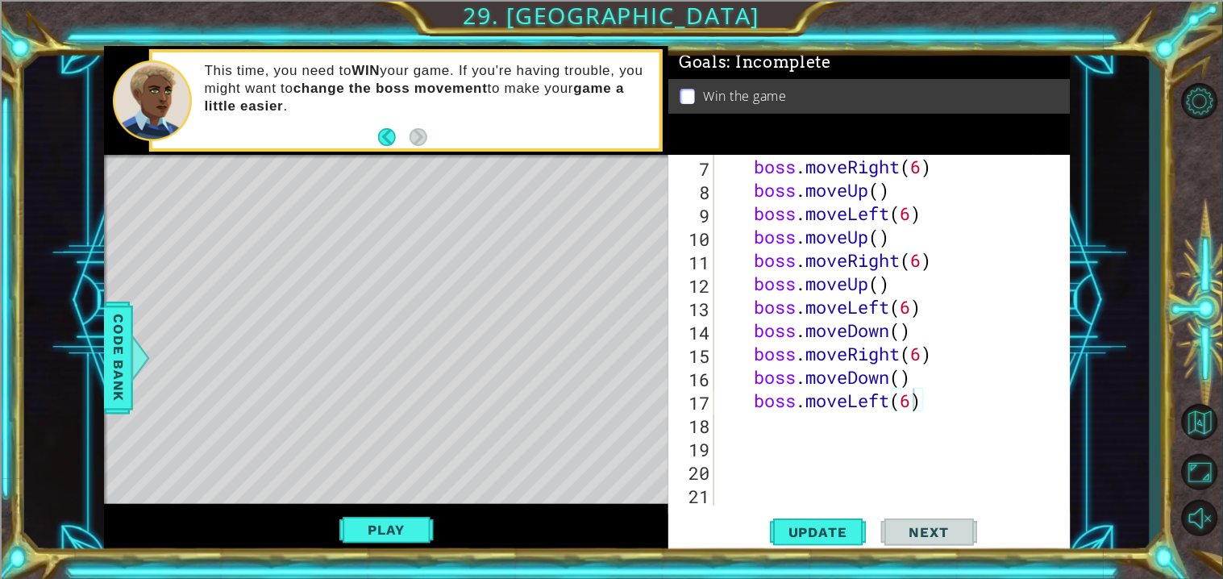
scroll to position [0, 1]
click at [881, 427] on div "boss . moveRight ( 6 ) boss . moveUp ( ) boss . moveLeft ( 6 ) boss . moveUp ( …" at bounding box center [896, 353] width 355 height 397
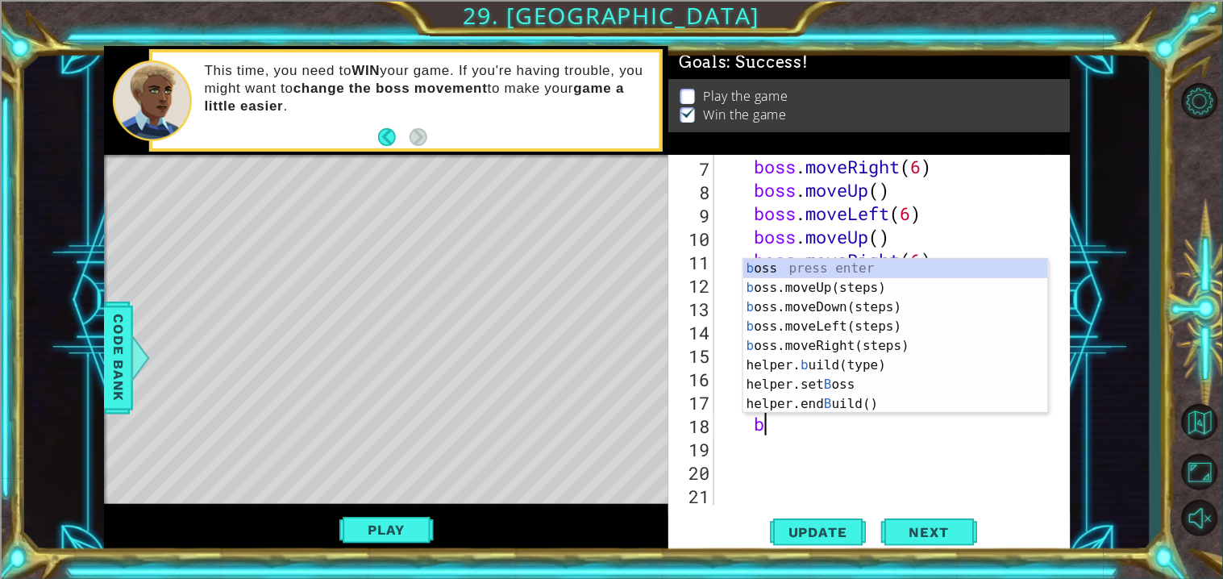
scroll to position [140, 0]
type textarea "bos"
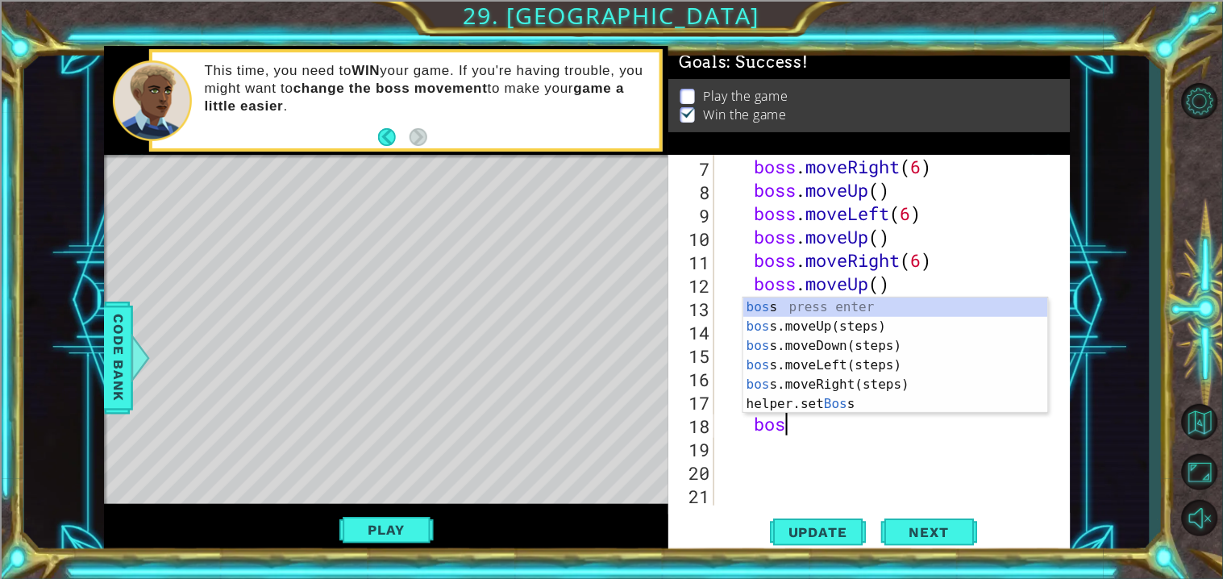
scroll to position [0, 2]
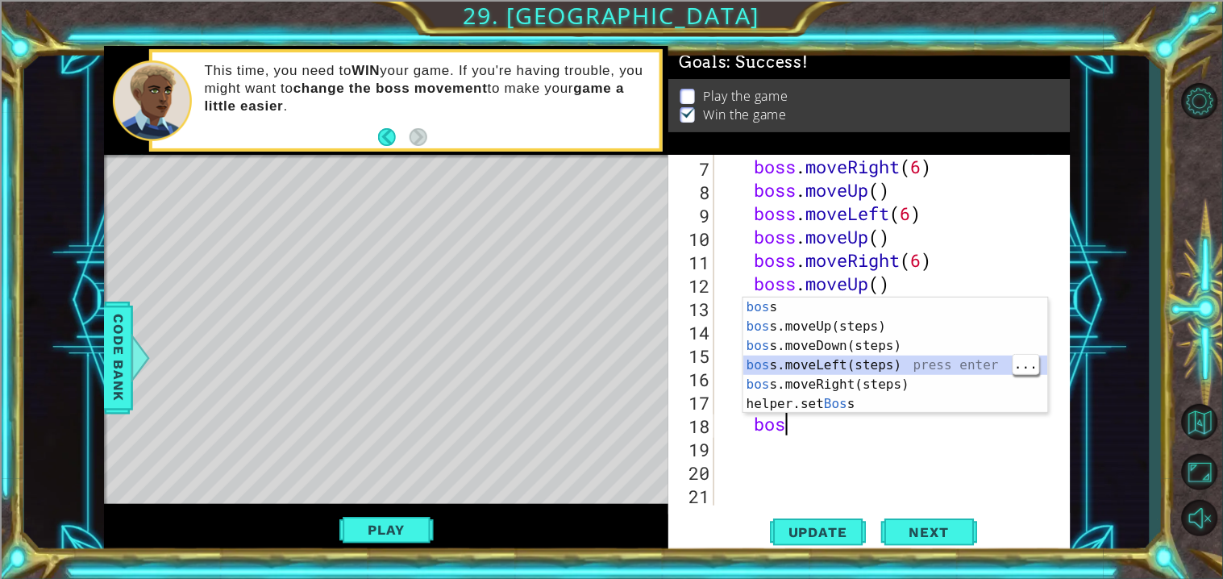
click at [901, 359] on div "bos s press enter bos s.moveUp(steps) press enter bos s.moveDown(steps) press e…" at bounding box center [895, 374] width 305 height 155
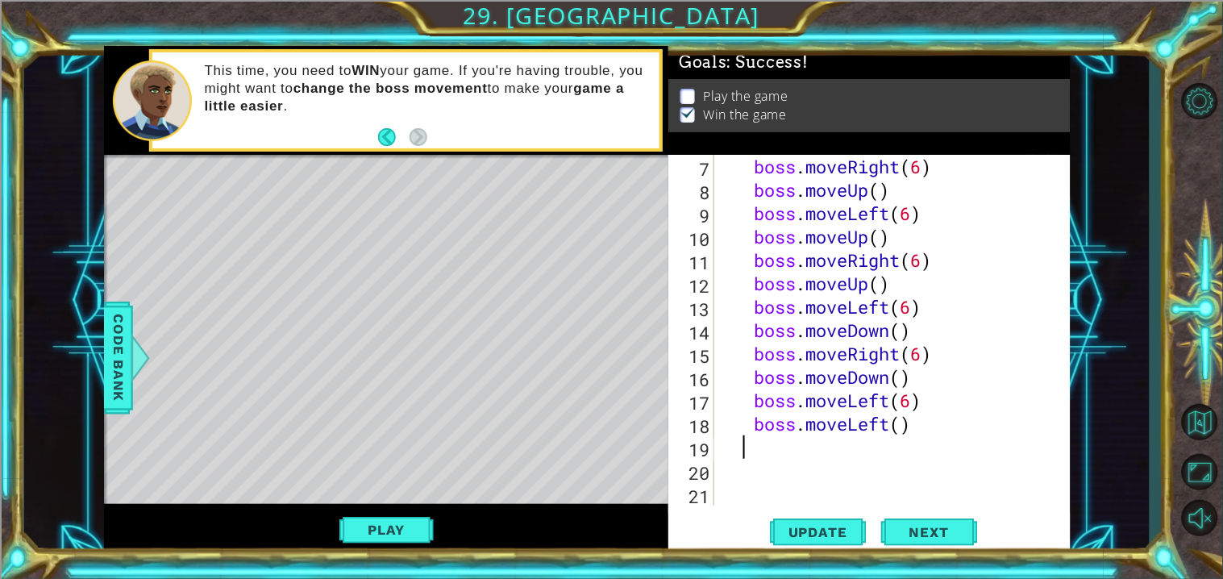
scroll to position [0, 0]
click at [886, 423] on div "boss . moveRight ( 6 ) boss . moveUp ( ) boss . moveLeft ( 6 ) boss . moveUp ( …" at bounding box center [896, 353] width 355 height 397
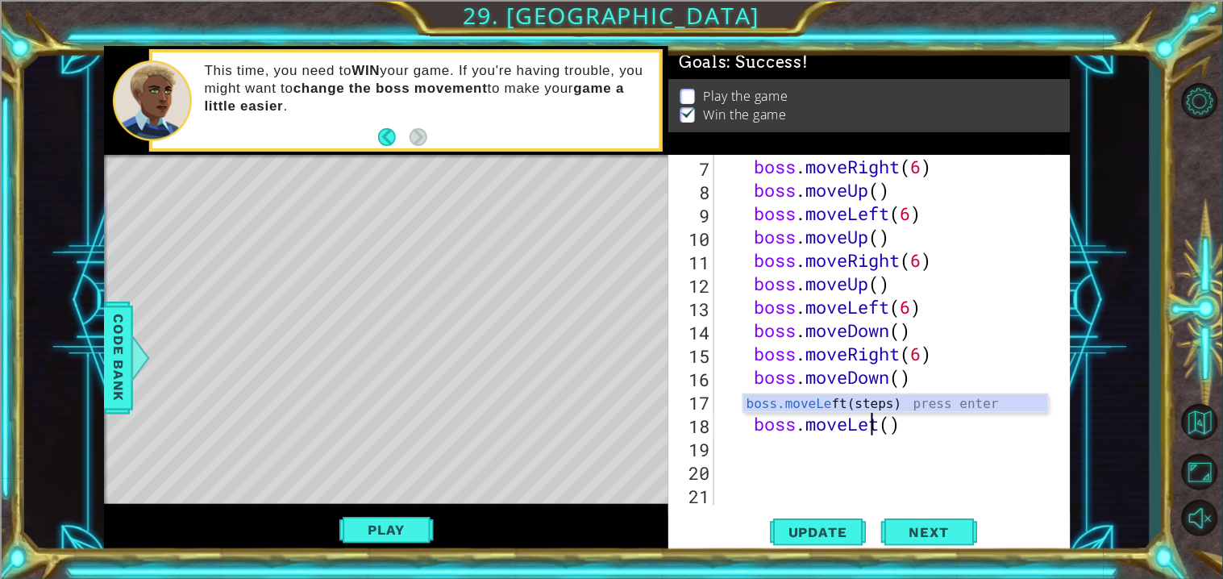
click at [884, 424] on div "boss . moveRight ( 6 ) boss . moveUp ( ) boss . moveLeft ( 6 ) boss . moveUp ( …" at bounding box center [896, 353] width 355 height 397
type textarea "boss.moveDown()"
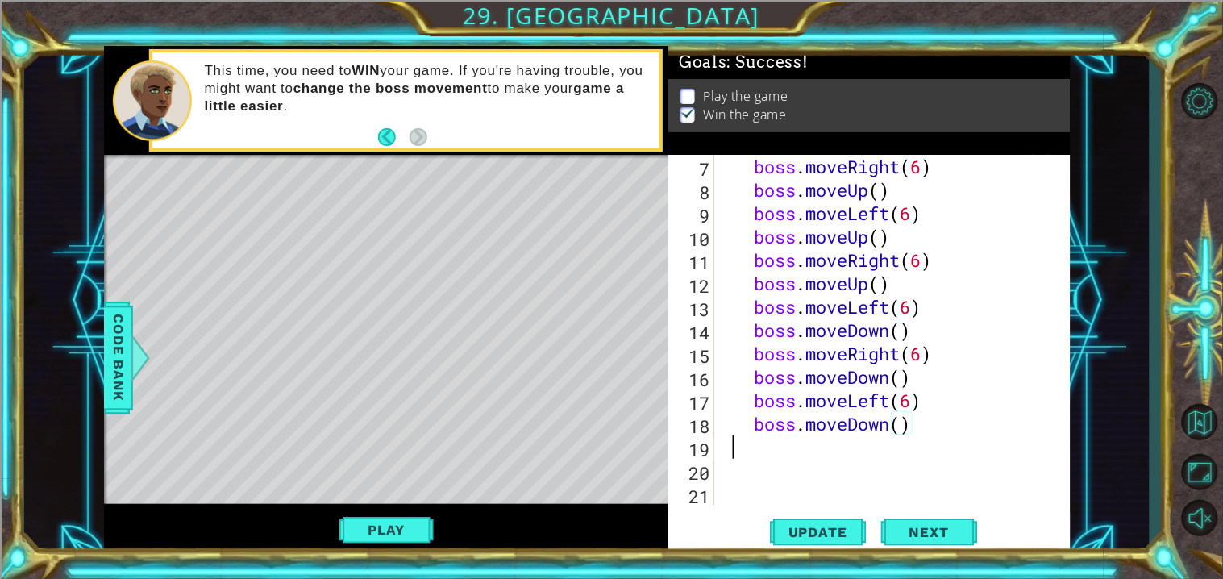
click at [837, 454] on div "boss . moveRight ( 6 ) boss . moveUp ( ) boss . moveLeft ( 6 ) boss . moveUp ( …" at bounding box center [896, 353] width 355 height 397
type textarea "boss.moveDown()"
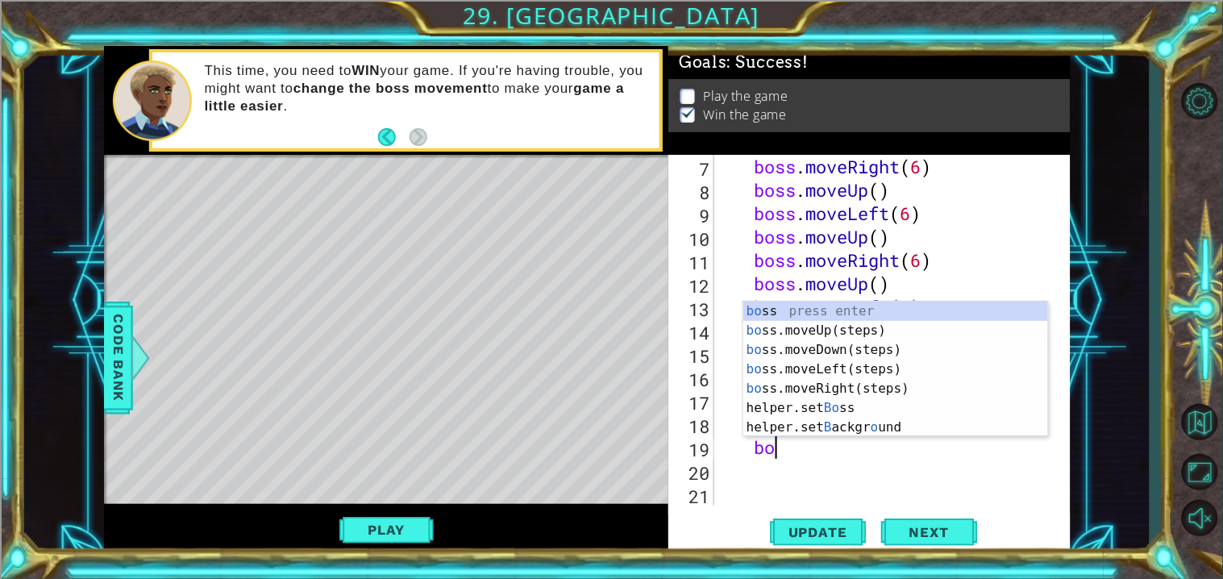
type textarea "bos"
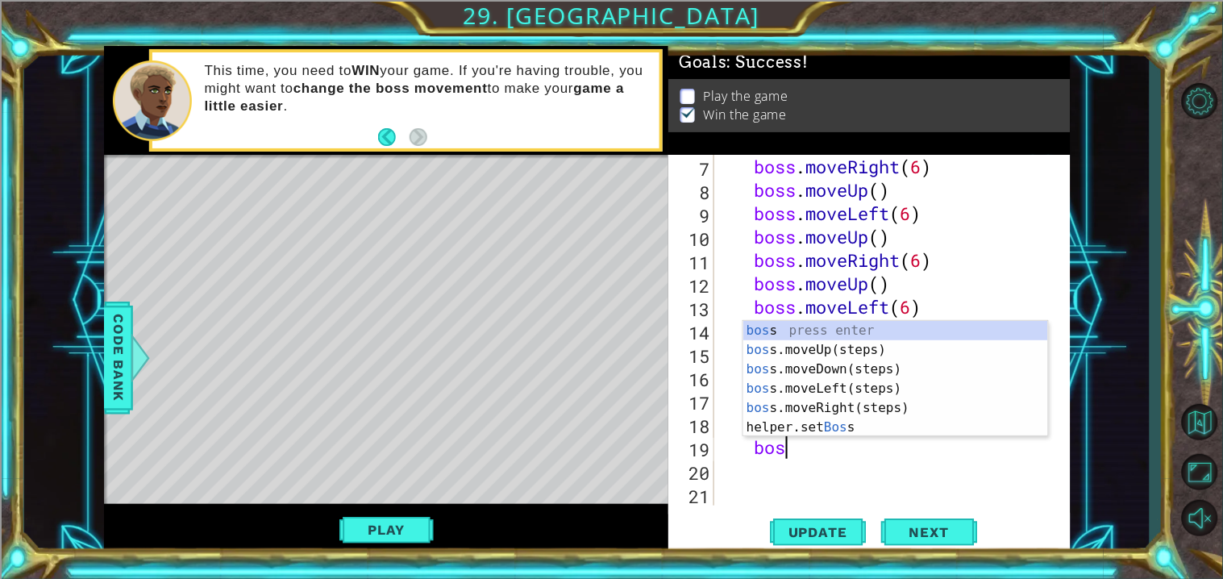
scroll to position [0, 2]
click at [936, 413] on div "bos s press enter bos s.moveUp(steps) press enter bos s.moveDown(steps) press e…" at bounding box center [895, 398] width 305 height 155
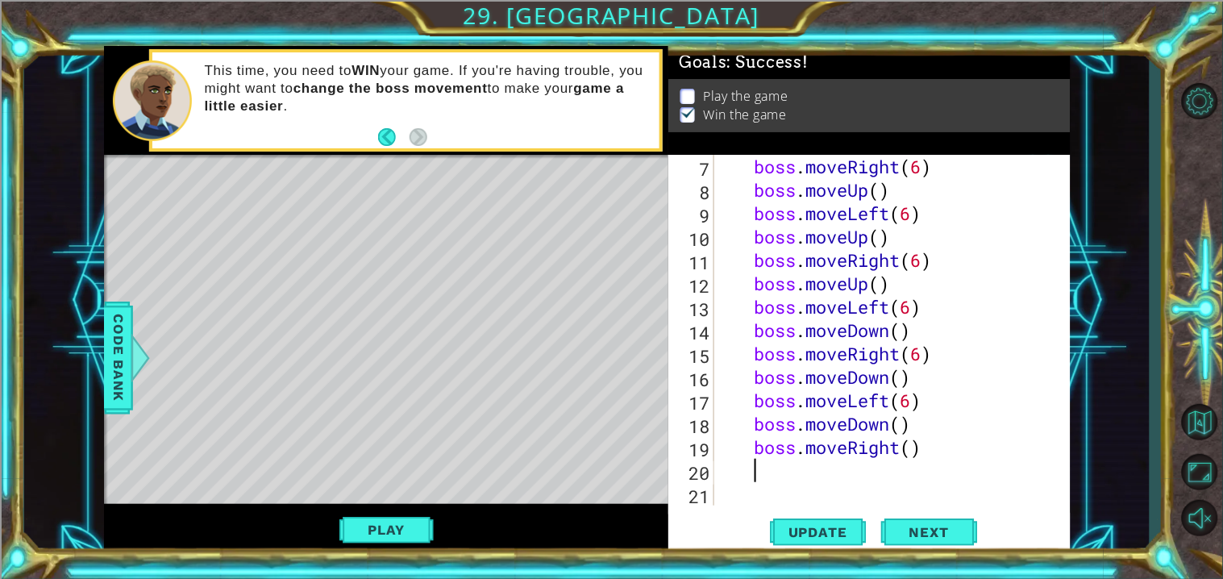
scroll to position [0, 1]
click at [920, 454] on div "boss . moveRight ( 6 ) boss . moveUp ( ) boss . moveLeft ( 6 ) boss . moveUp ( …" at bounding box center [896, 353] width 355 height 397
type textarea "boss.moveRight(6)"
click at [966, 444] on div "boss . moveRight ( 6 ) boss . moveUp ( ) boss . moveLeft ( 6 ) boss . moveUp ( …" at bounding box center [896, 353] width 355 height 397
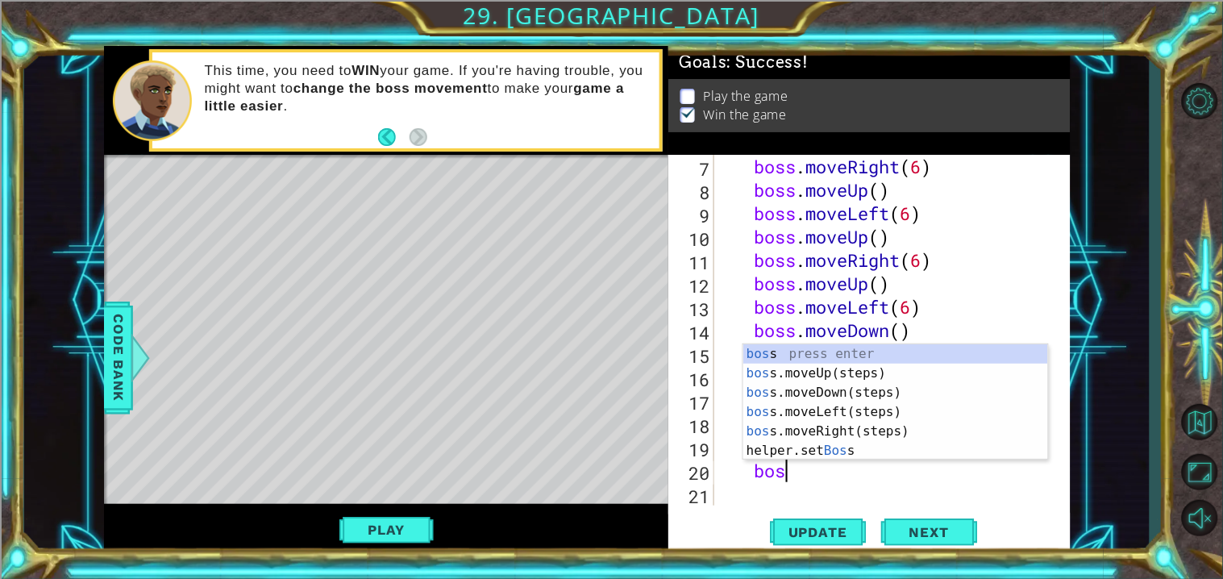
scroll to position [0, 2]
type textarea "boss"
click at [969, 400] on div "boss press enter boss .moveUp(steps) press enter boss .moveDown(steps) press en…" at bounding box center [895, 421] width 305 height 155
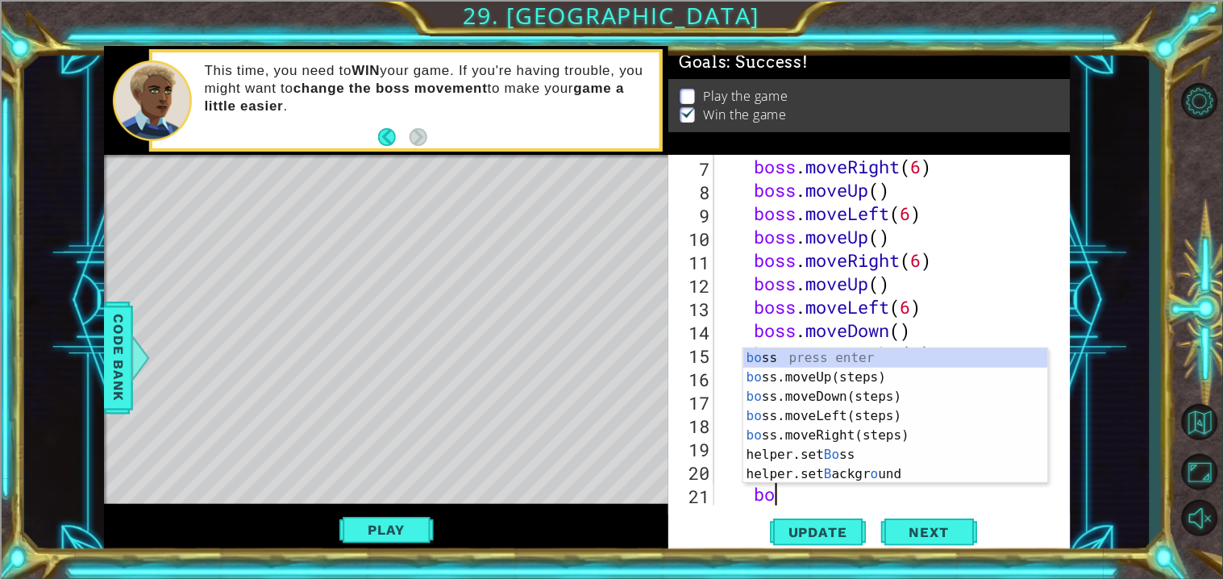
type textarea "boss"
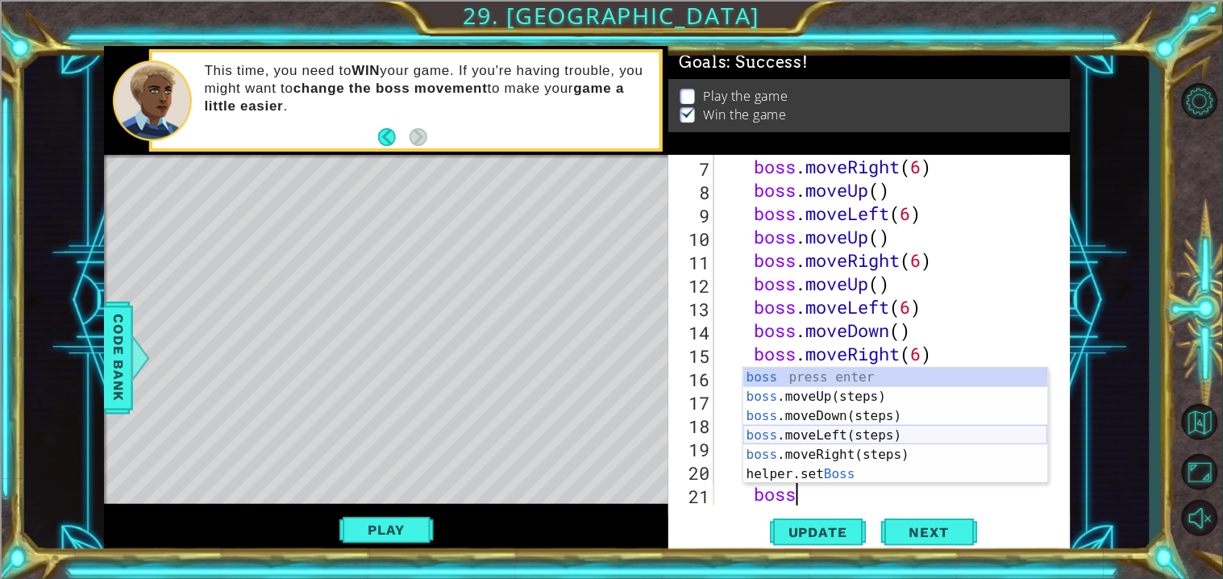
click at [870, 431] on div "boss press enter boss .moveUp(steps) press enter boss .moveDown(steps) press en…" at bounding box center [895, 444] width 305 height 155
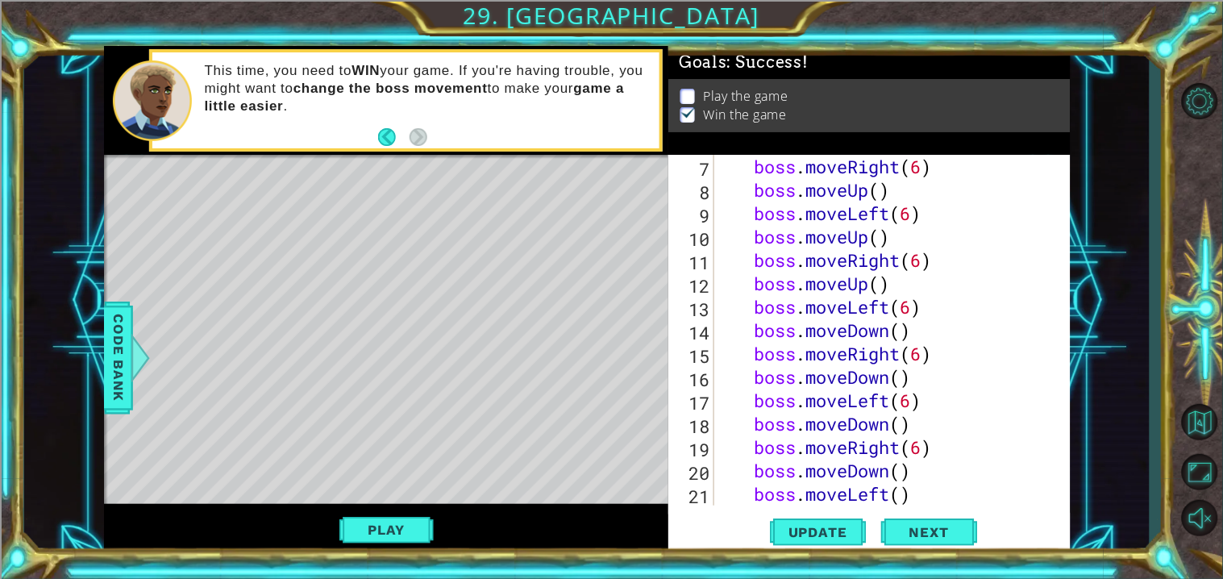
scroll to position [0, 1]
click at [905, 496] on div "boss . moveRight ( 6 ) boss . moveUp ( ) boss . moveLeft ( 6 ) boss . moveUp ( …" at bounding box center [896, 353] width 355 height 397
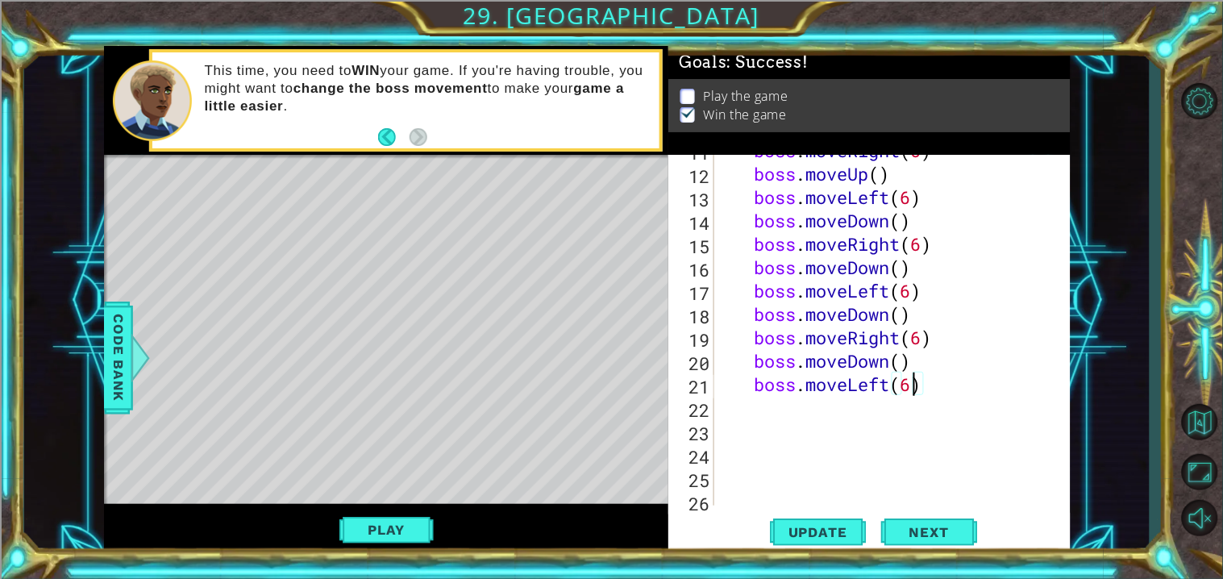
scroll to position [280, 0]
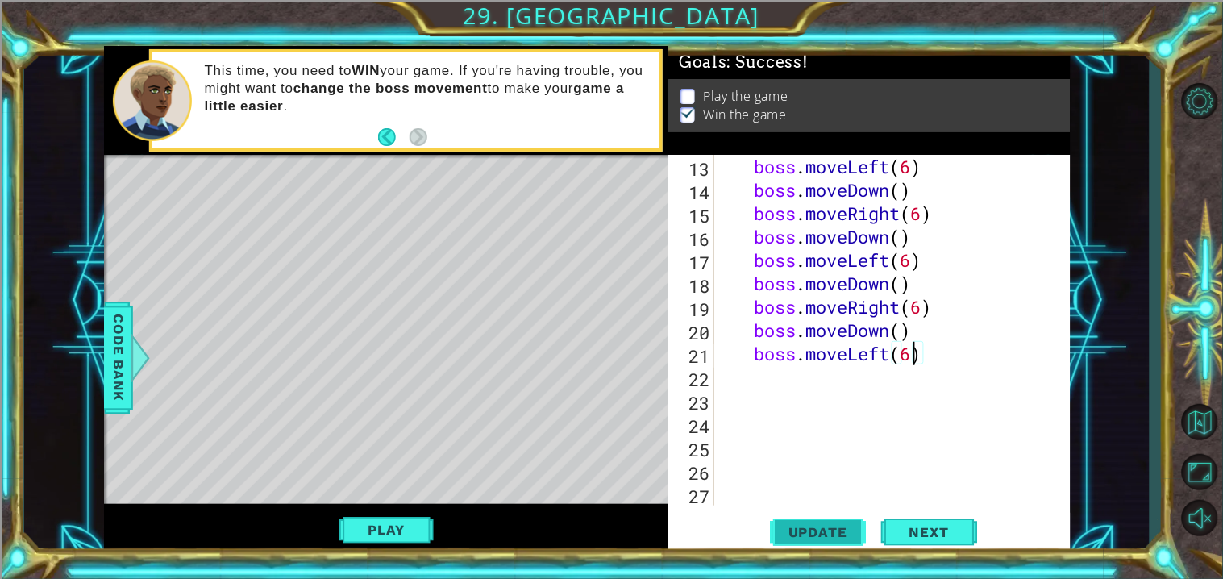
type textarea "boss.moveLeft(6)"
click at [823, 545] on button "Update" at bounding box center [818, 533] width 97 height 40
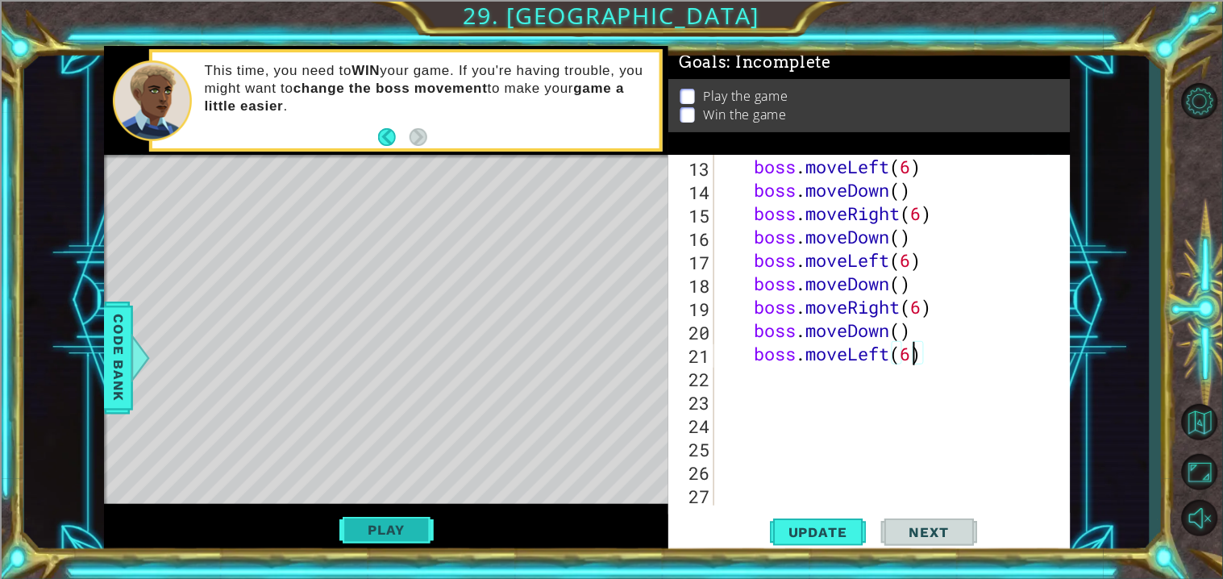
click at [375, 540] on button "Play" at bounding box center [386, 529] width 94 height 31
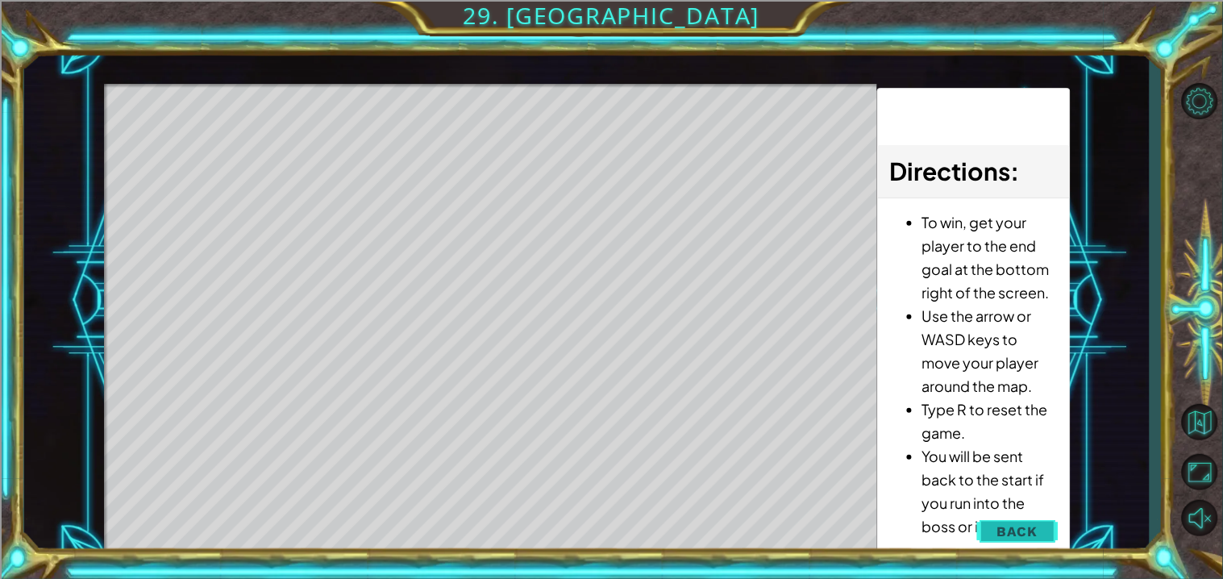
click at [1045, 535] on button "Back" at bounding box center [1017, 531] width 81 height 32
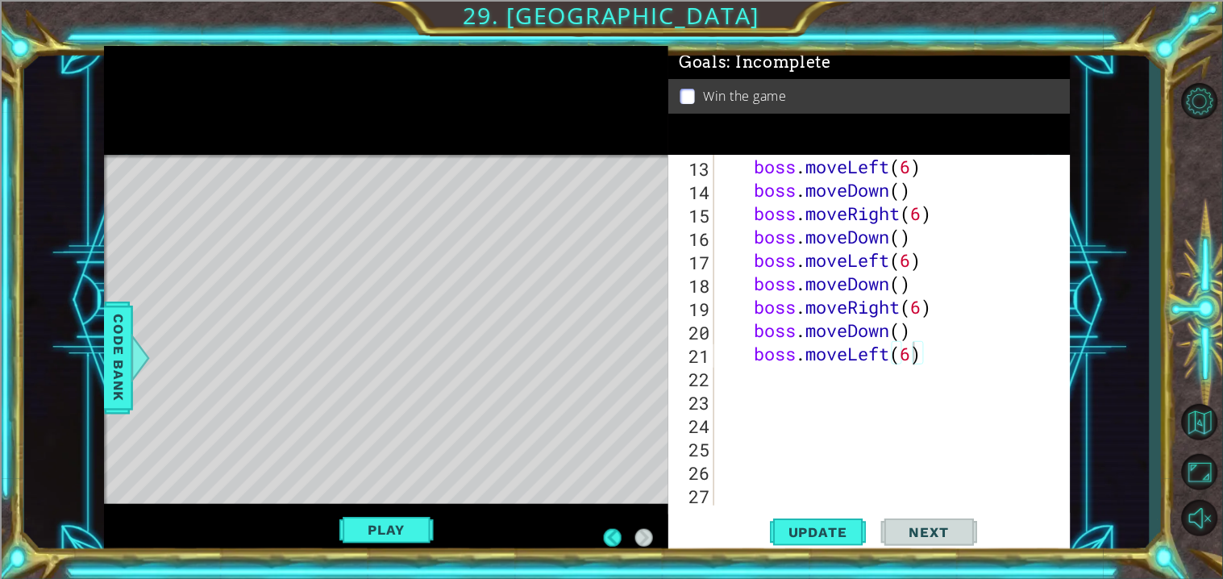
click at [810, 492] on div "boss . moveLeft ( 6 ) boss . moveDown ( ) boss . moveRight ( 6 ) boss . moveDow…" at bounding box center [896, 353] width 355 height 397
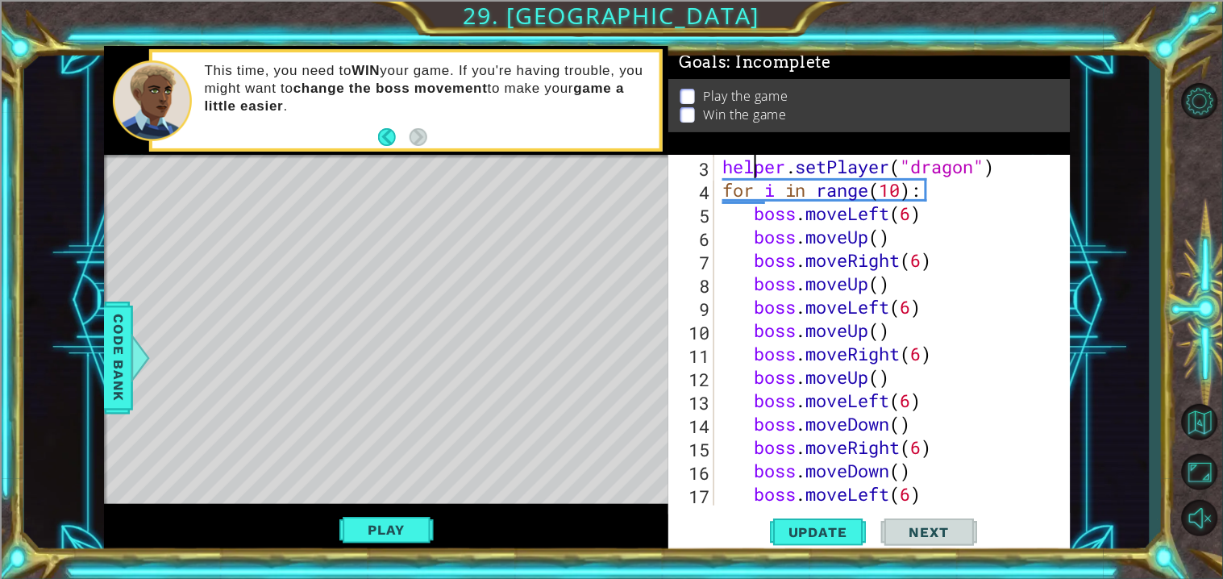
scroll to position [23, 0]
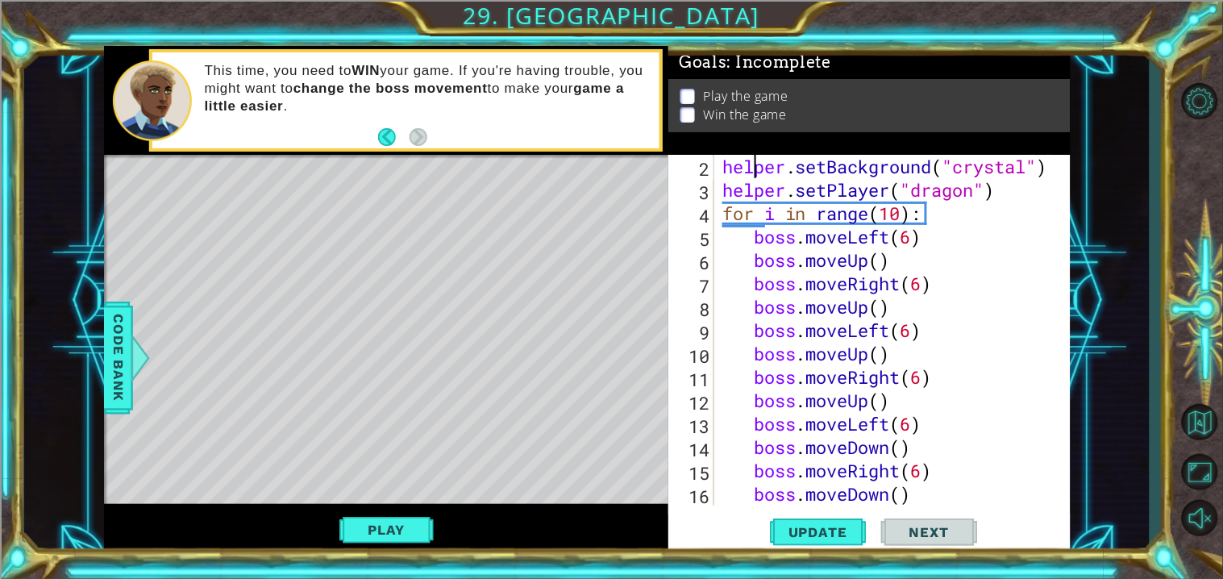
click at [725, 213] on div "helper . setBackground ( "crystal" ) helper . setPlayer ( "dragon" ) for i in r…" at bounding box center [896, 353] width 355 height 397
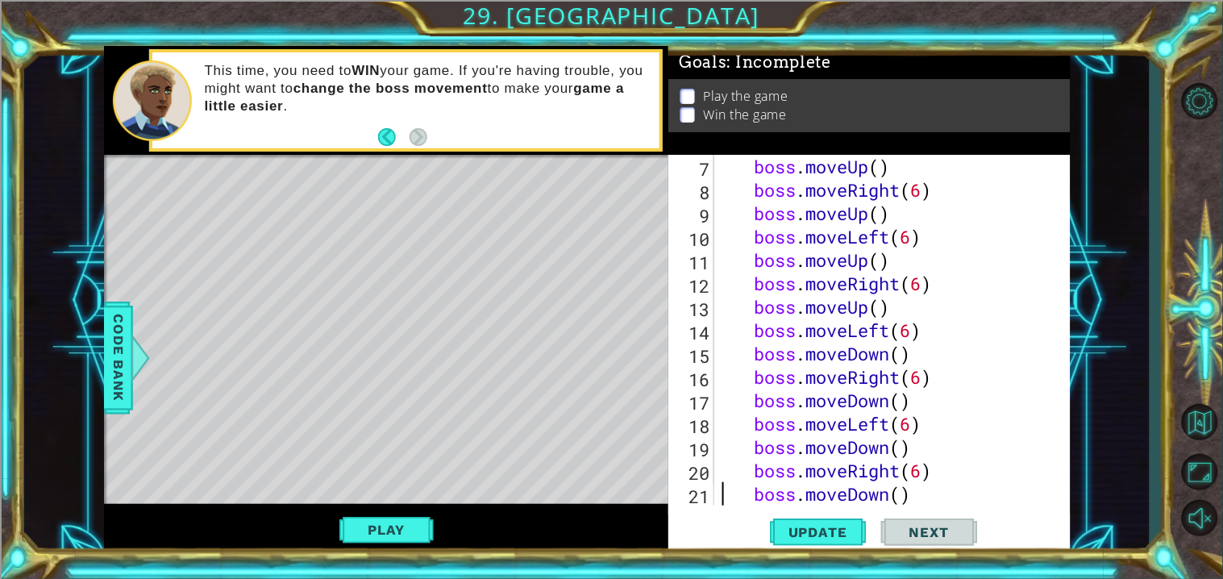
type textarea "boss.moveLeft(6)"
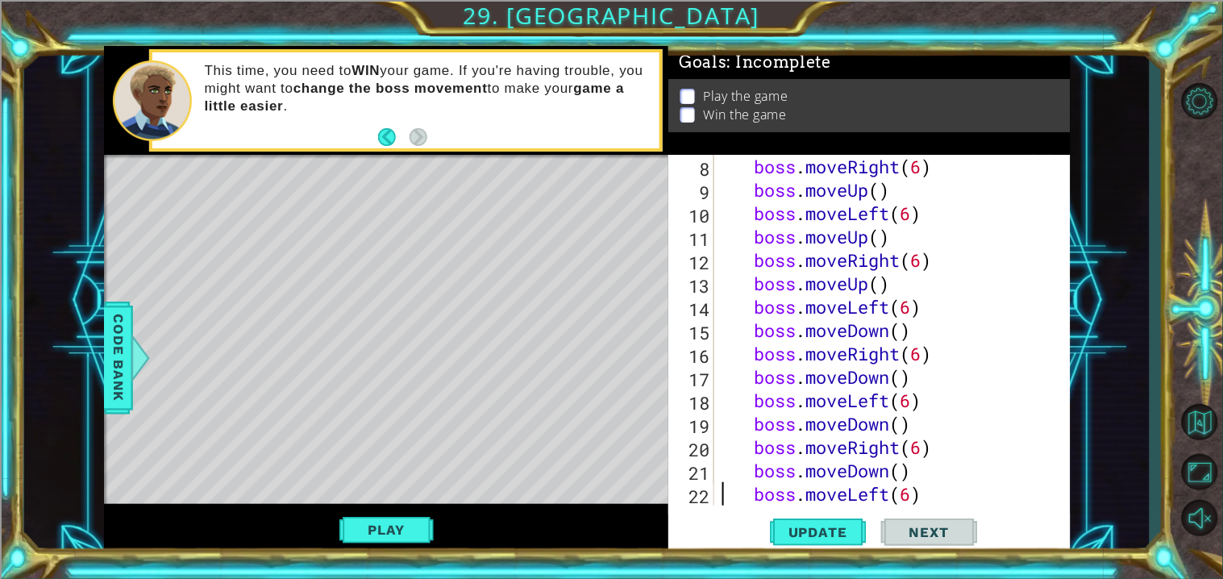
scroll to position [186, 0]
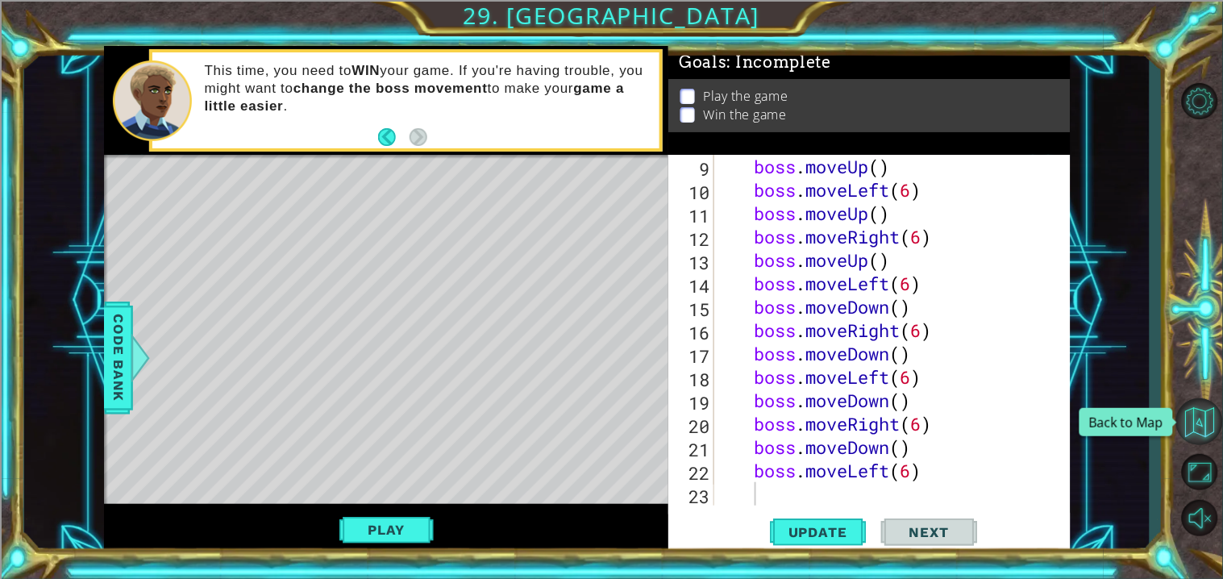
click at [1200, 434] on button "Back to Map" at bounding box center [1199, 421] width 47 height 47
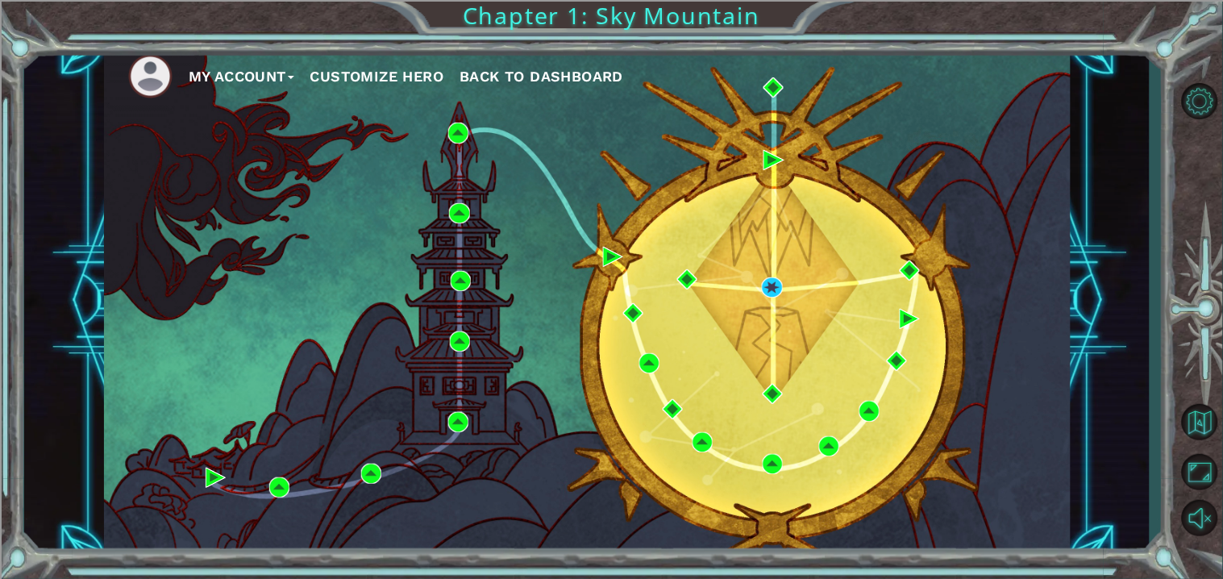
click at [1199, 101] on button "Level Options" at bounding box center [1199, 101] width 47 height 41
click at [502, 89] on ul "My Account Customize Hero Back to Dashboard" at bounding box center [599, 76] width 942 height 44
click at [497, 76] on span "Back to Dashboard" at bounding box center [541, 76] width 164 height 17
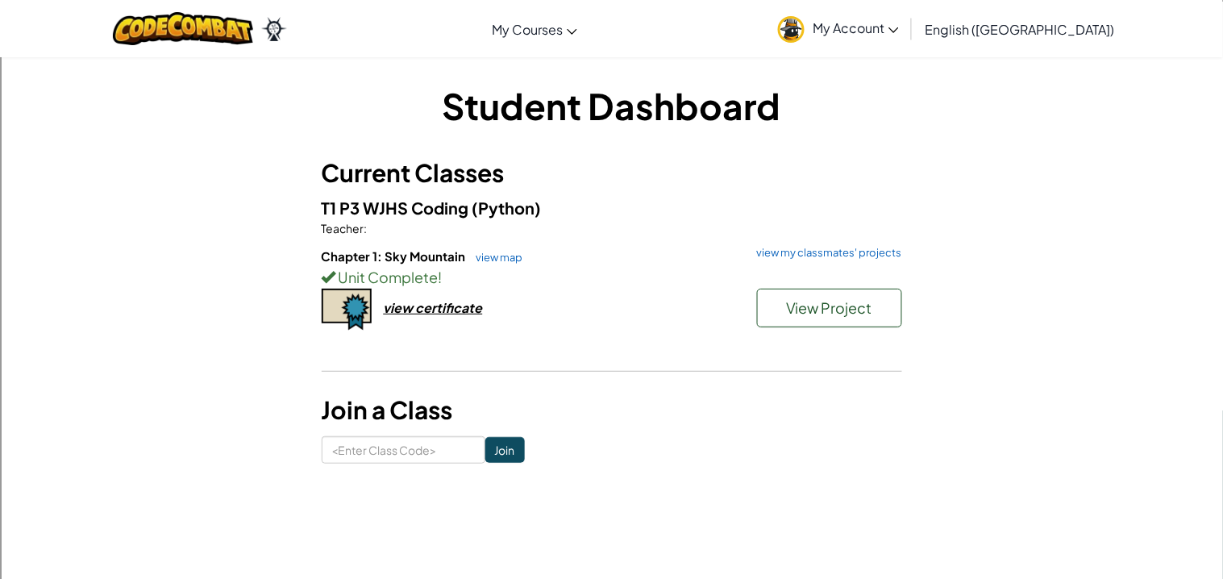
click at [846, 255] on link "view my classmates' projects" at bounding box center [825, 252] width 153 height 10
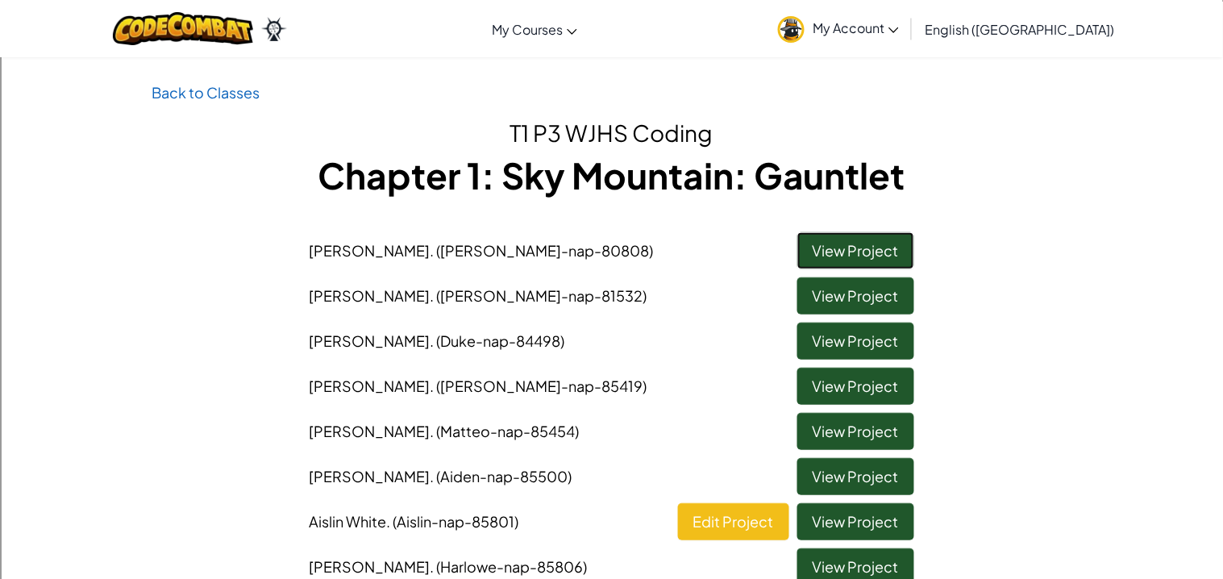
click at [882, 260] on link "View Project" at bounding box center [855, 250] width 117 height 37
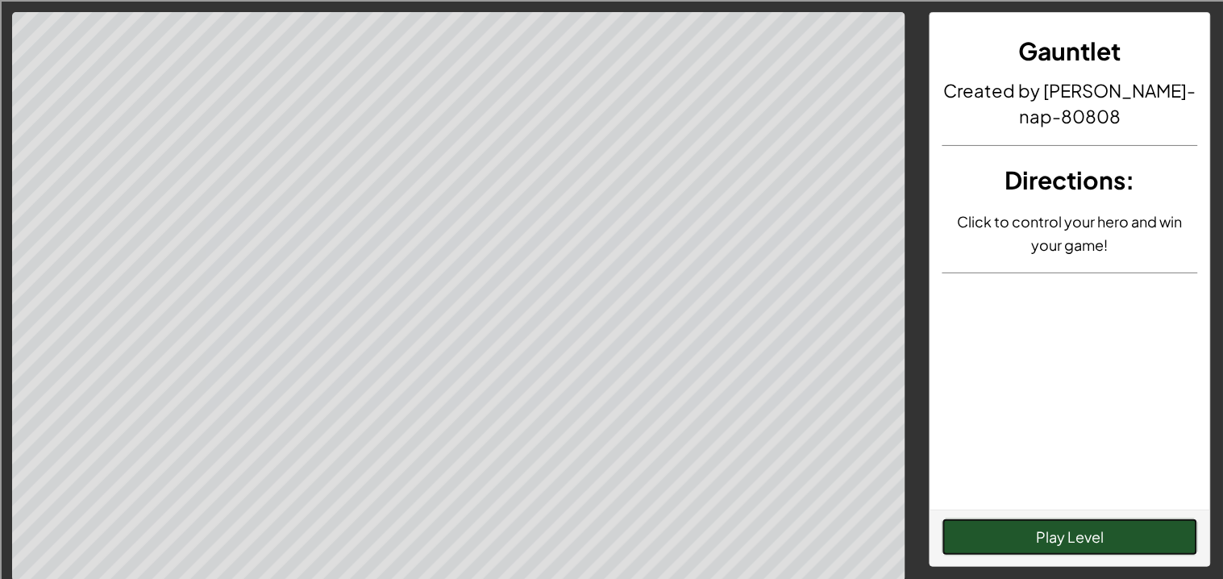
click at [1112, 520] on button "Play Level" at bounding box center [1069, 536] width 255 height 37
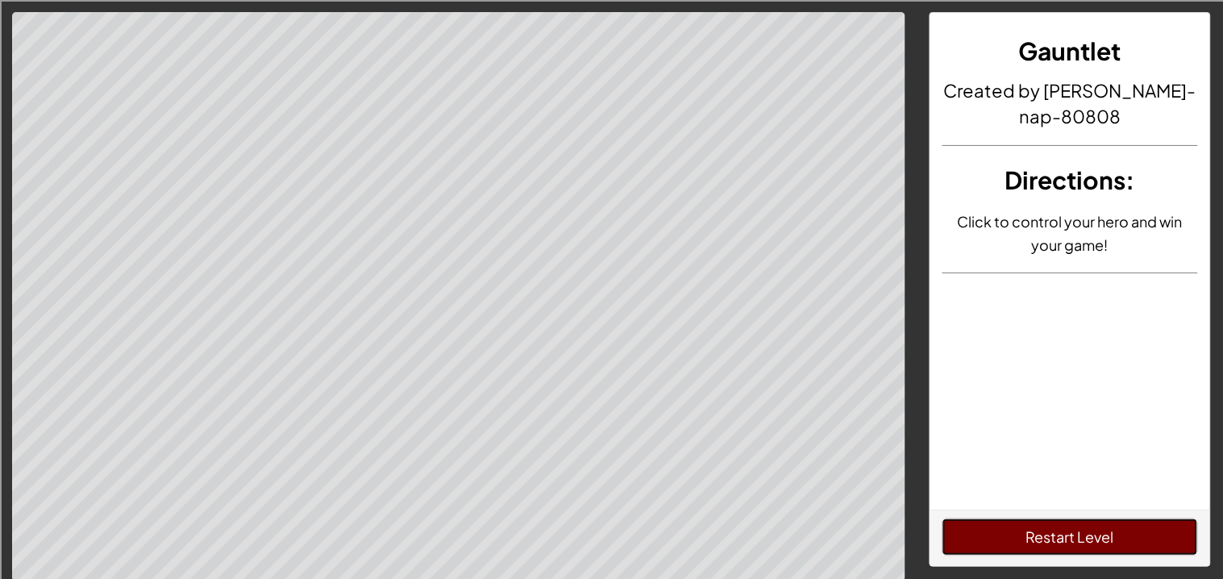
click at [1121, 546] on button "Restart Level" at bounding box center [1069, 536] width 255 height 37
click at [1121, 544] on button "Restart Level" at bounding box center [1069, 536] width 255 height 37
click at [1140, 550] on button "Restart Level" at bounding box center [1069, 536] width 255 height 37
